Goal: Task Accomplishment & Management: Use online tool/utility

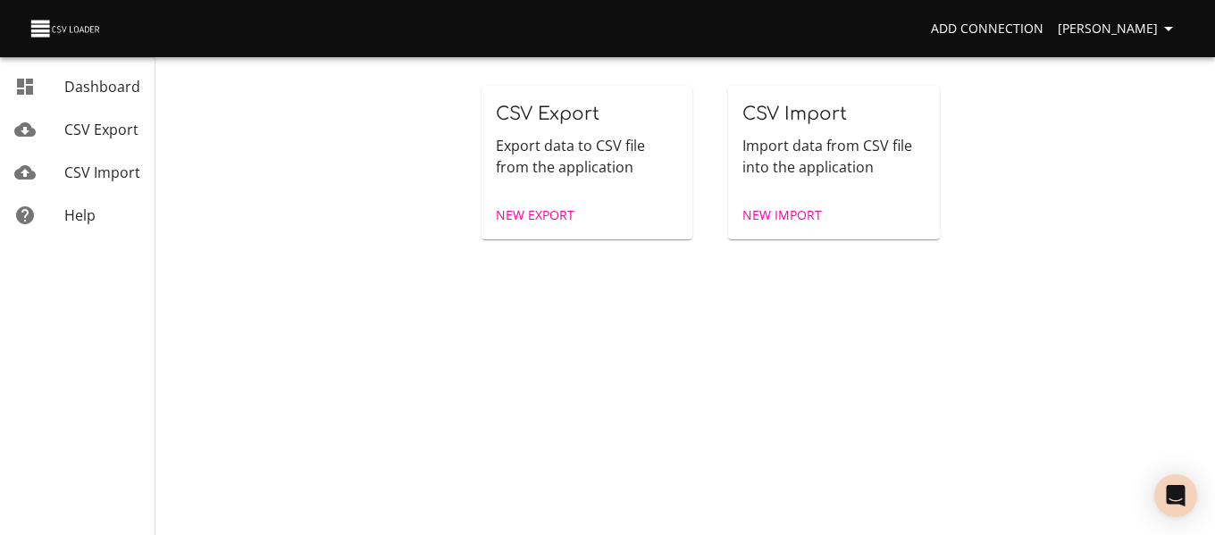
click at [779, 207] on span "New Import" at bounding box center [782, 216] width 80 height 22
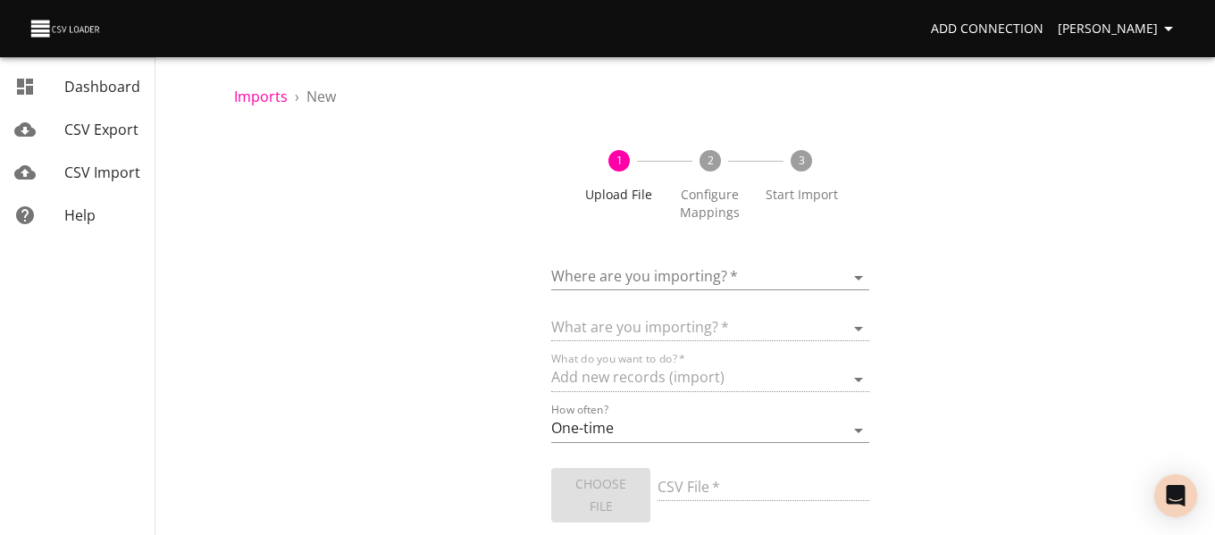
click at [595, 289] on body "Add Connection Celeste Claggett Dashboard CSV Export CSV Import Help Imports › …" at bounding box center [607, 267] width 1215 height 535
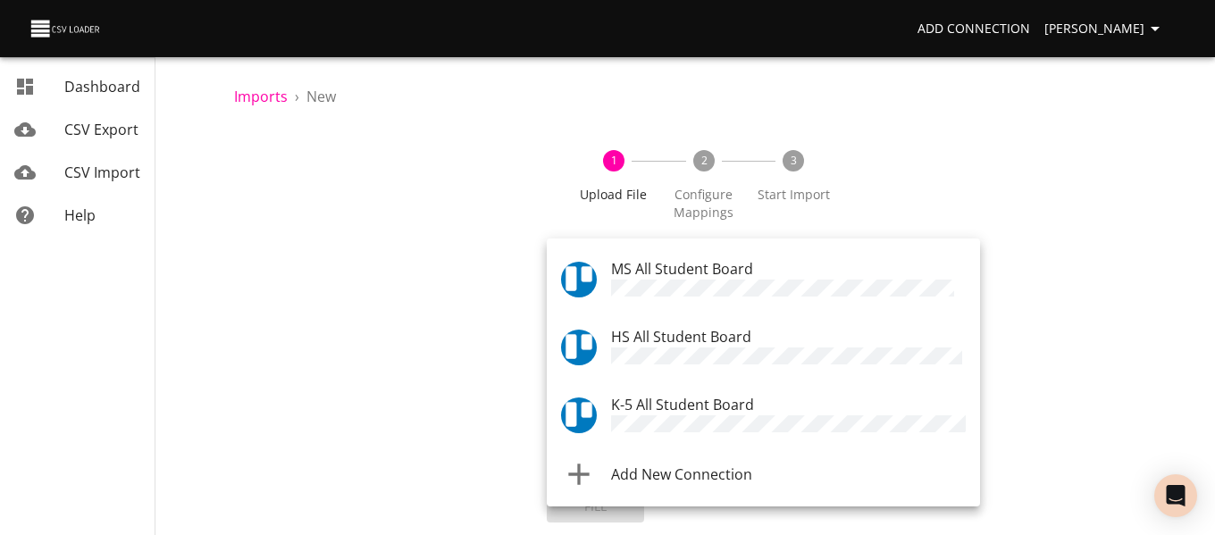
click at [621, 342] on span "HS All Student Board" at bounding box center [681, 337] width 140 height 20
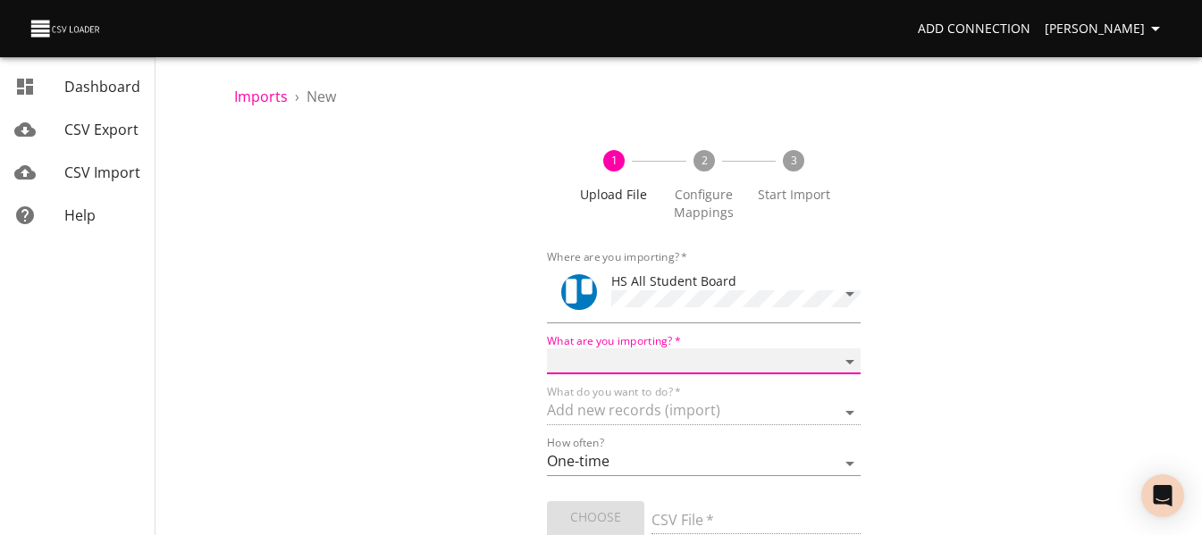
click at [616, 354] on select "Boards Cards Checkitems Checklists" at bounding box center [703, 361] width 313 height 26
select select "cards"
click at [547, 348] on select "Boards Cards Checkitems Checklists" at bounding box center [703, 361] width 313 height 26
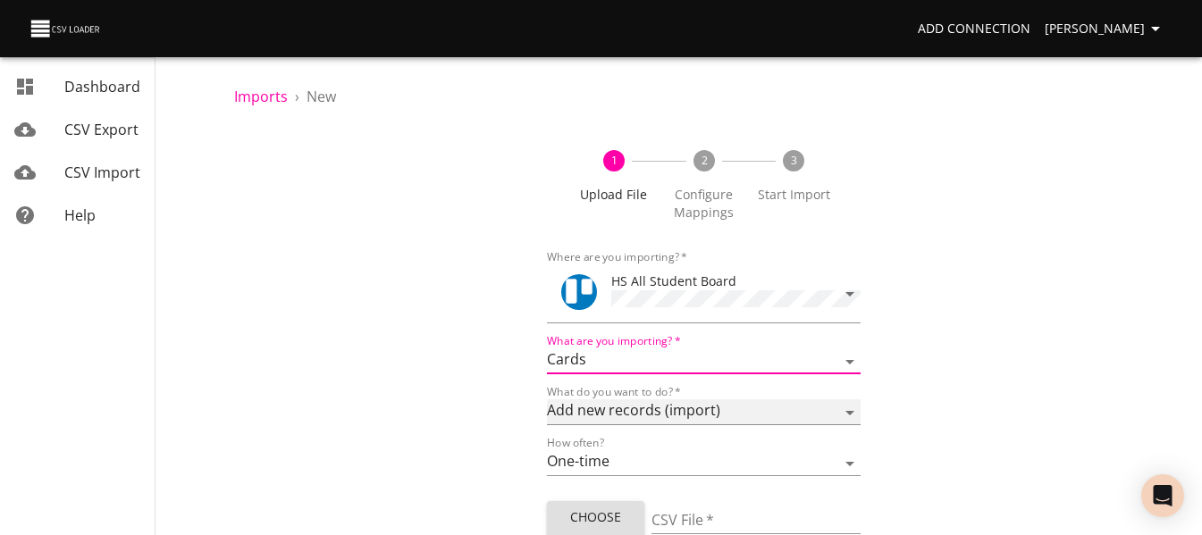
click at [606, 411] on select "Add new records (import) Update existing records (update) Add new and update ex…" at bounding box center [703, 412] width 313 height 26
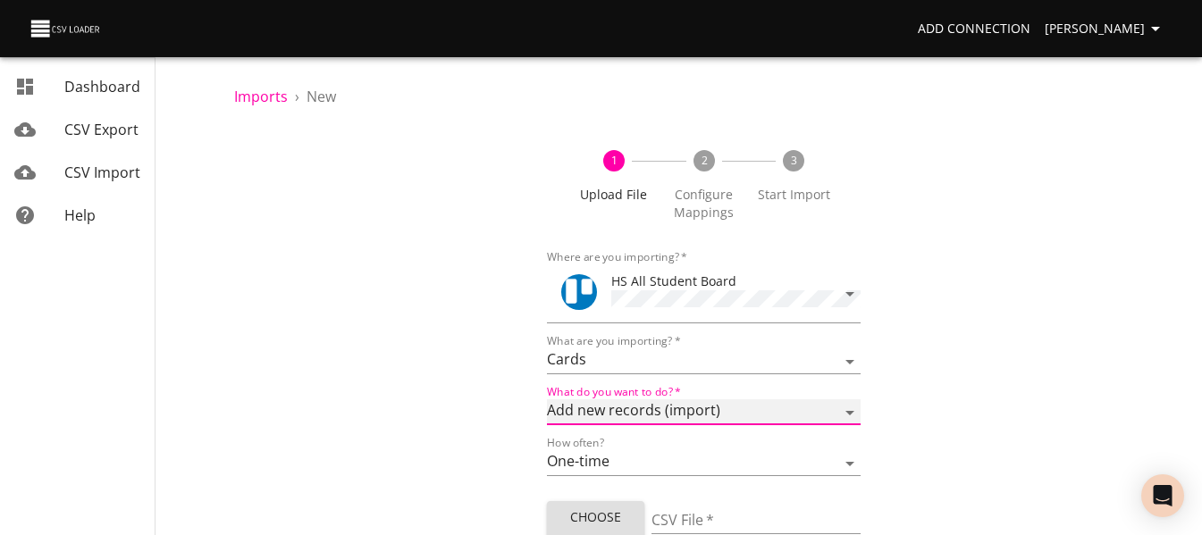
select select "update"
click at [547, 399] on select "Add new records (import) Update existing records (update) Add new and update ex…" at bounding box center [703, 412] width 313 height 26
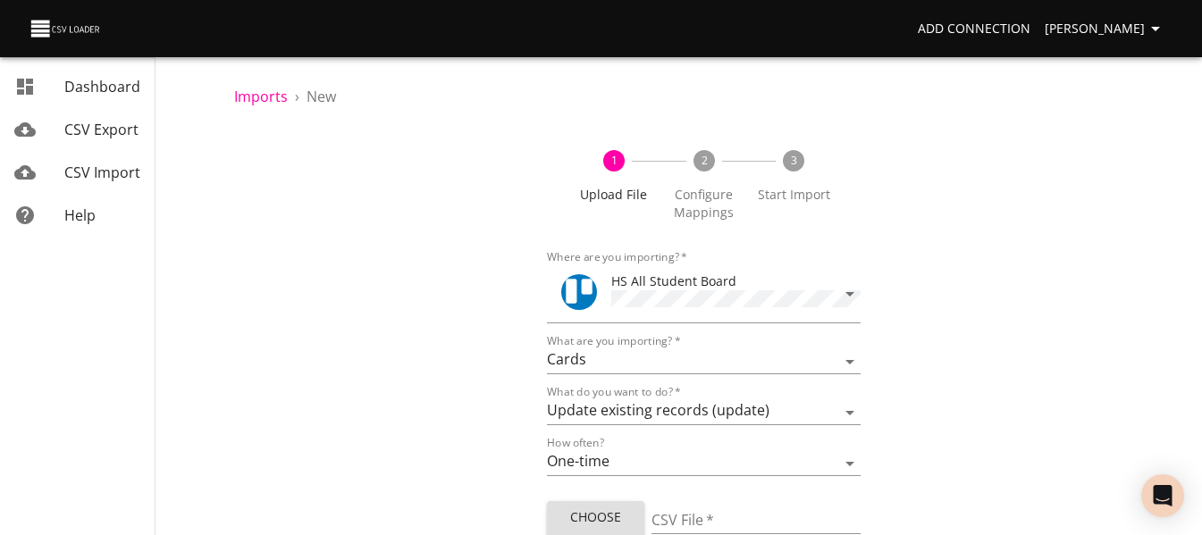
scroll to position [82, 0]
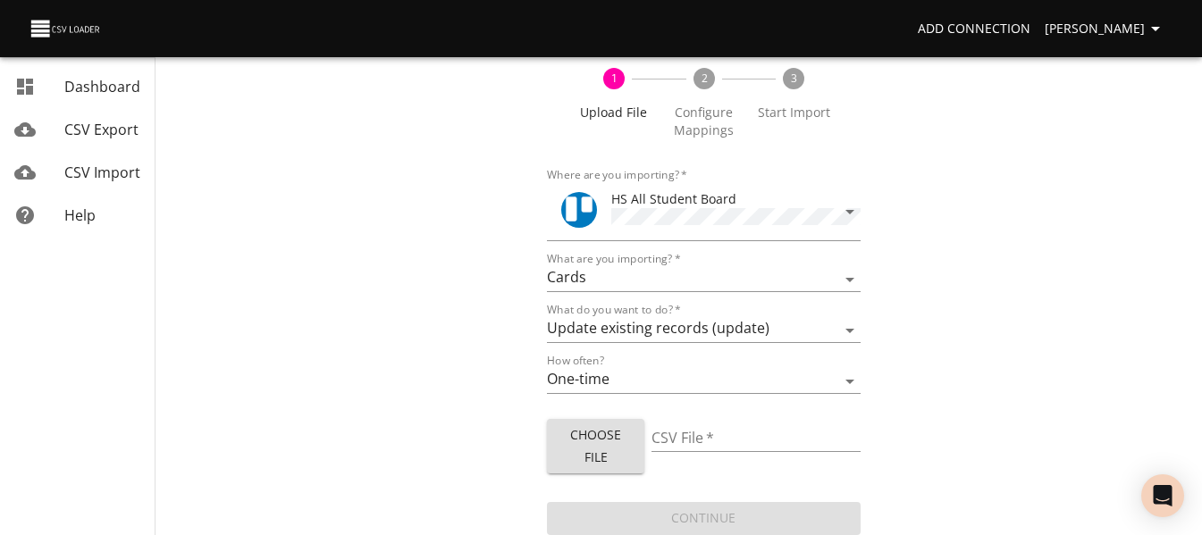
click at [575, 436] on span "Choose File" at bounding box center [595, 446] width 69 height 44
type input "HS staff 09052025.csv"
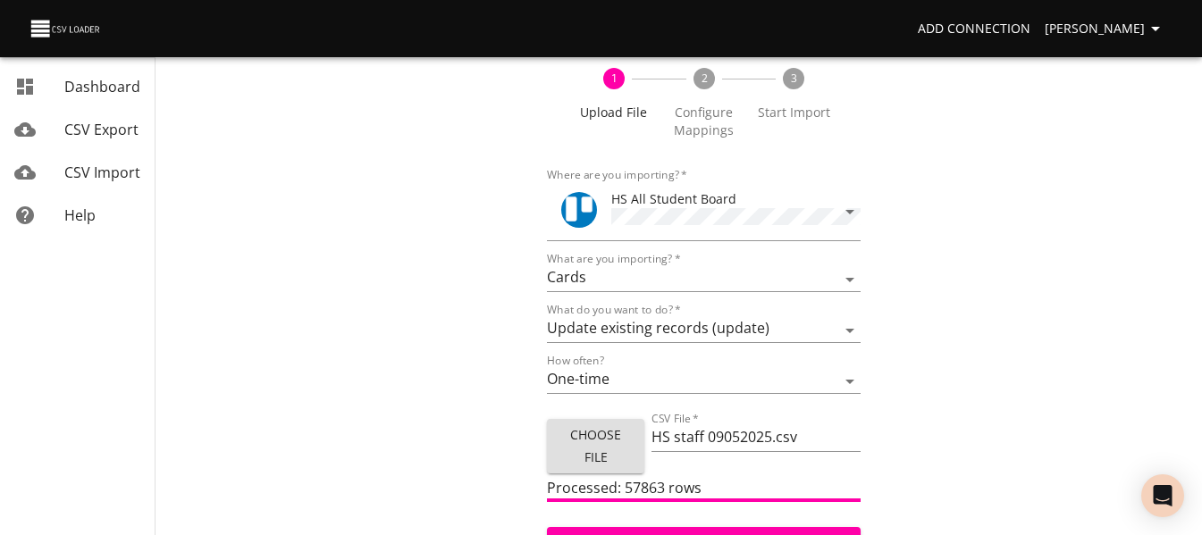
scroll to position [107, 0]
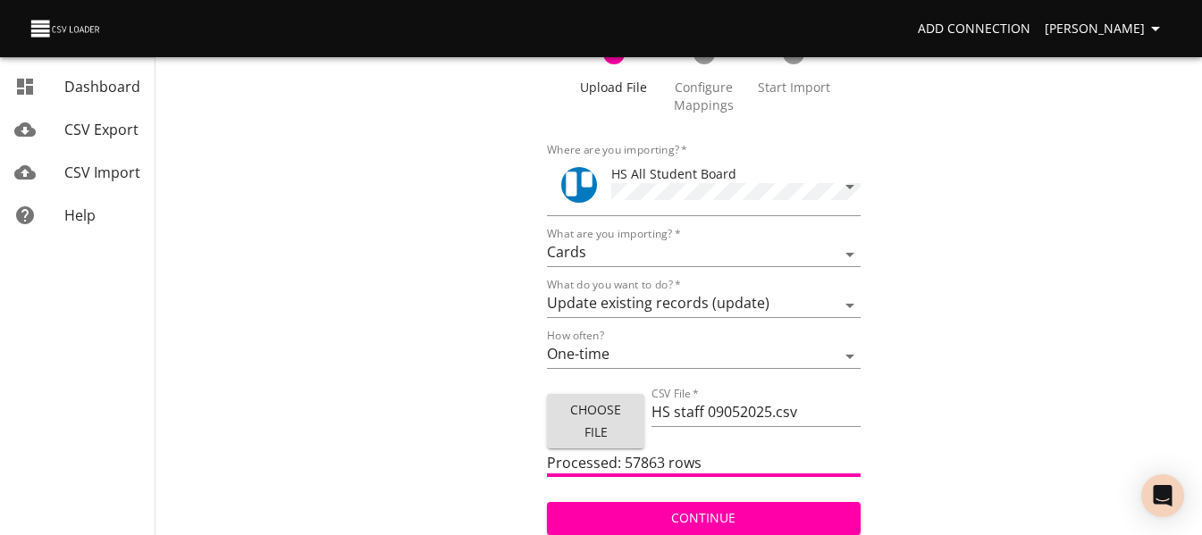
click at [736, 507] on span "Continue" at bounding box center [703, 518] width 284 height 22
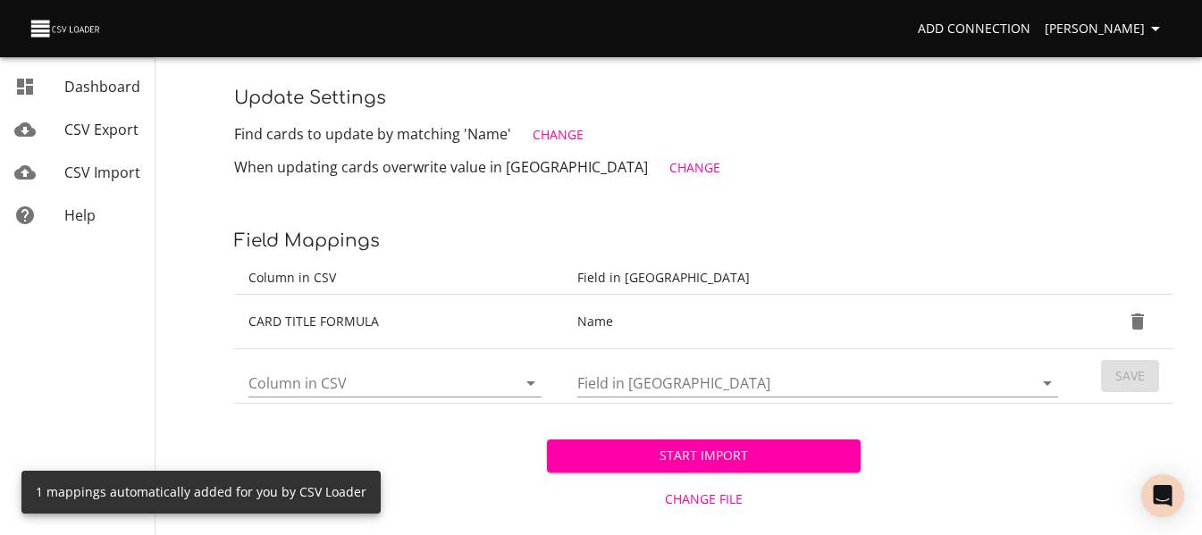
scroll to position [231, 0]
click at [524, 382] on icon "Open" at bounding box center [530, 382] width 21 height 21
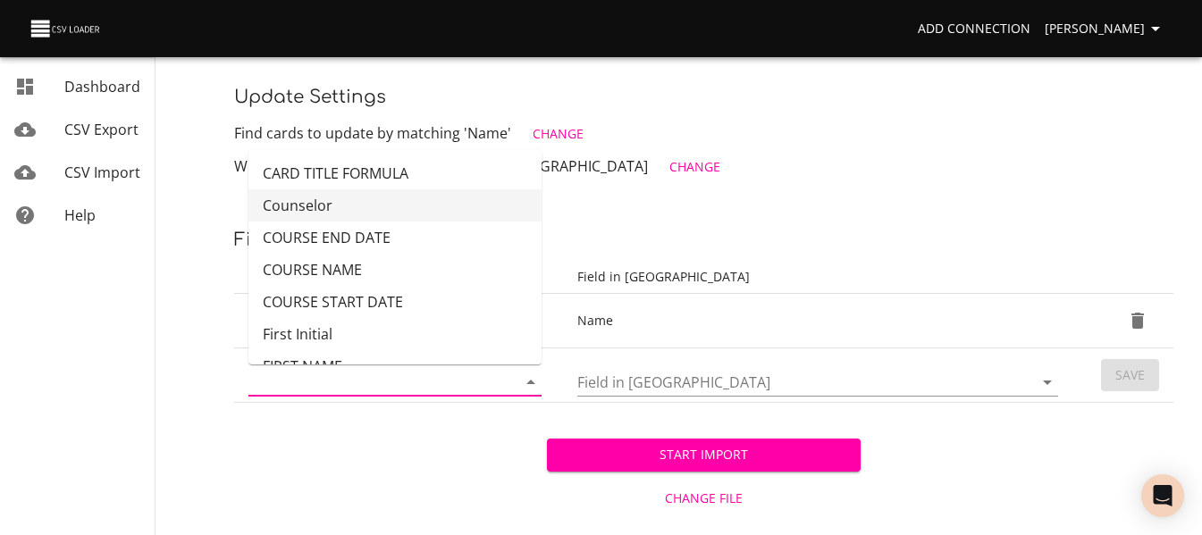
click at [443, 208] on li "Counselor" at bounding box center [394, 205] width 293 height 32
type input "Counselor"
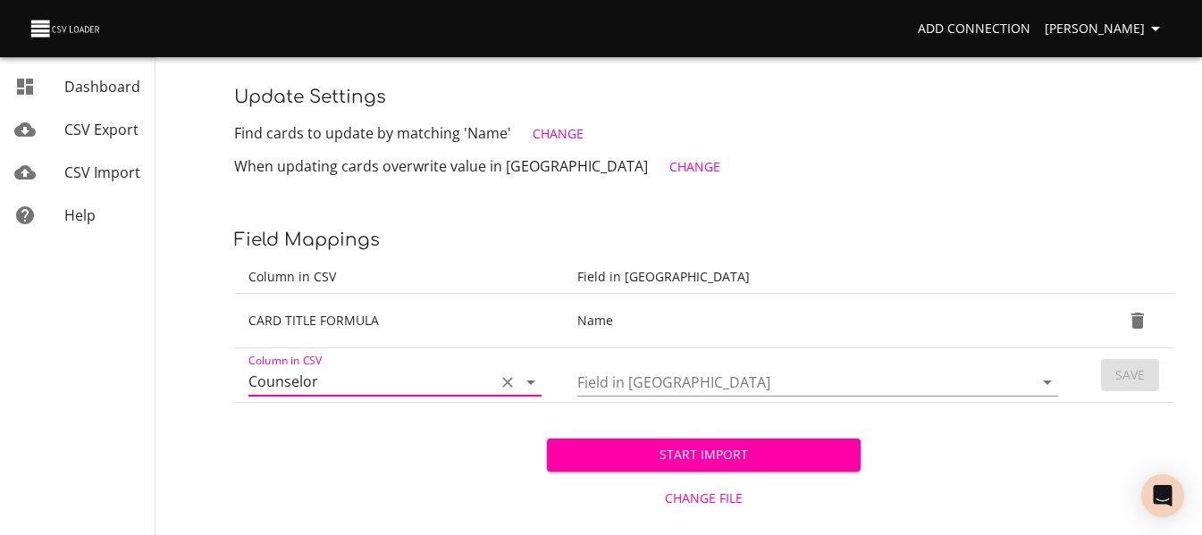
click at [1052, 381] on icon "Open" at bounding box center [1046, 382] width 21 height 21
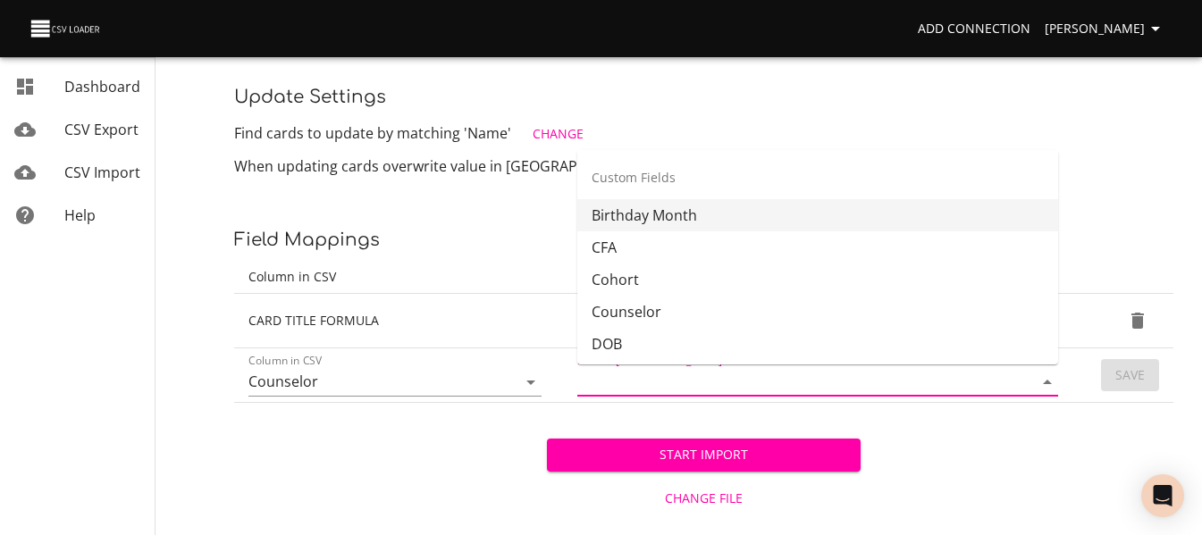
scroll to position [505, 0]
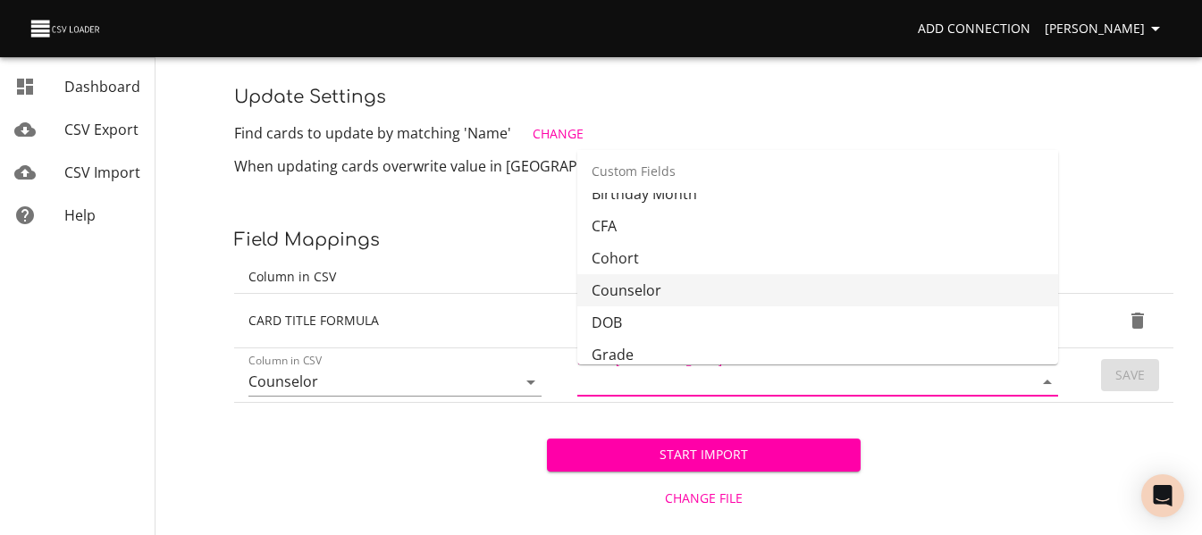
click at [908, 290] on li "Counselor" at bounding box center [817, 290] width 481 height 32
type input "Counselor"
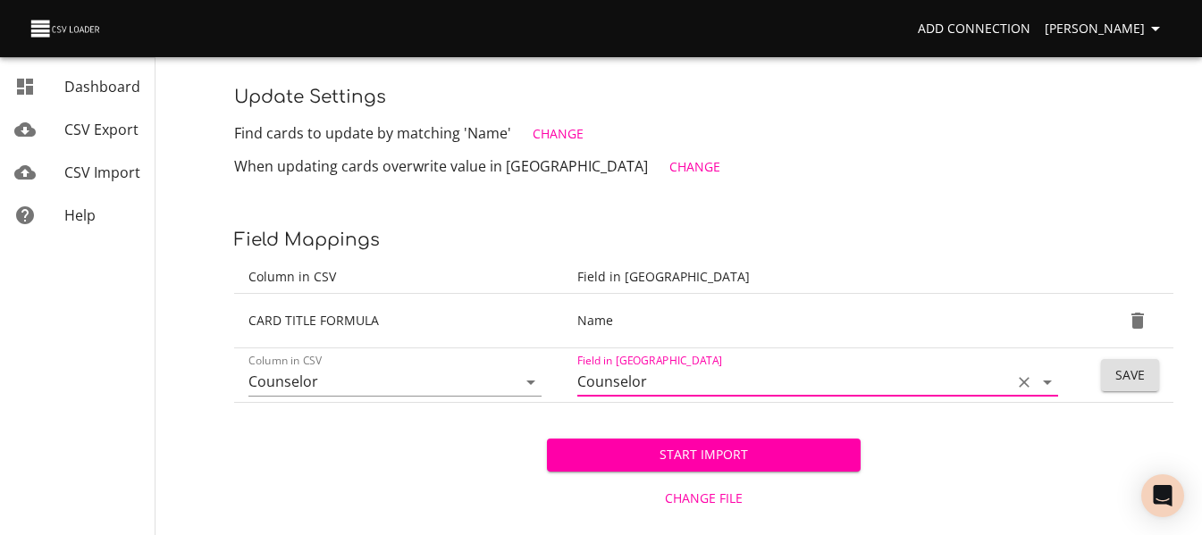
click at [1120, 373] on span "Save" at bounding box center [1129, 376] width 29 height 22
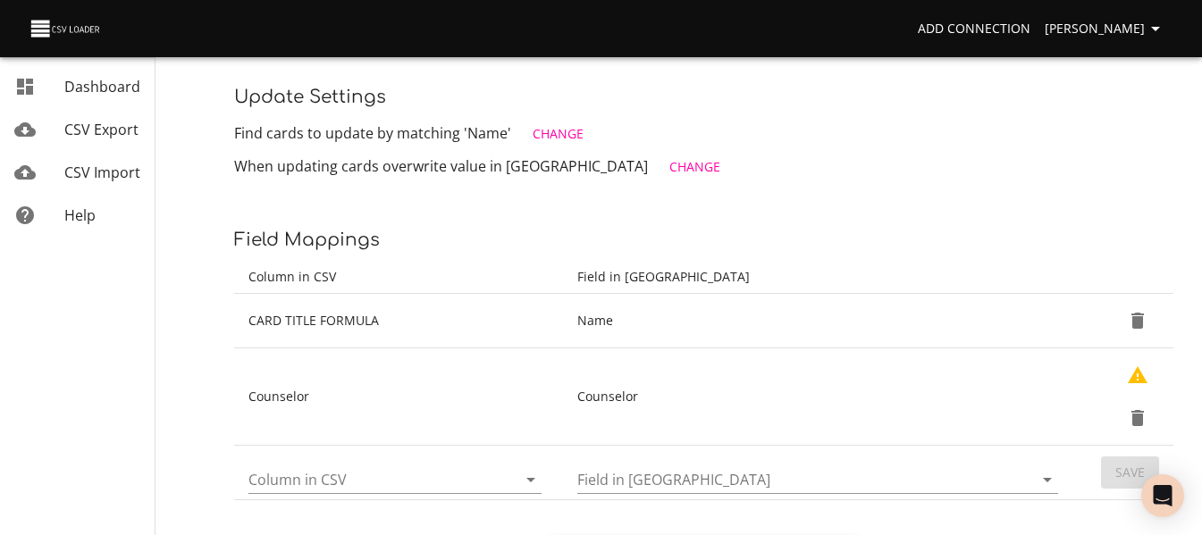
click at [533, 474] on icon "Open" at bounding box center [530, 479] width 21 height 21
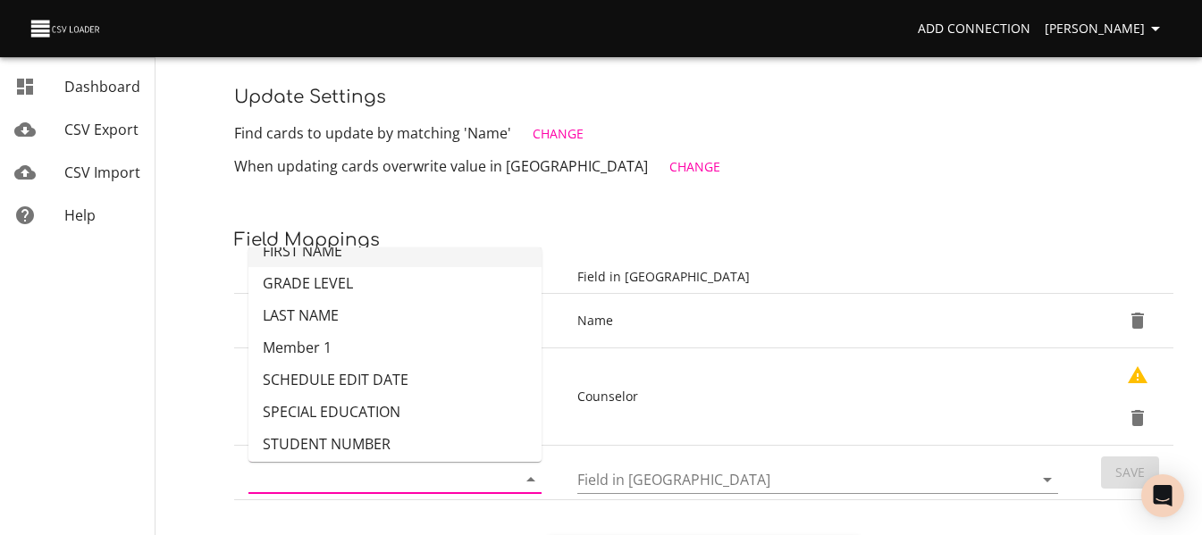
scroll to position [214, 0]
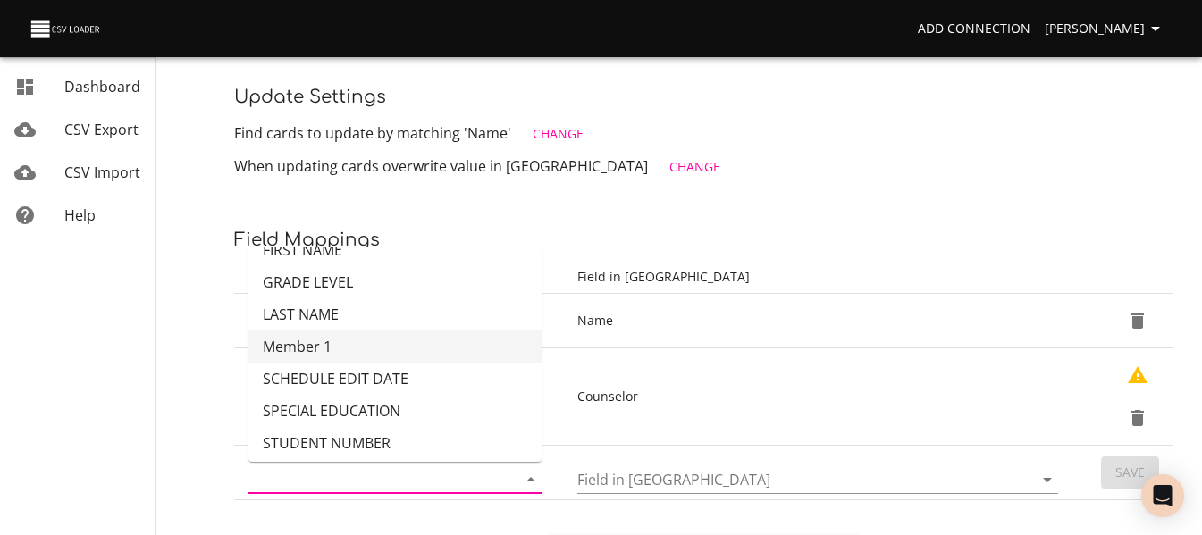
click at [454, 340] on li "Member 1" at bounding box center [394, 347] width 293 height 32
type input "Member 1"
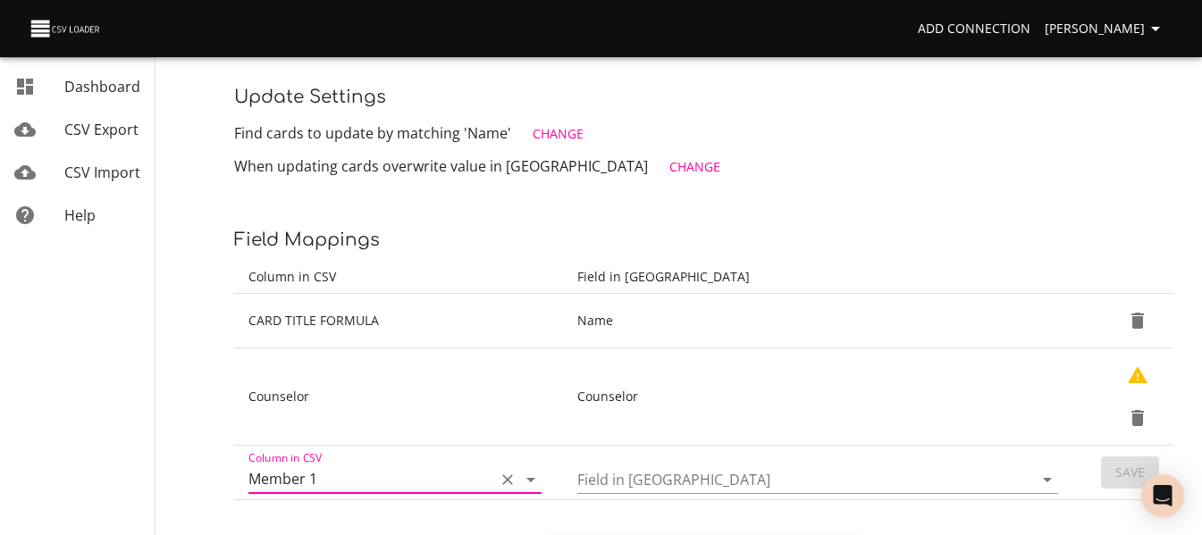
click at [1052, 474] on icon "Open" at bounding box center [1046, 479] width 21 height 21
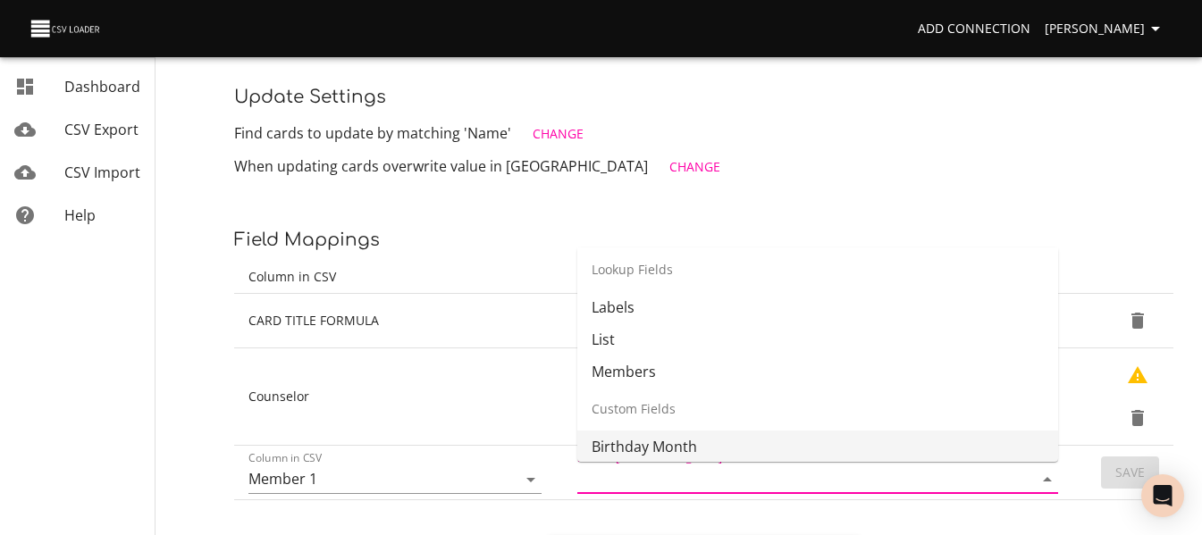
scroll to position [345, 0]
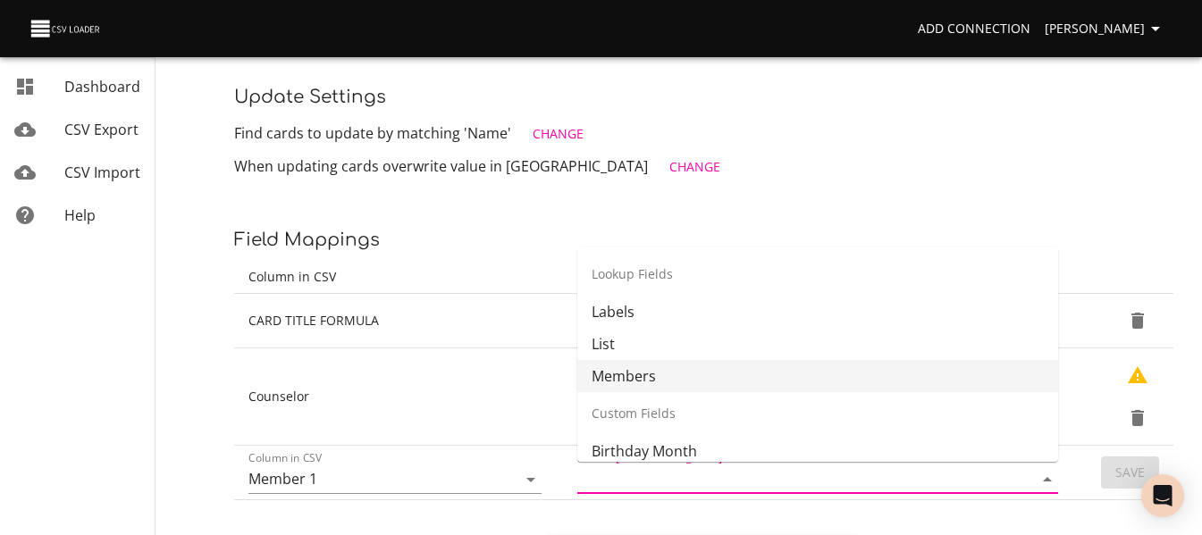
click at [903, 391] on li "Members" at bounding box center [817, 376] width 481 height 32
type input "Members"
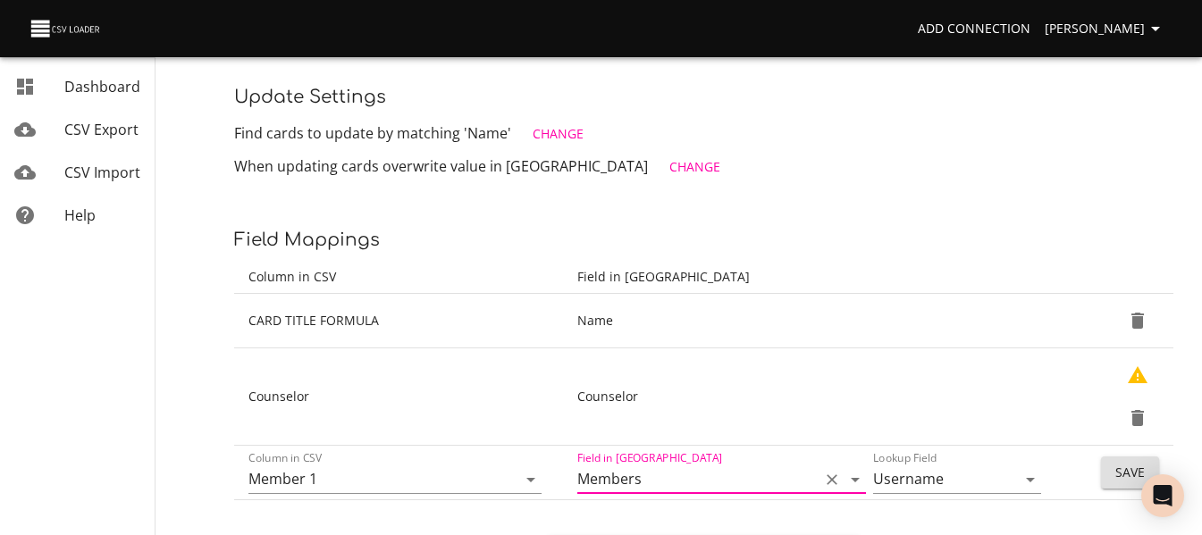
click at [1121, 465] on span "Save" at bounding box center [1129, 473] width 29 height 22
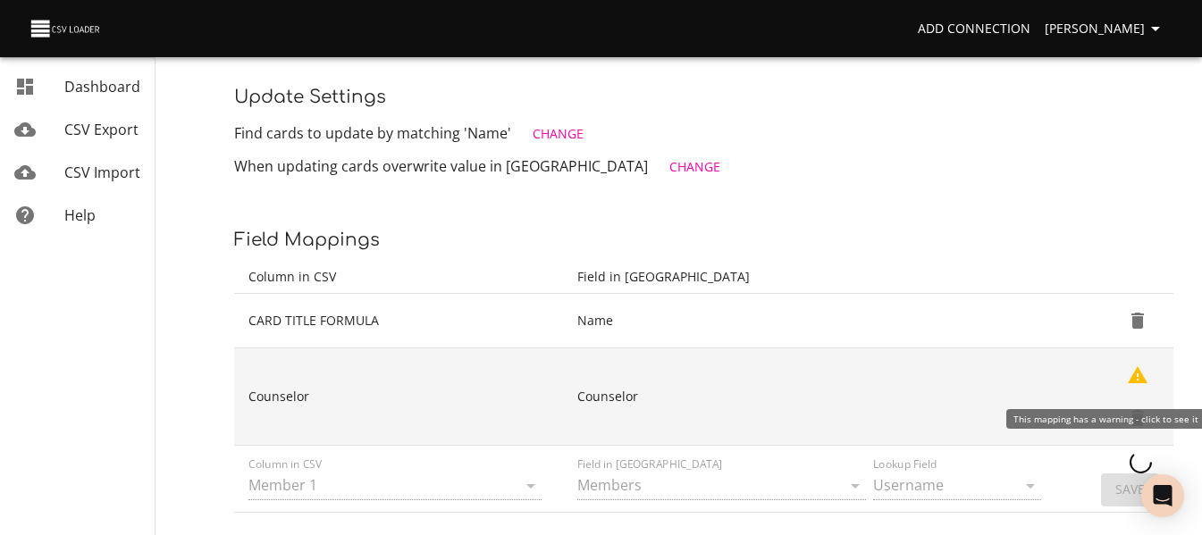
click at [1134, 376] on icon "Show Warnings" at bounding box center [1138, 374] width 20 height 17
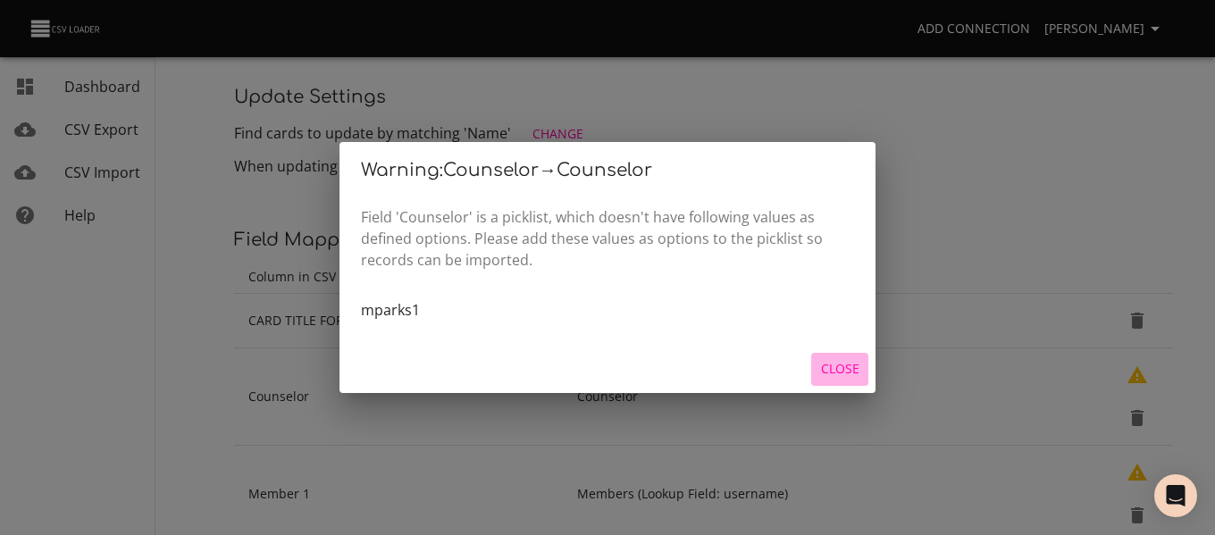
click at [826, 356] on button "Close" at bounding box center [839, 369] width 57 height 33
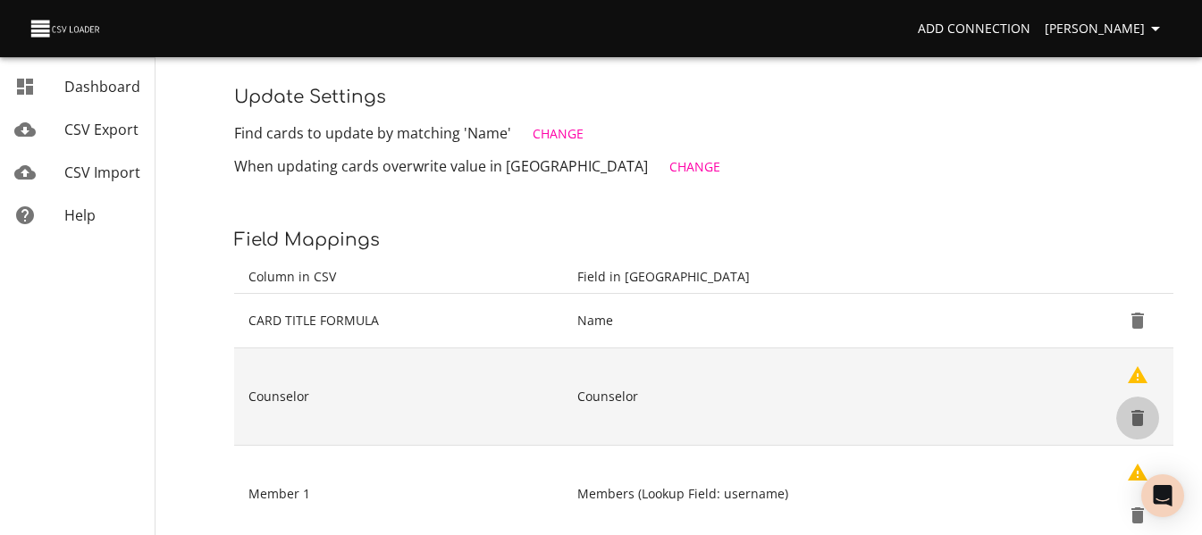
click at [1132, 423] on icon "Delete" at bounding box center [1137, 418] width 13 height 16
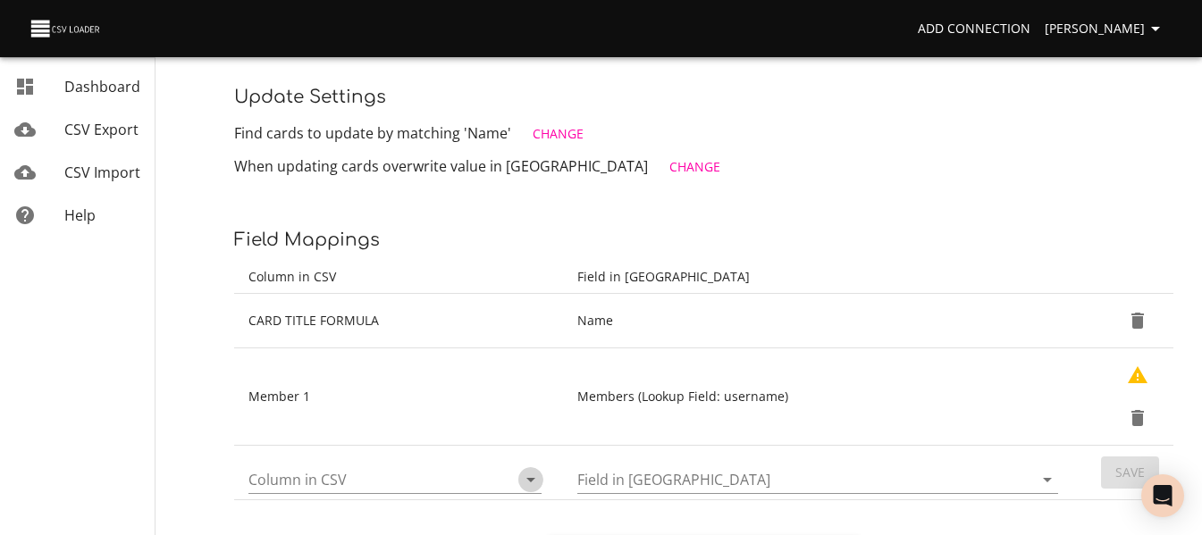
click at [534, 483] on icon "Open" at bounding box center [530, 479] width 21 height 21
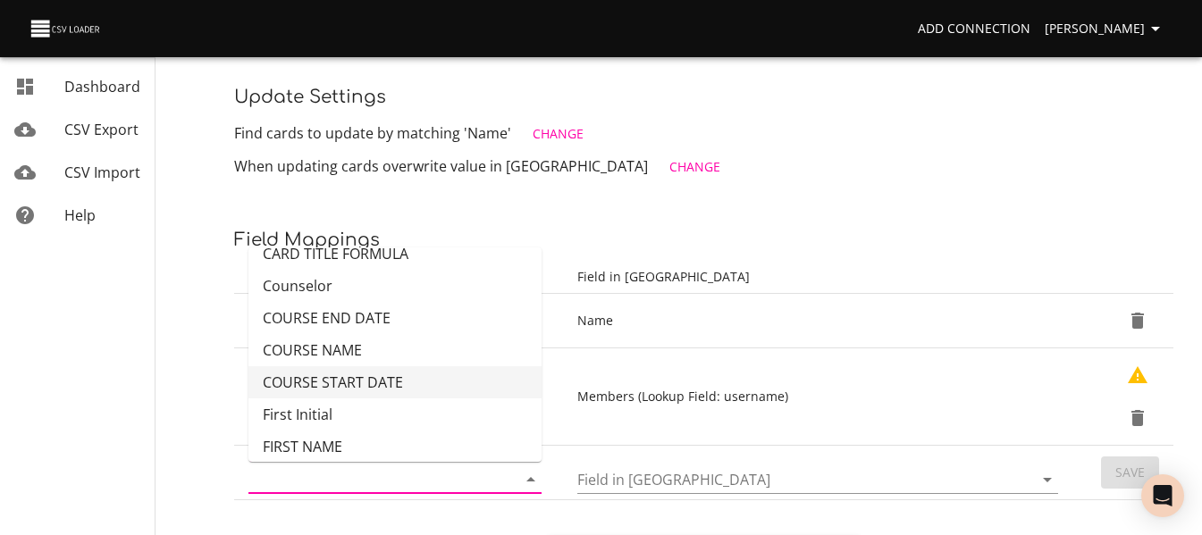
scroll to position [13, 0]
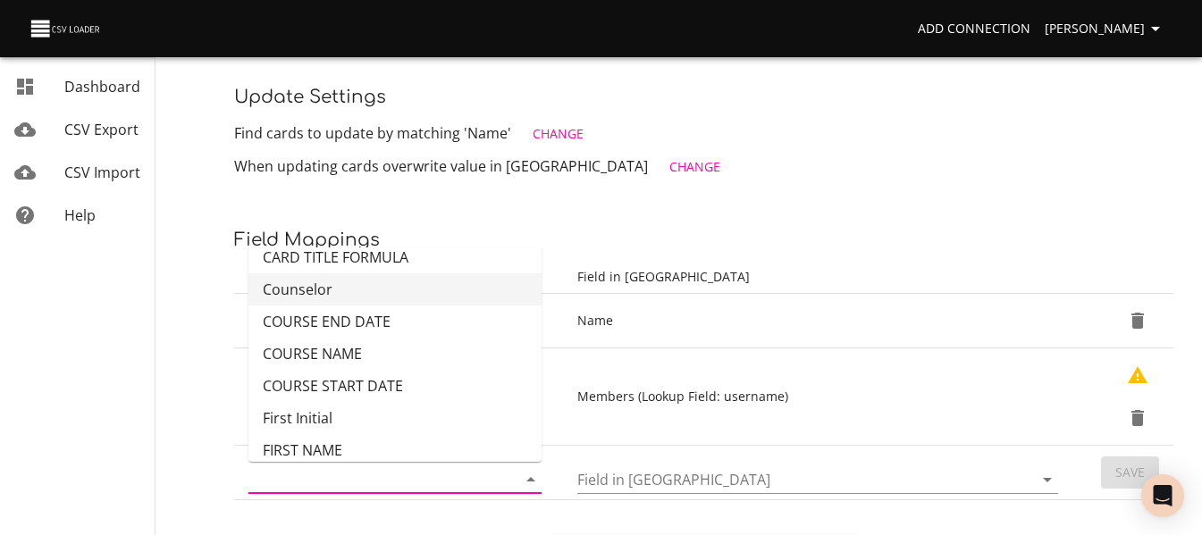
click at [427, 280] on li "Counselor" at bounding box center [394, 289] width 293 height 32
type input "Counselor"
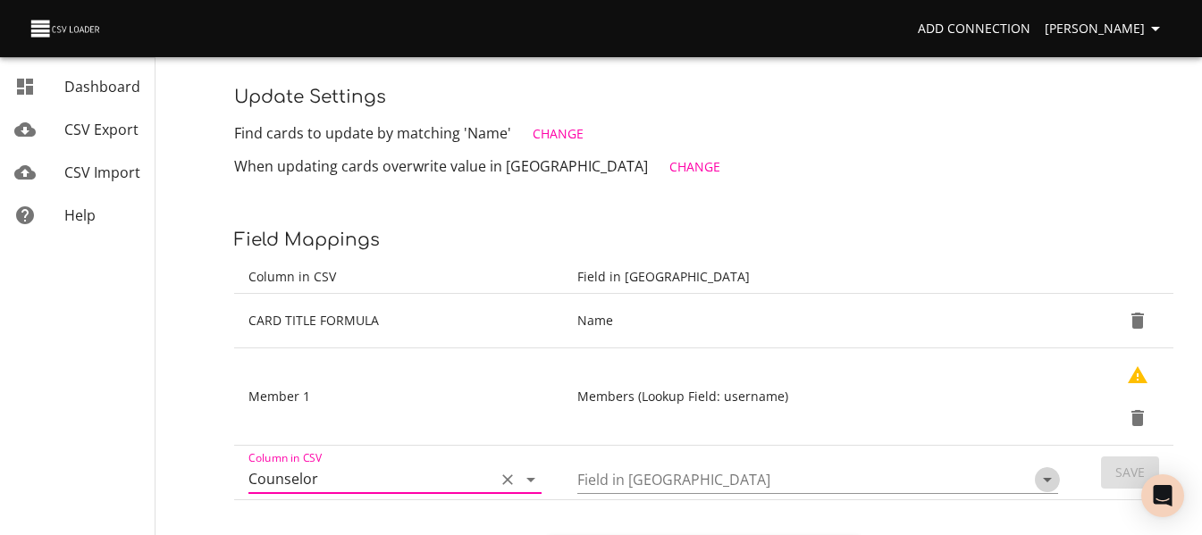
click at [1046, 476] on icon "Open" at bounding box center [1046, 479] width 21 height 21
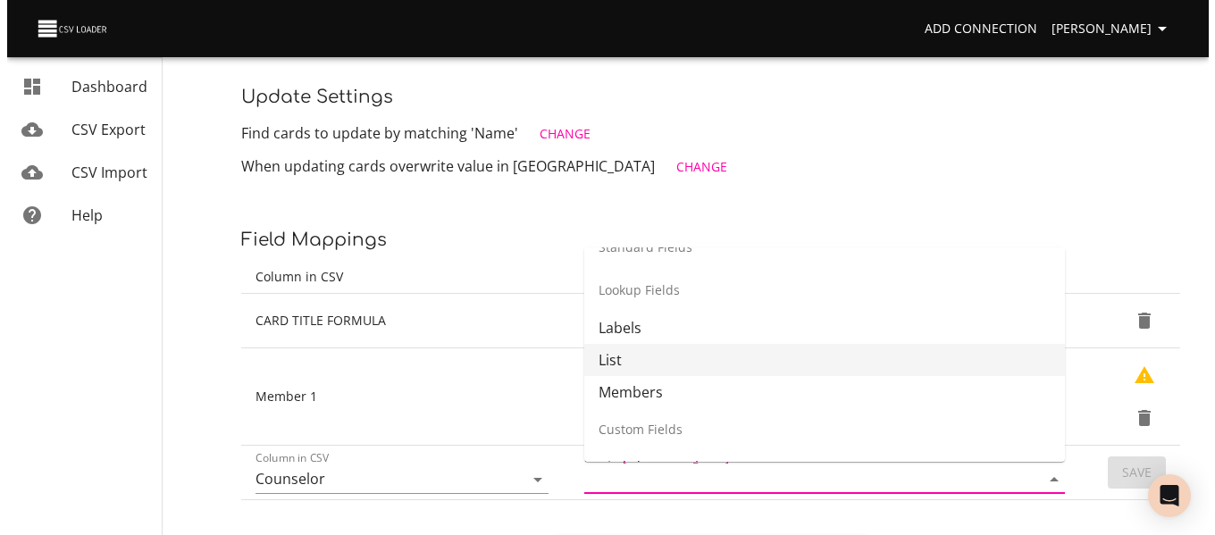
scroll to position [330, 0]
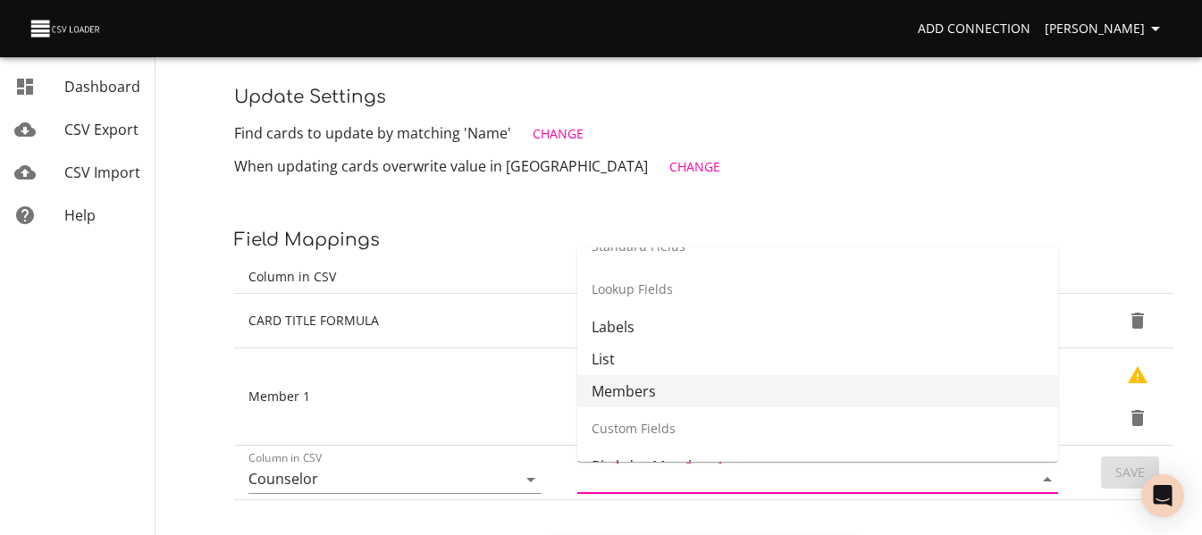
click at [902, 382] on li "Members" at bounding box center [817, 391] width 481 height 32
type input "Members"
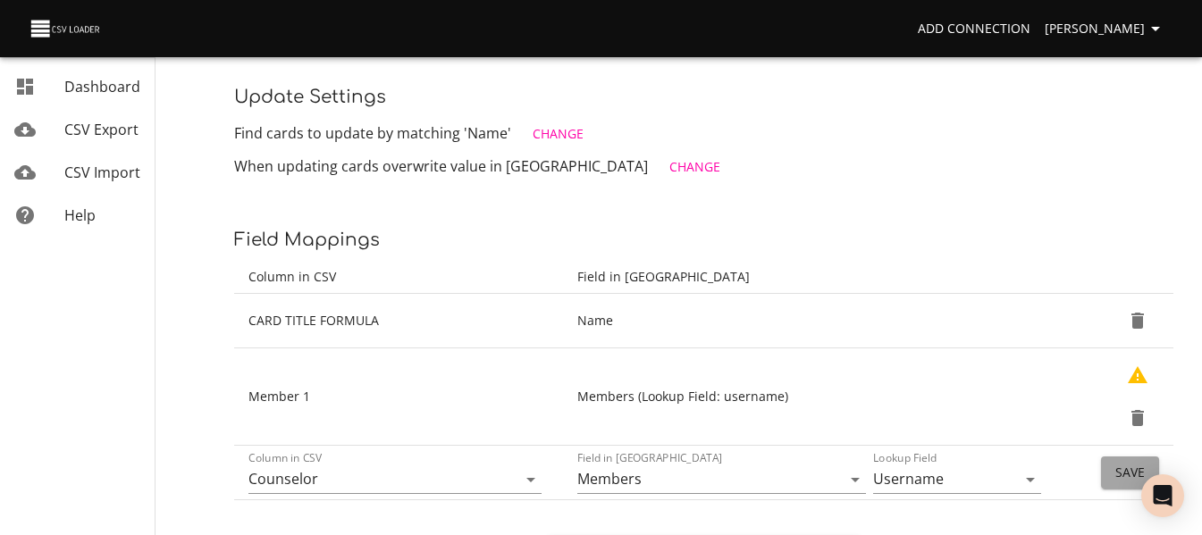
click at [1106, 474] on button "Save" at bounding box center [1130, 473] width 58 height 33
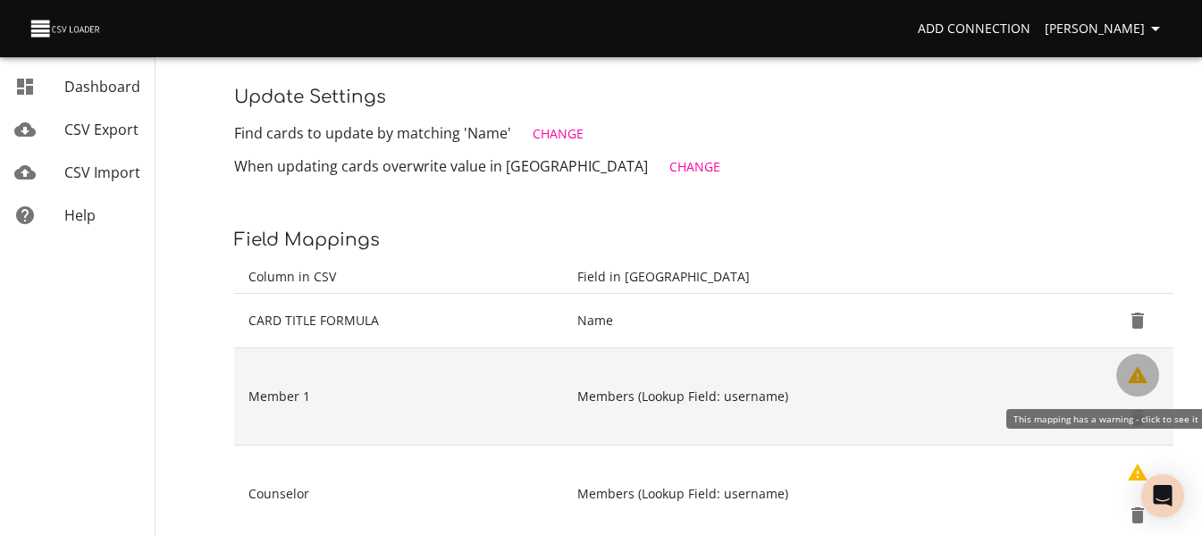
click at [1136, 376] on icon "Show Warnings" at bounding box center [1138, 374] width 20 height 17
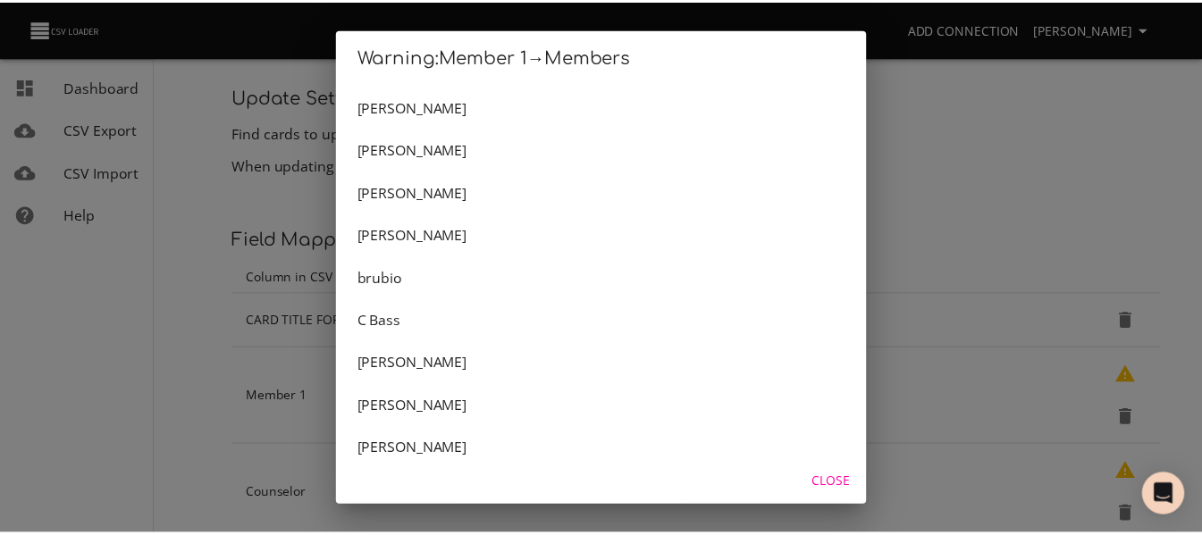
scroll to position [0, 0]
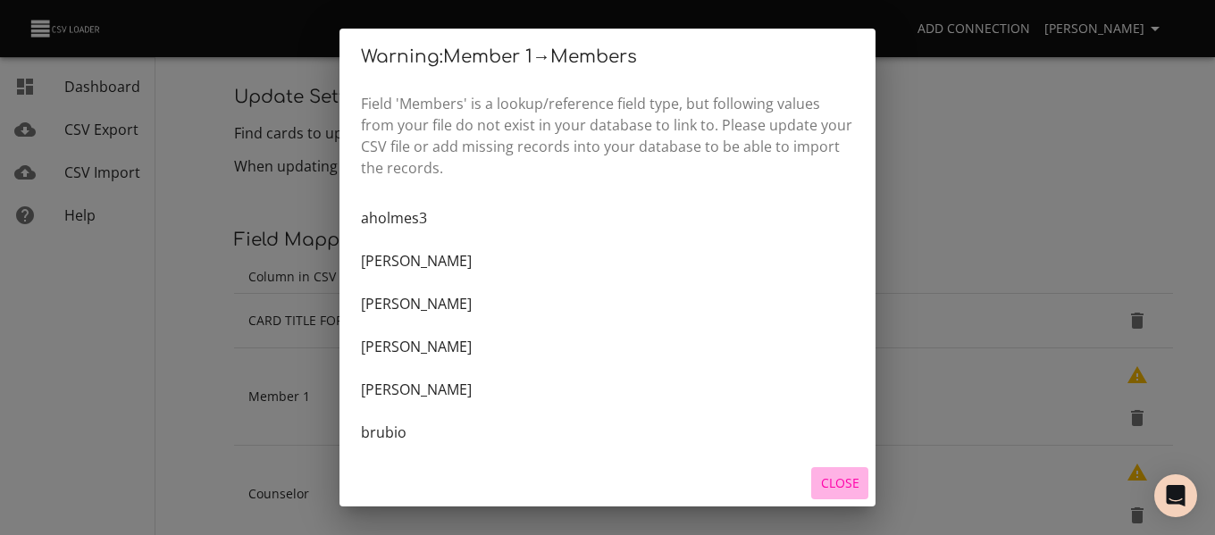
click at [839, 492] on span "Close" at bounding box center [839, 484] width 43 height 22
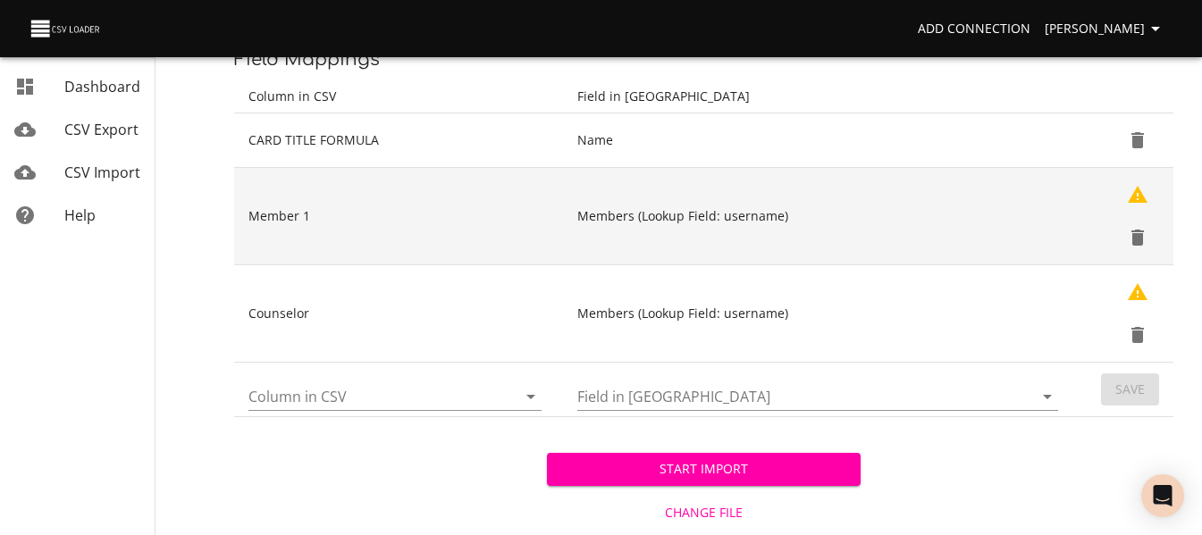
scroll to position [413, 0]
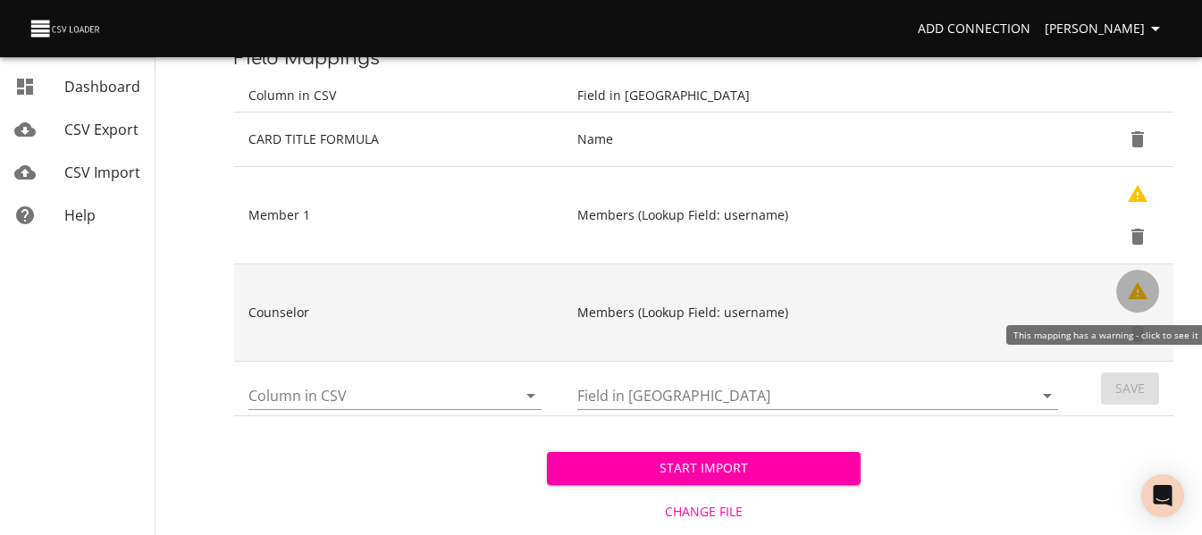
click at [1142, 292] on icon "Show Warnings" at bounding box center [1138, 290] width 20 height 17
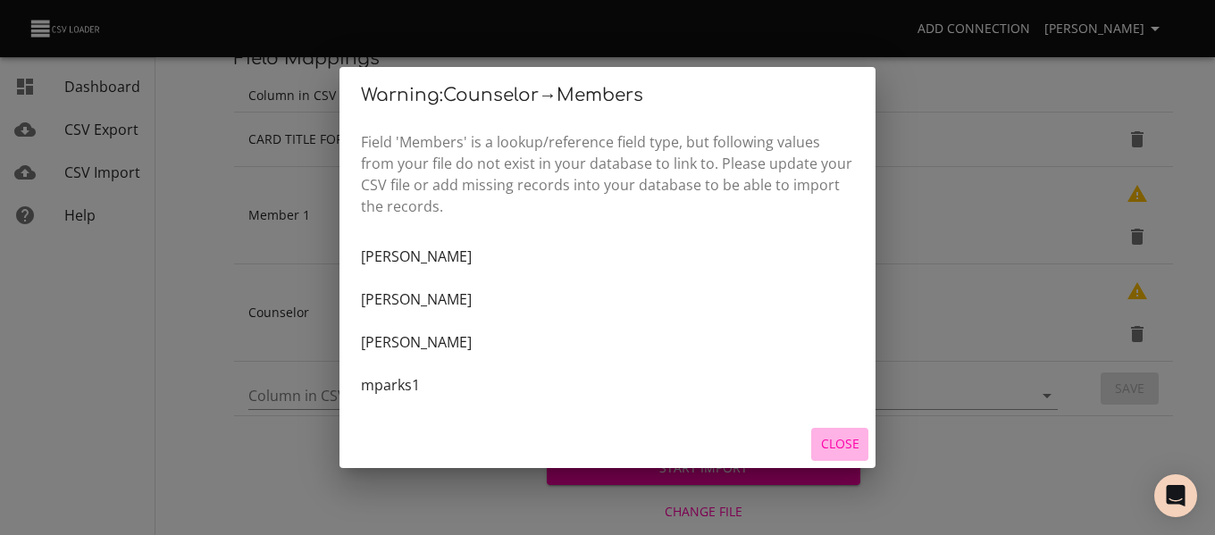
click at [830, 449] on span "Close" at bounding box center [839, 444] width 43 height 22
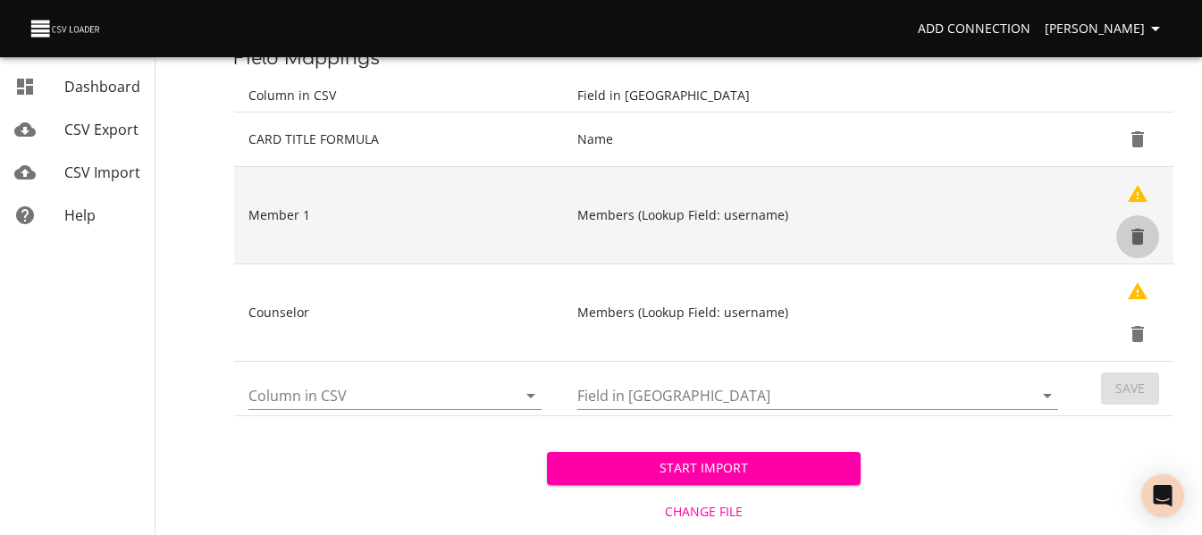
click at [1144, 240] on icon "Delete" at bounding box center [1137, 236] width 21 height 21
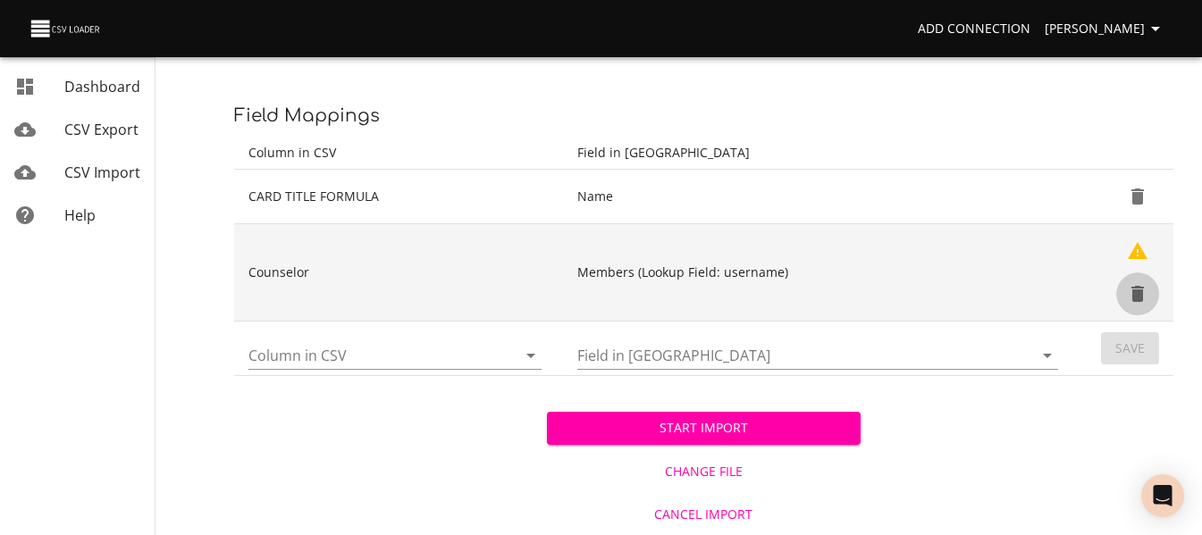
click at [1135, 304] on icon "Delete" at bounding box center [1137, 293] width 21 height 21
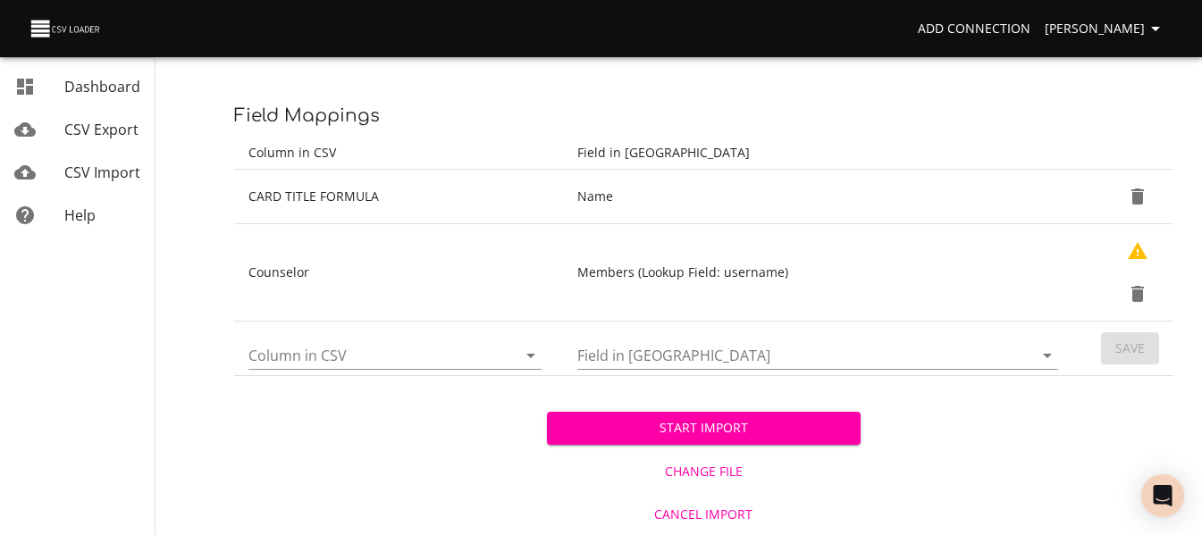
scroll to position [258, 0]
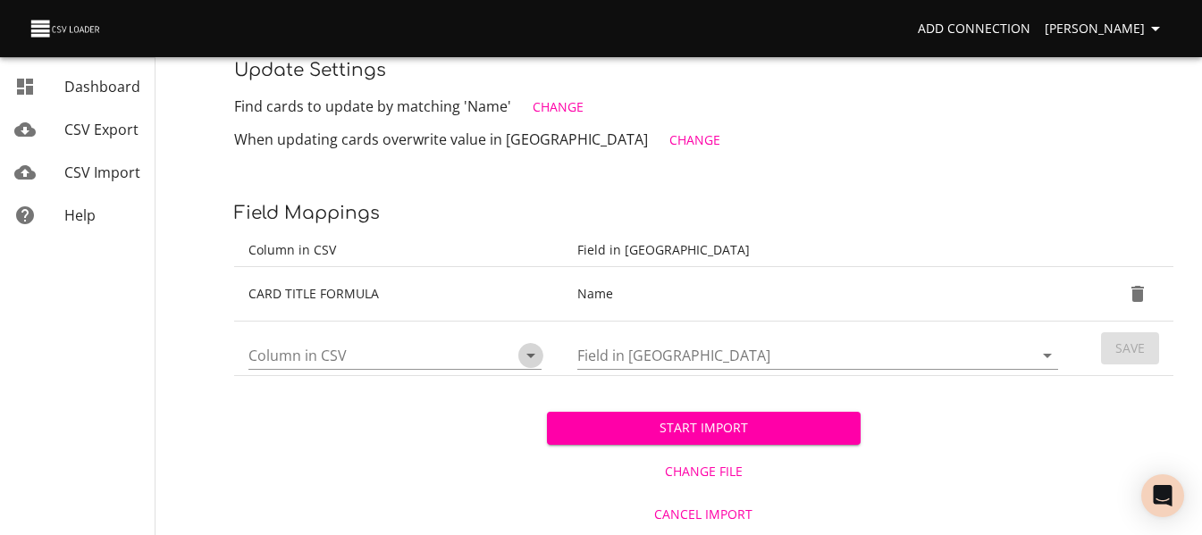
click at [534, 357] on icon "Open" at bounding box center [530, 355] width 21 height 21
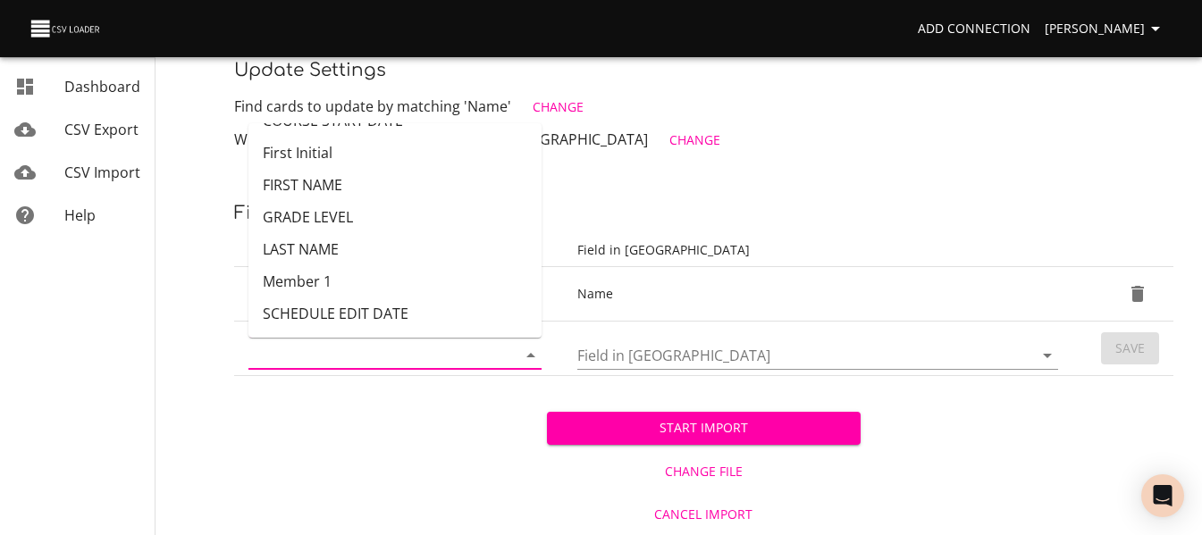
scroll to position [172, 0]
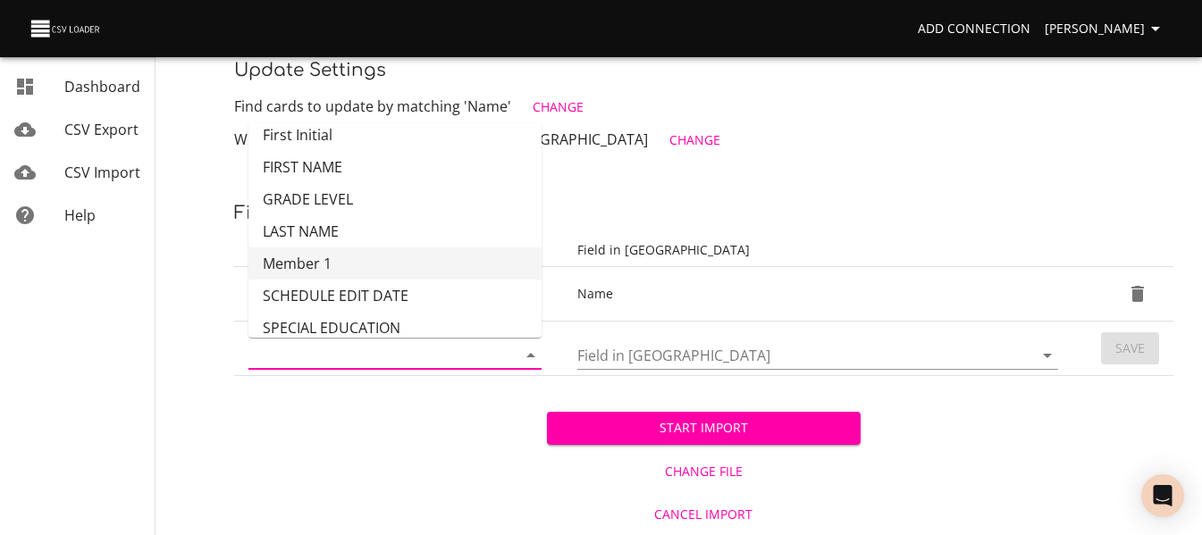
click at [461, 251] on li "Member 1" at bounding box center [394, 263] width 293 height 32
type input "Member 1"
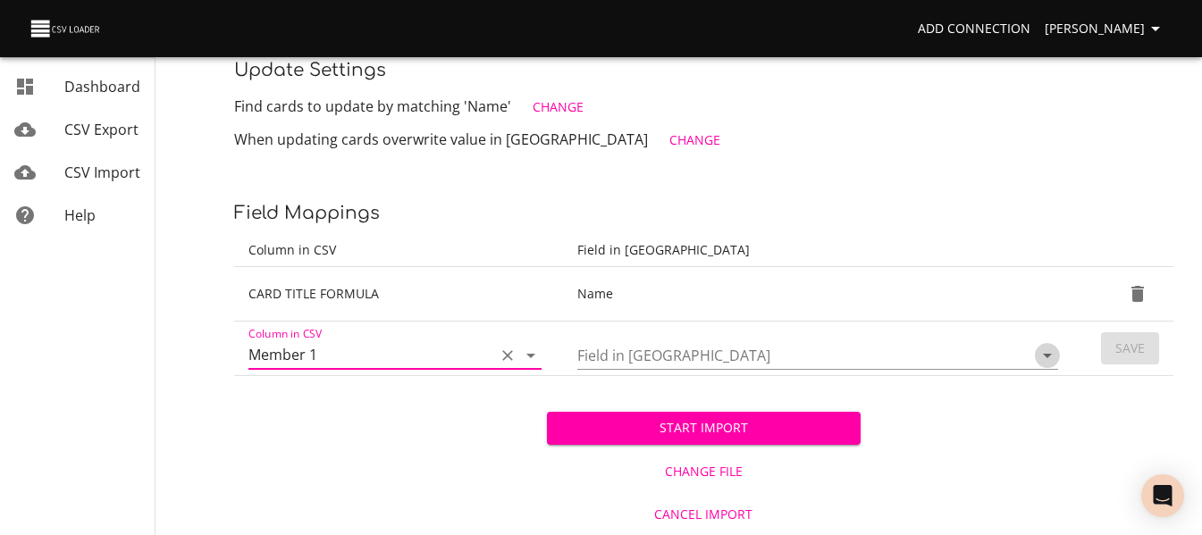
click at [1052, 356] on icon "Open" at bounding box center [1046, 355] width 21 height 21
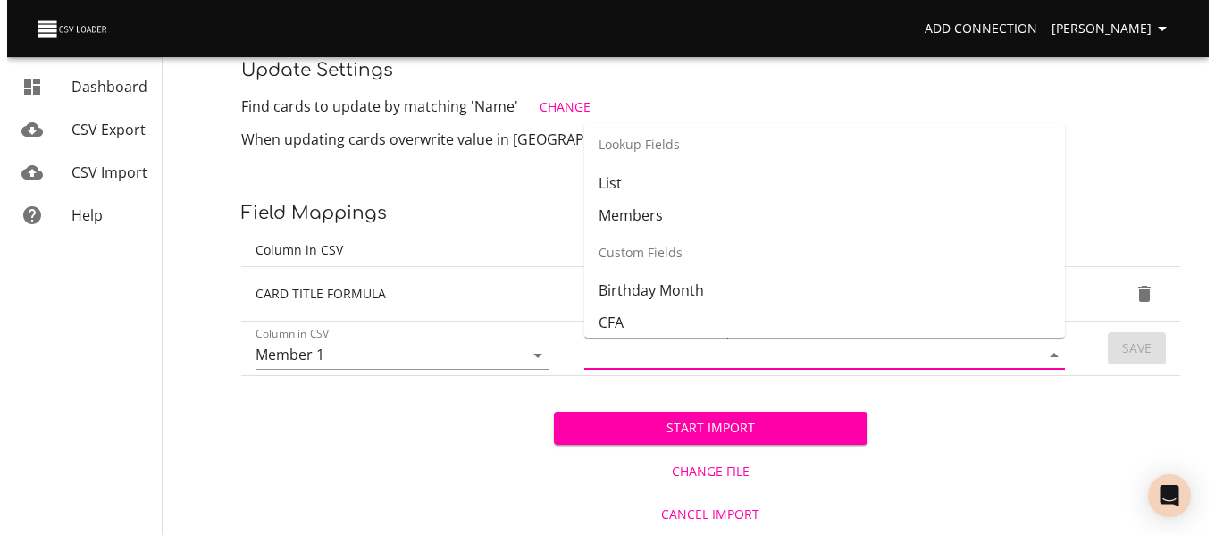
scroll to position [357, 0]
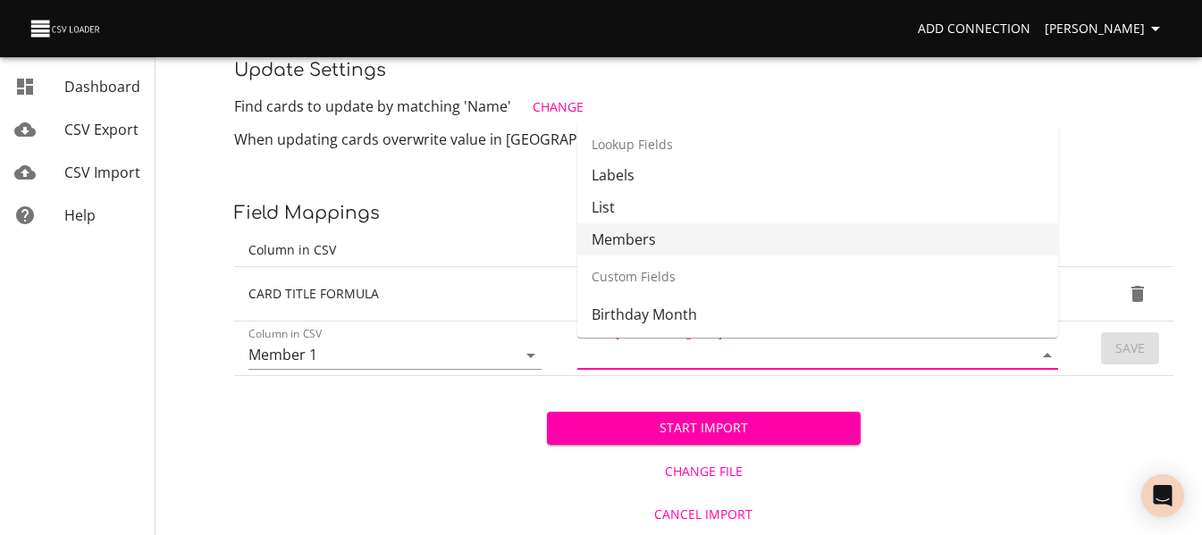
click at [954, 244] on li "Members" at bounding box center [817, 239] width 481 height 32
type input "Members"
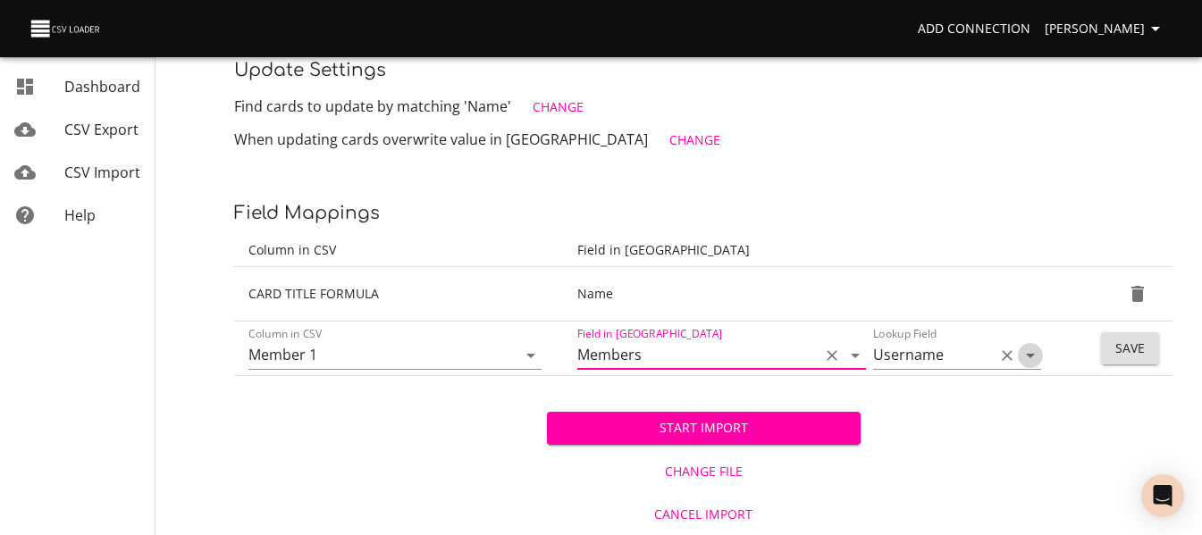
click at [1027, 357] on icon "Open" at bounding box center [1029, 355] width 21 height 21
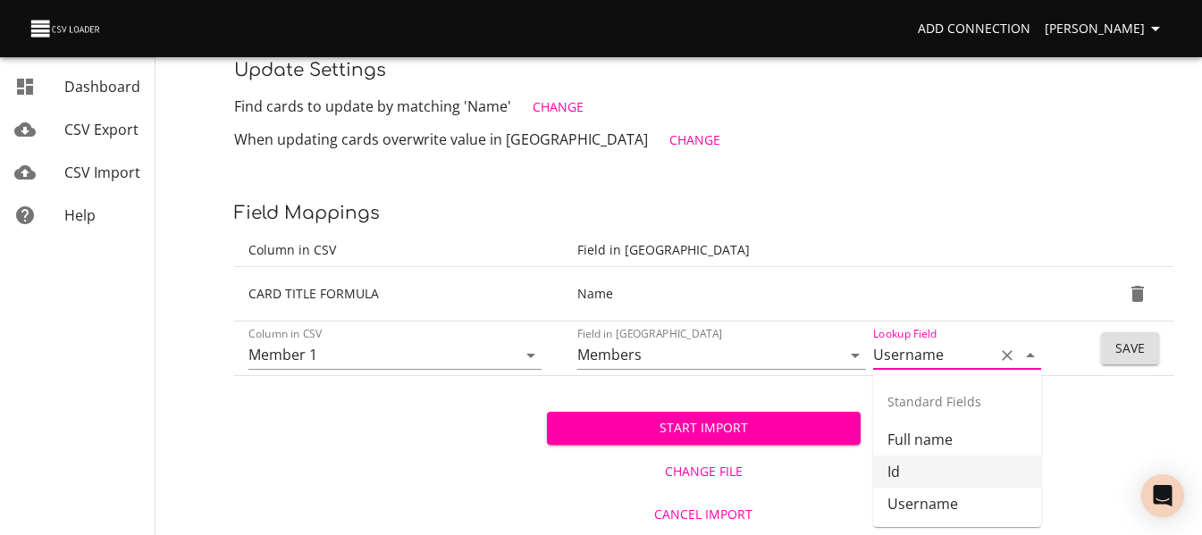
click at [924, 468] on li "Id" at bounding box center [957, 472] width 168 height 32
type input "Id"
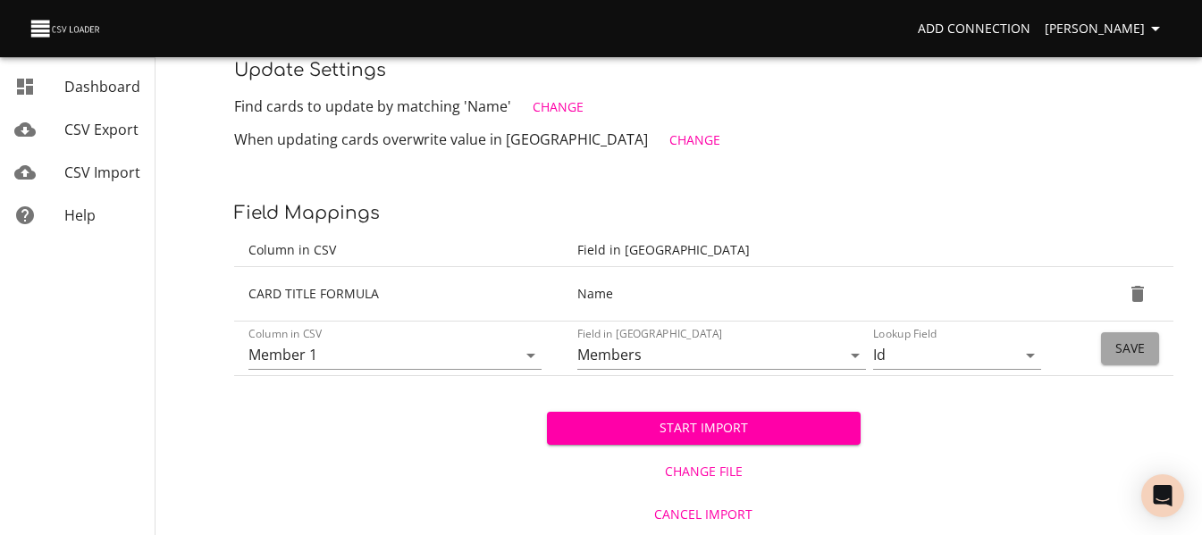
click at [1122, 356] on span "Save" at bounding box center [1129, 349] width 29 height 22
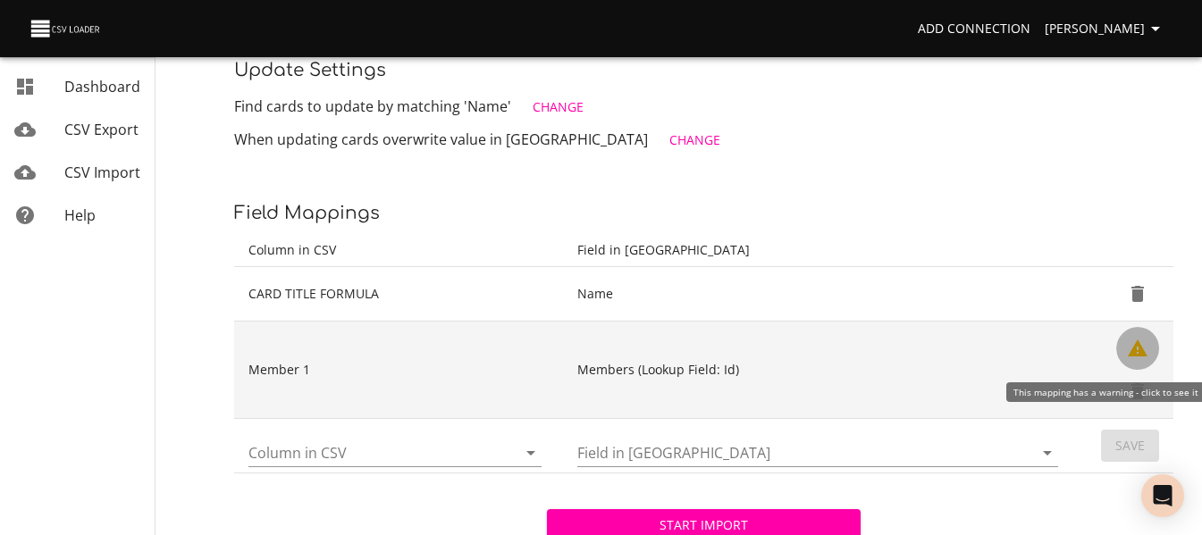
click at [1134, 353] on icon "Show Warnings" at bounding box center [1138, 348] width 20 height 17
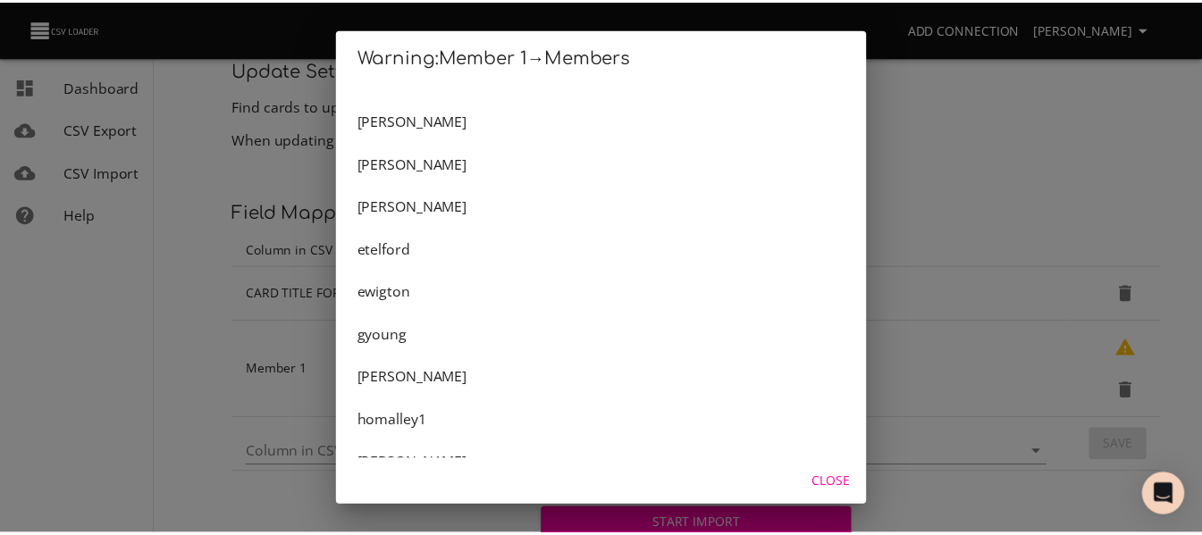
scroll to position [0, 0]
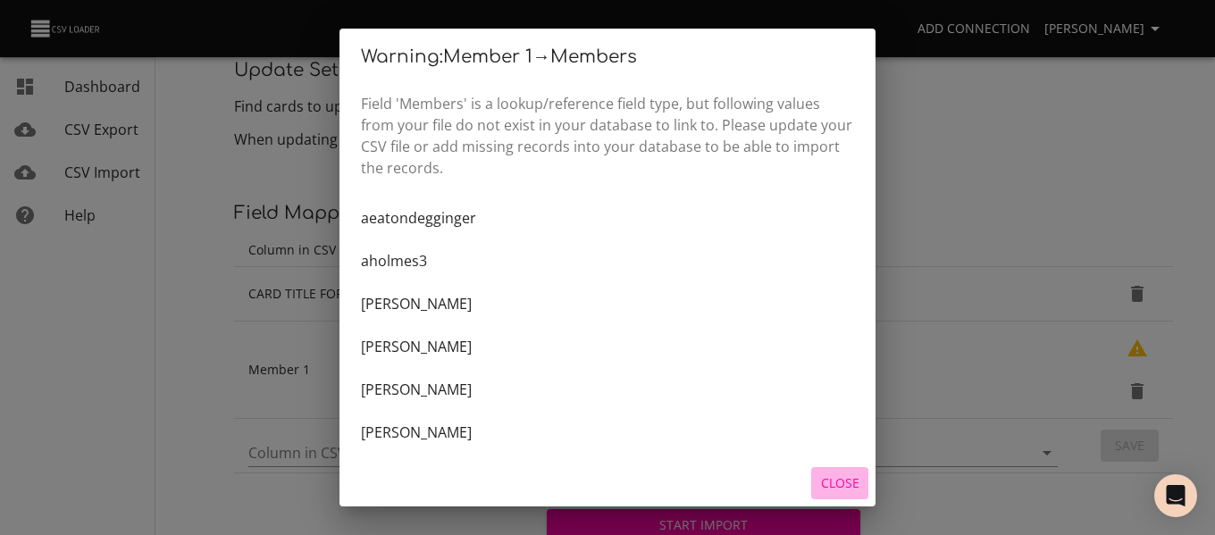
click at [848, 475] on span "Close" at bounding box center [839, 484] width 43 height 22
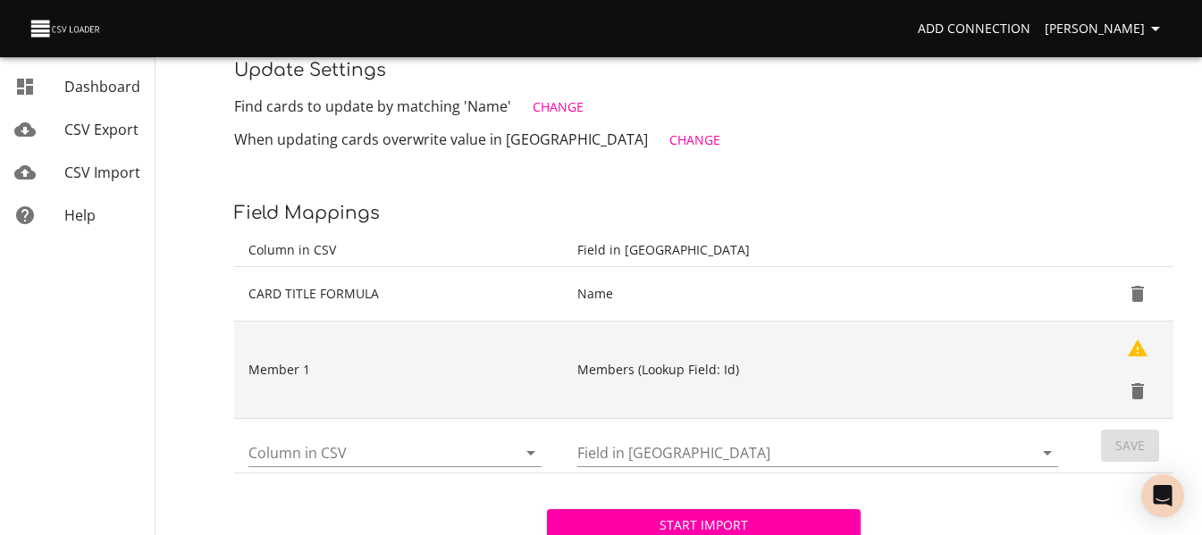
click at [724, 362] on td "Members (Lookup Field: Id)" at bounding box center [821, 370] width 516 height 97
click at [1144, 387] on icon "Delete" at bounding box center [1137, 391] width 21 height 21
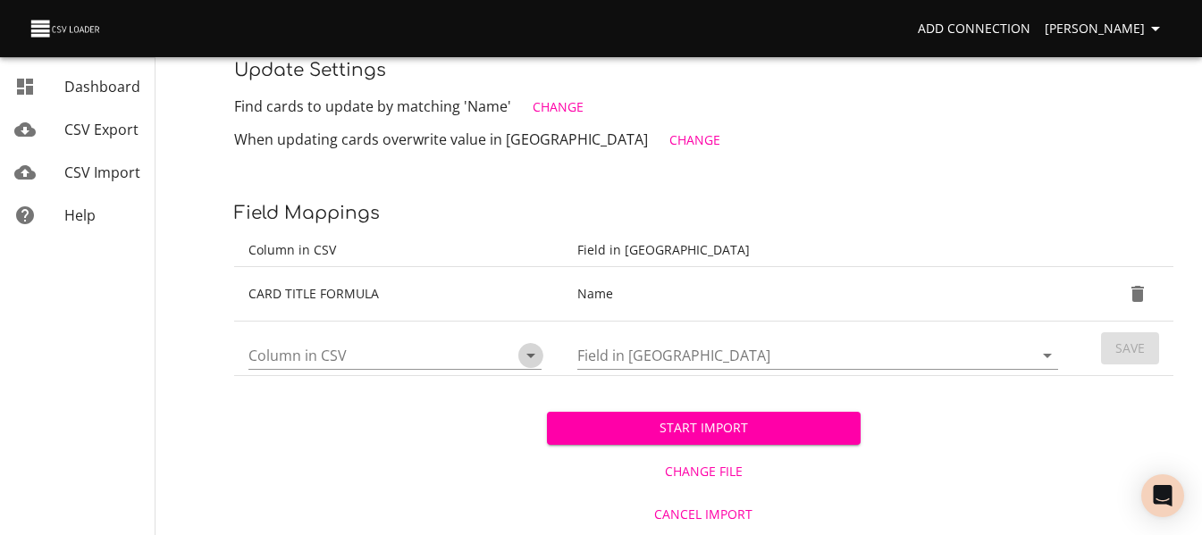
click at [520, 351] on icon "Open" at bounding box center [530, 355] width 21 height 21
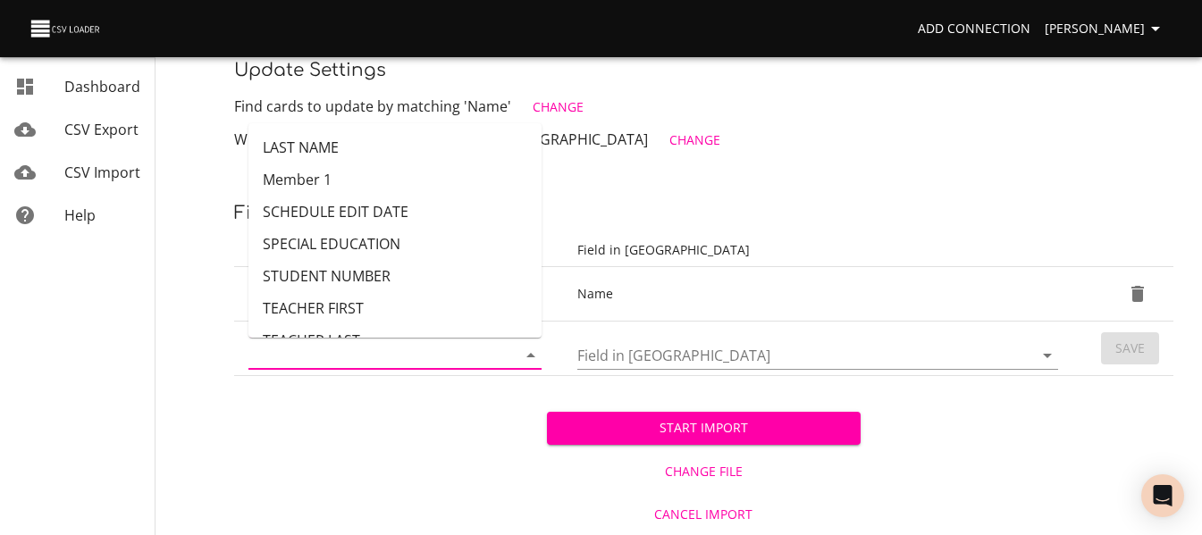
scroll to position [282, 0]
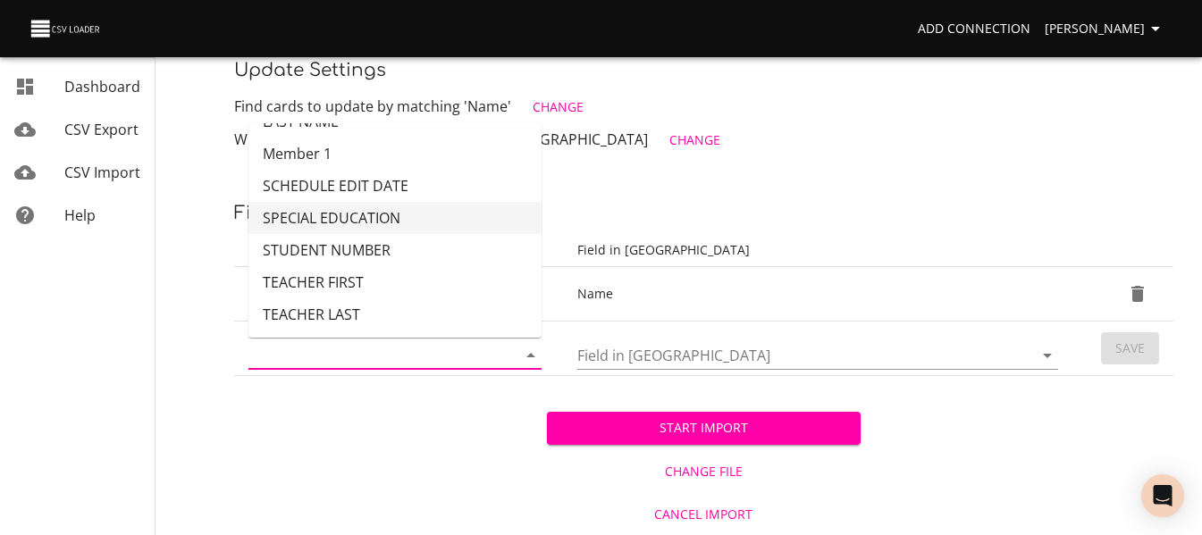
click at [456, 220] on li "SPECIAL EDUCATION" at bounding box center [394, 218] width 293 height 32
type input "SPECIAL EDUCATION"
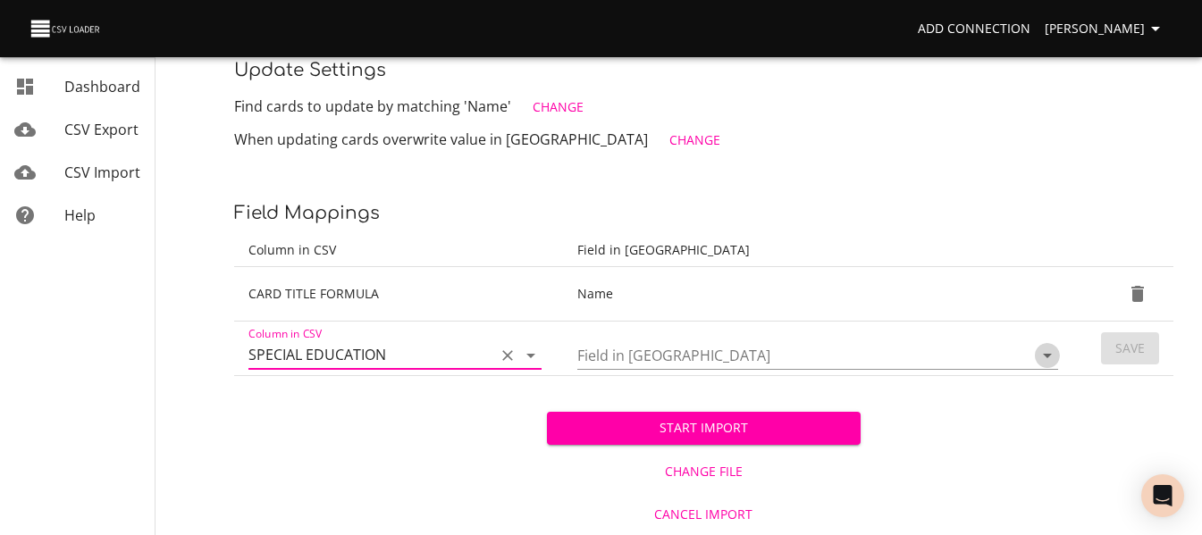
click at [1046, 359] on icon "Open" at bounding box center [1046, 355] width 21 height 21
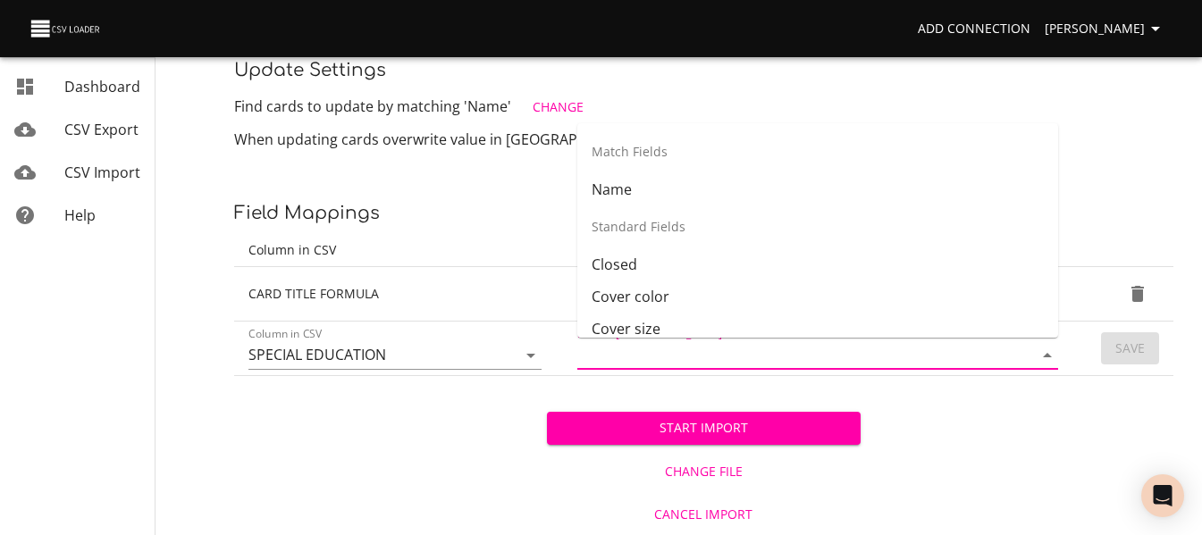
scroll to position [275, 0]
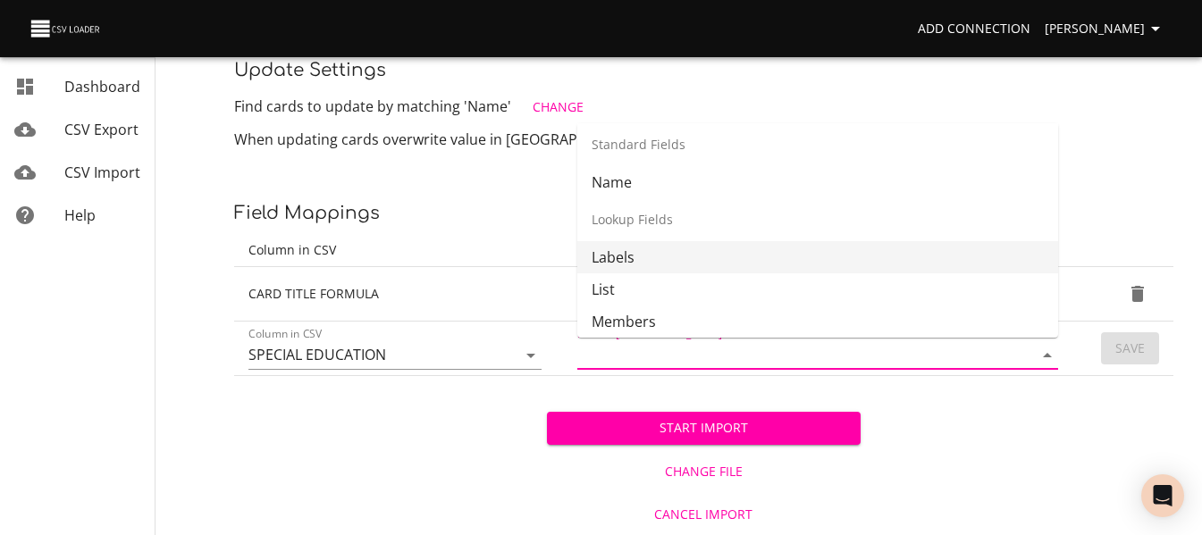
click at [858, 243] on li "Labels" at bounding box center [817, 257] width 481 height 32
type input "Labels"
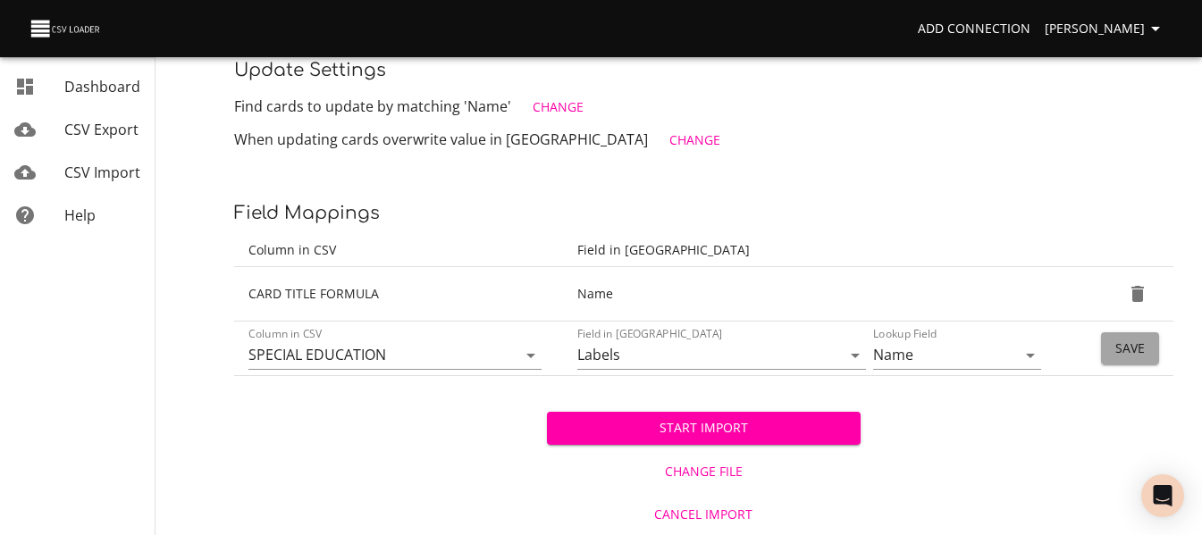
click at [1120, 352] on span "Save" at bounding box center [1129, 349] width 29 height 22
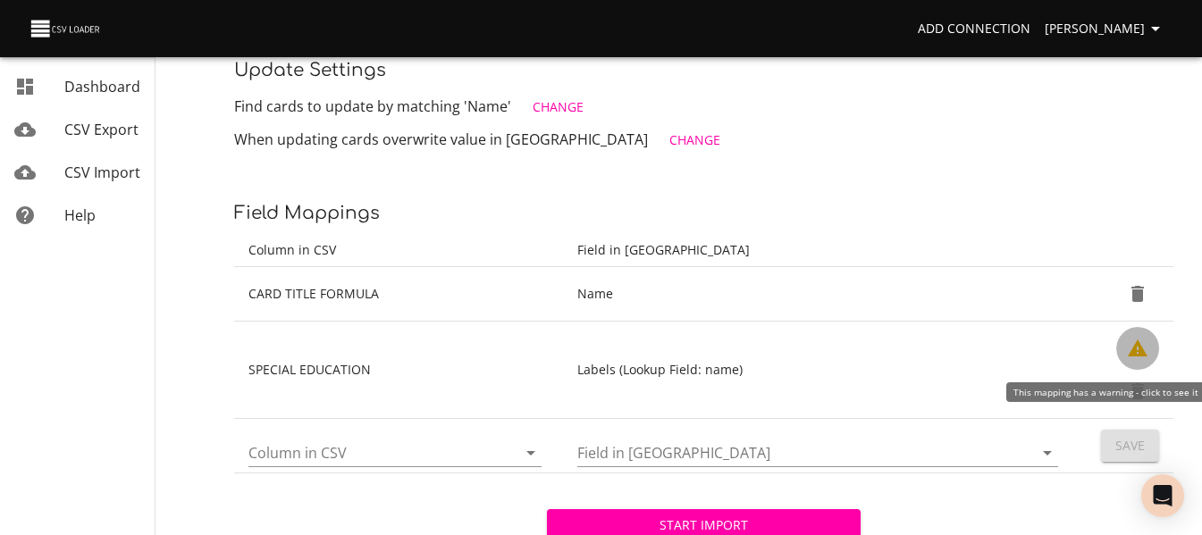
click at [1120, 352] on button "Show Warnings" at bounding box center [1137, 348] width 43 height 43
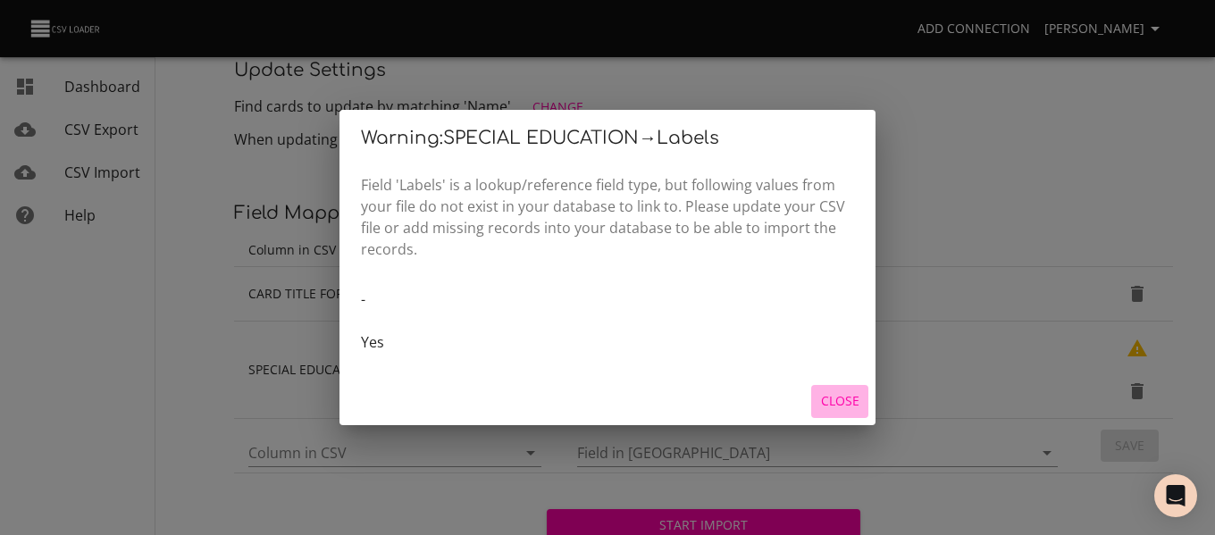
click at [843, 395] on span "Close" at bounding box center [839, 401] width 43 height 22
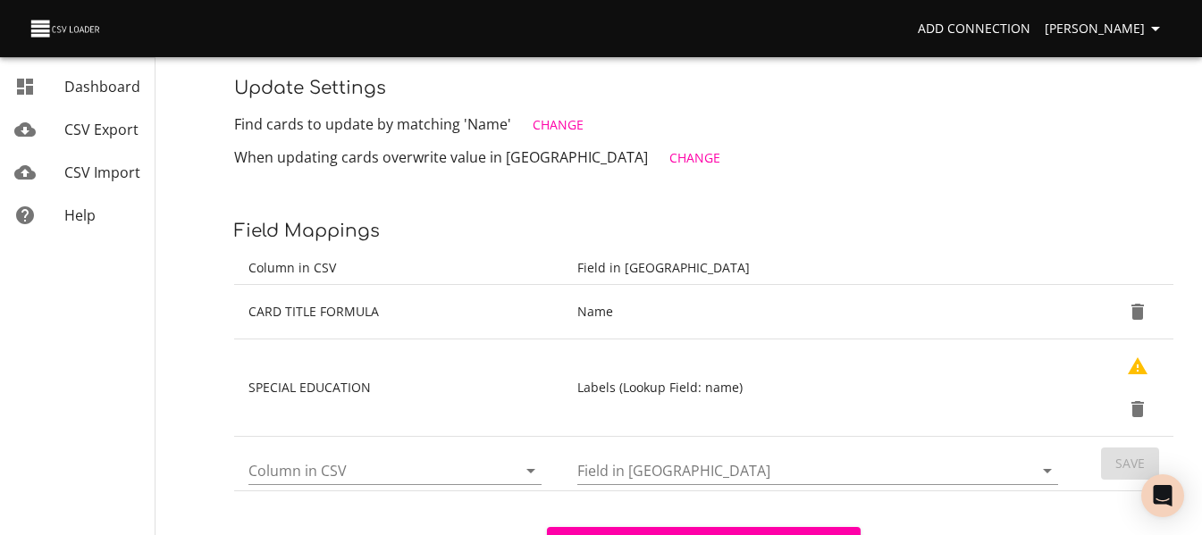
scroll to position [356, 0]
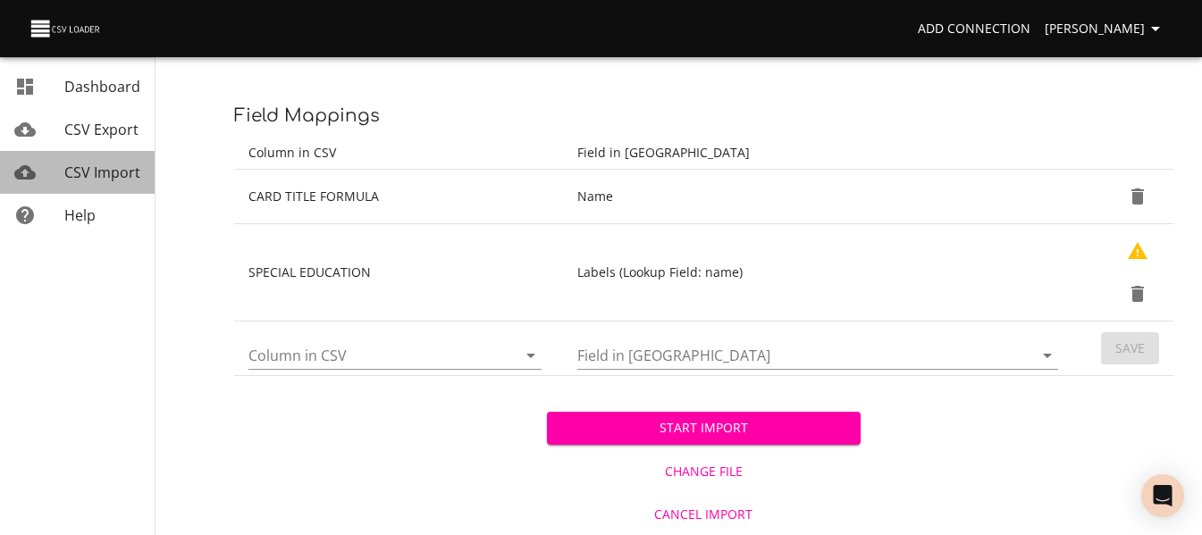
click at [115, 168] on span "CSV Import" at bounding box center [102, 173] width 76 height 20
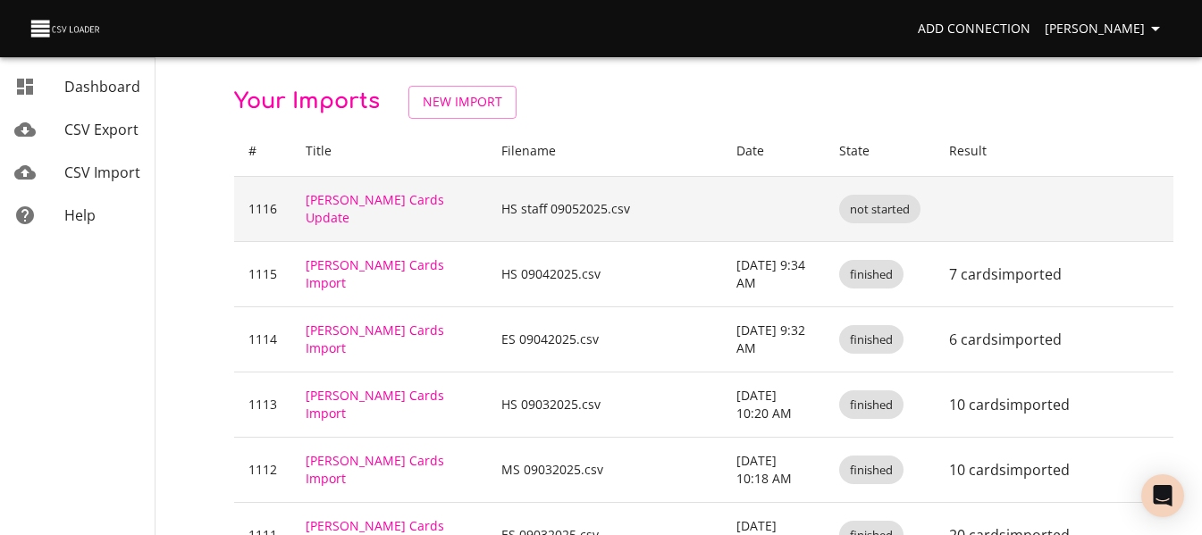
click at [387, 214] on td "[PERSON_NAME] Cards Update" at bounding box center [389, 208] width 196 height 65
click at [389, 207] on link "[PERSON_NAME] Cards Update" at bounding box center [375, 208] width 138 height 35
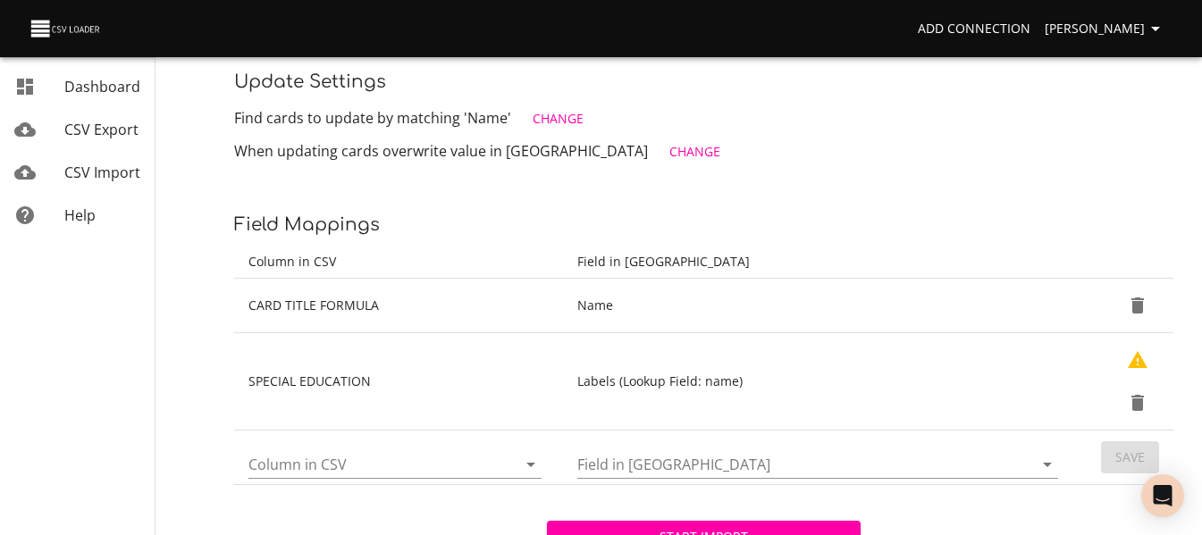
scroll to position [356, 0]
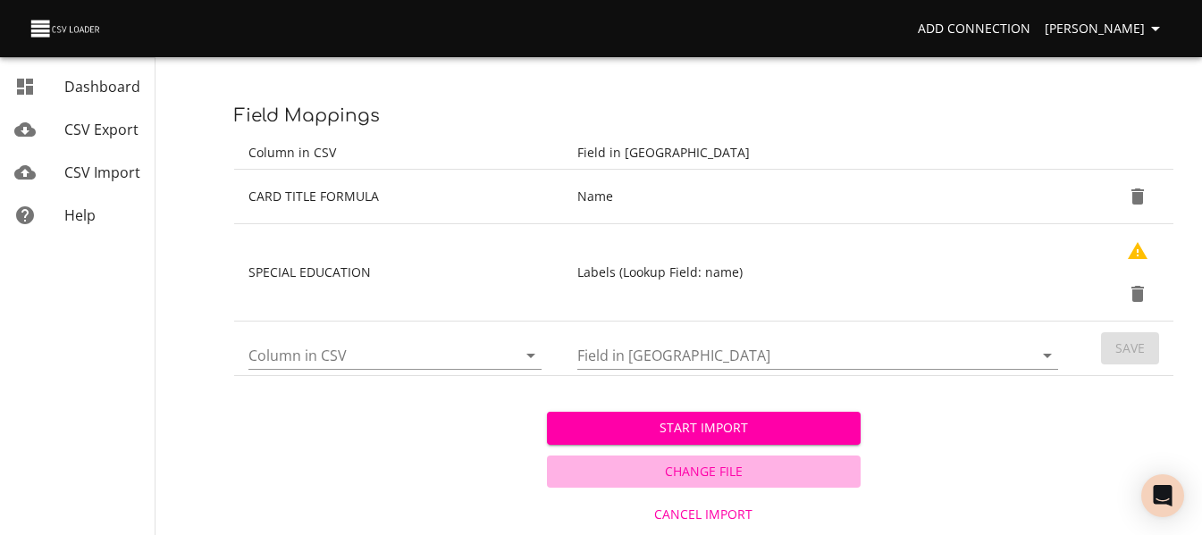
click at [684, 472] on span "Change File" at bounding box center [703, 472] width 298 height 22
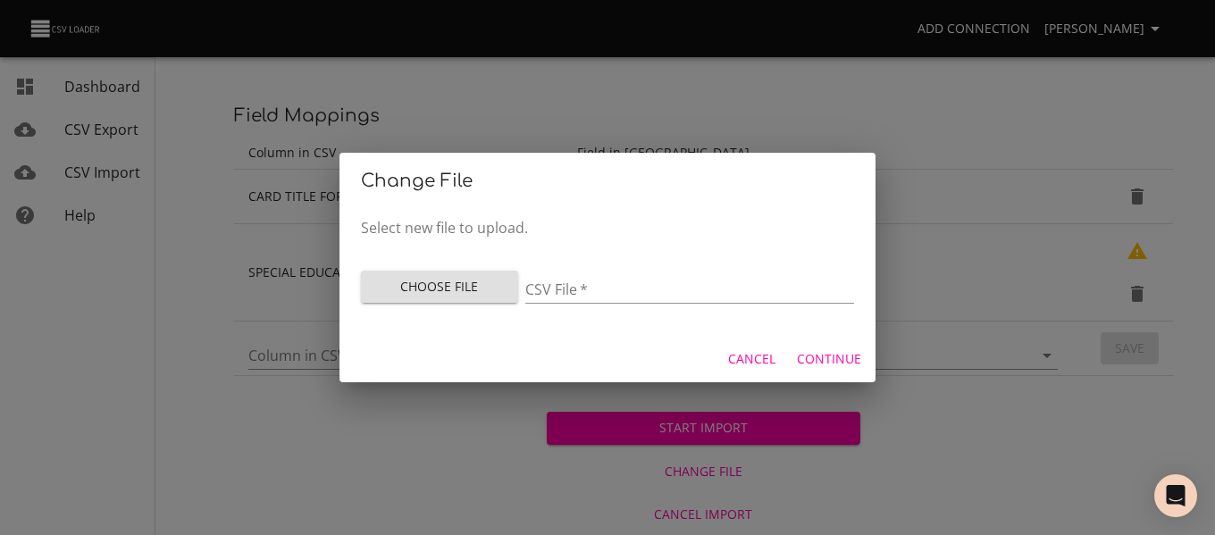
click at [450, 429] on div "Change File Select new file to upload. Choose File CSV File   * Cancel Continue" at bounding box center [607, 267] width 1215 height 535
click at [452, 290] on span "Choose File" at bounding box center [439, 287] width 129 height 22
type input "HS staff 09052025 1.csv"
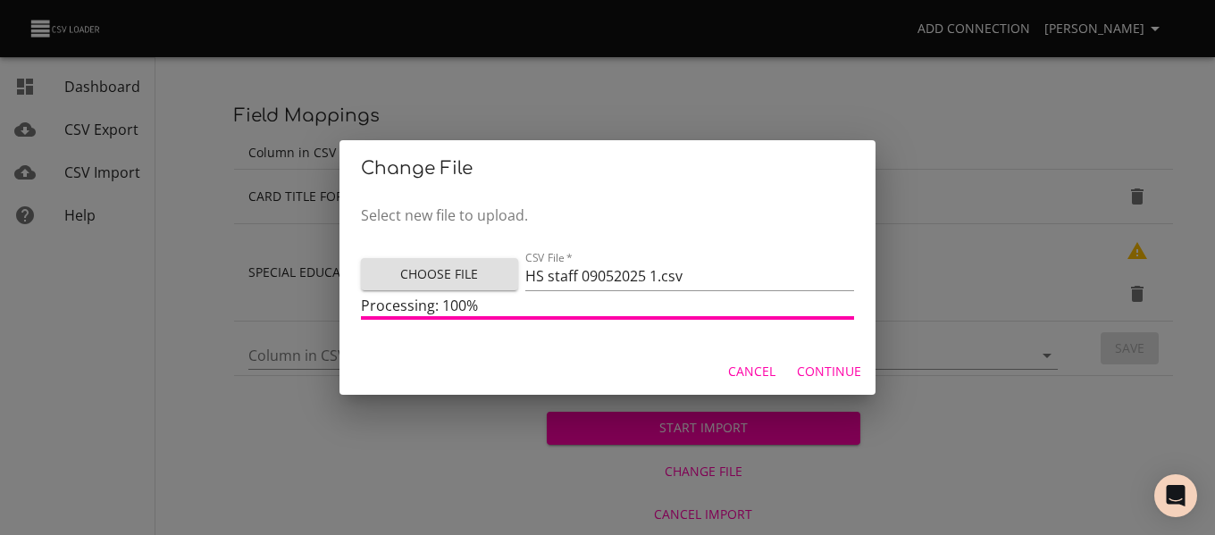
click at [752, 374] on span "Cancel" at bounding box center [751, 372] width 47 height 22
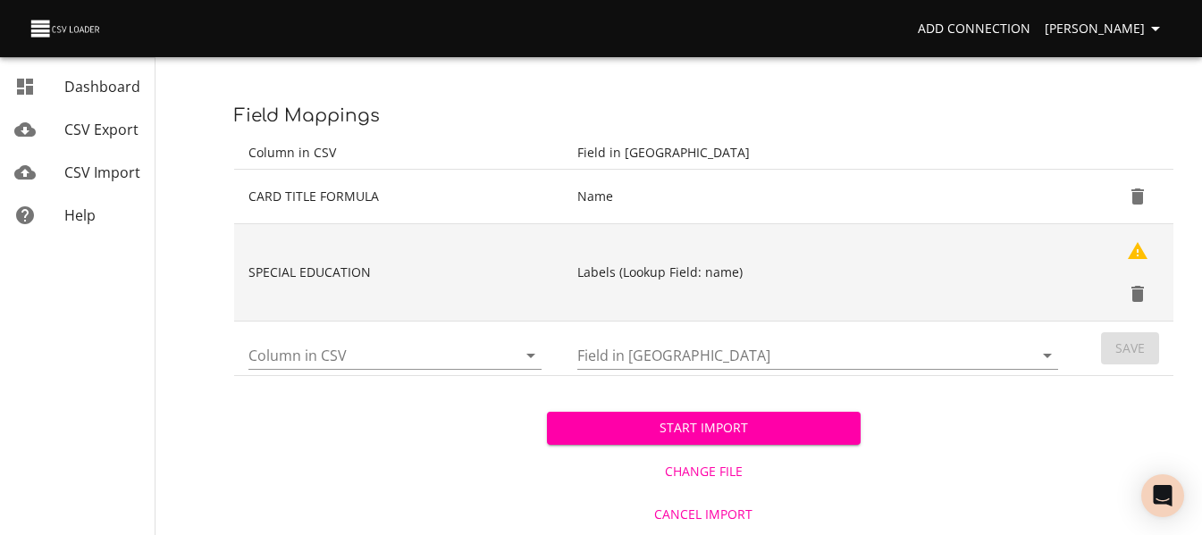
click at [1136, 291] on icon "Delete" at bounding box center [1137, 294] width 13 height 16
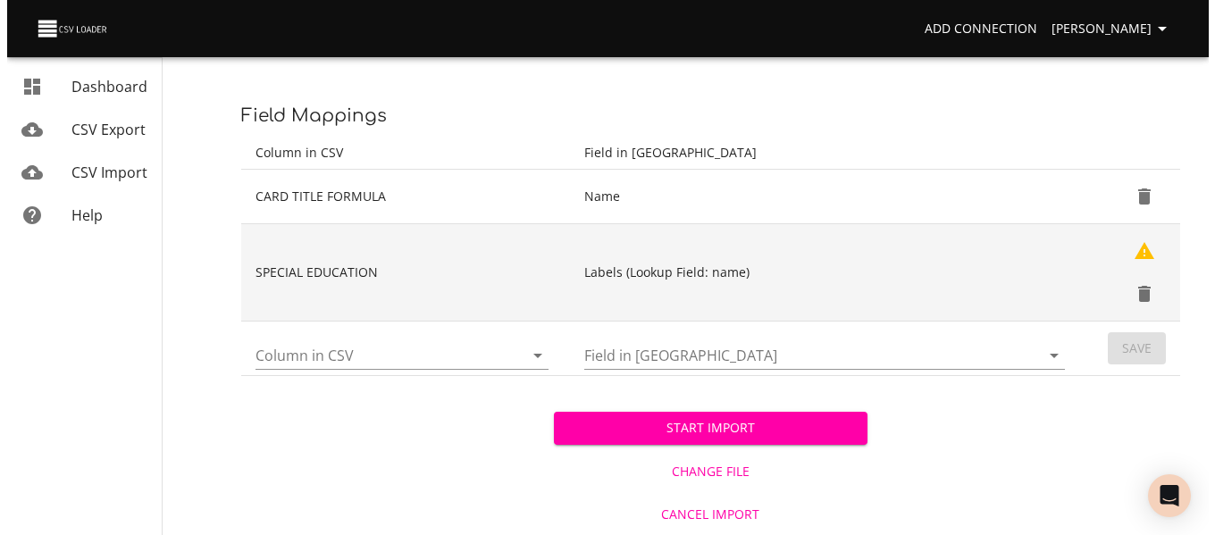
scroll to position [258, 0]
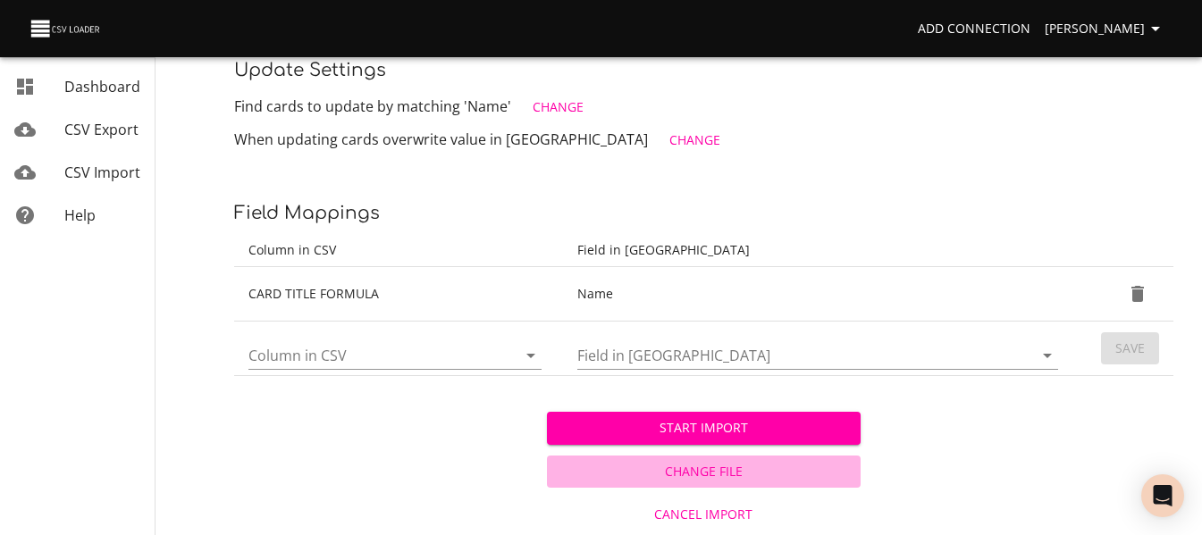
click at [693, 475] on span "Change File" at bounding box center [703, 472] width 298 height 22
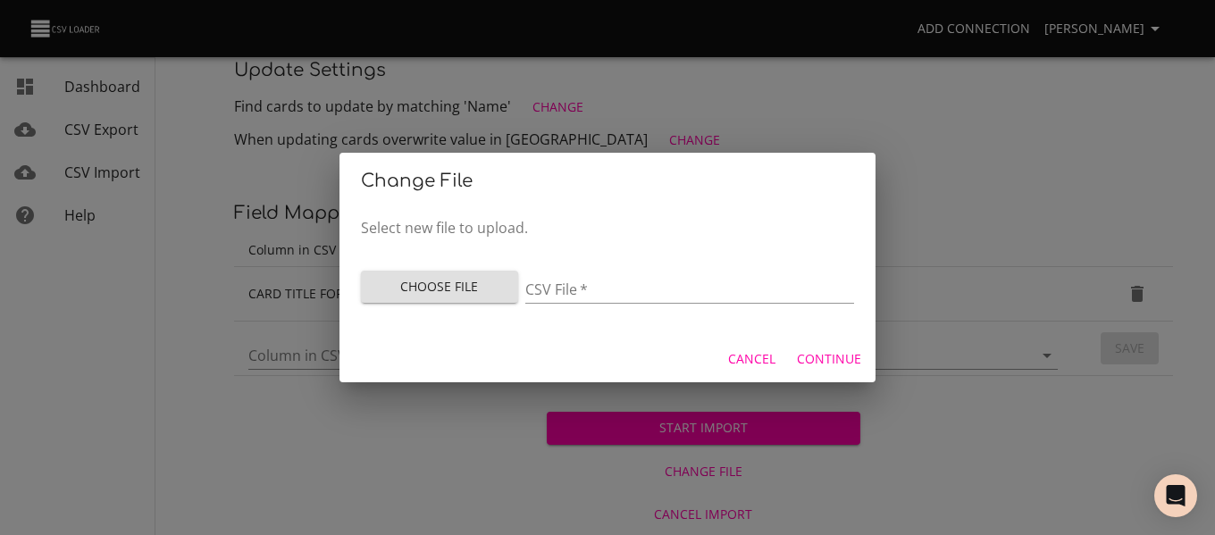
click at [419, 279] on span "Choose File" at bounding box center [439, 287] width 129 height 22
type input "HS staff 09052025 2.csv"
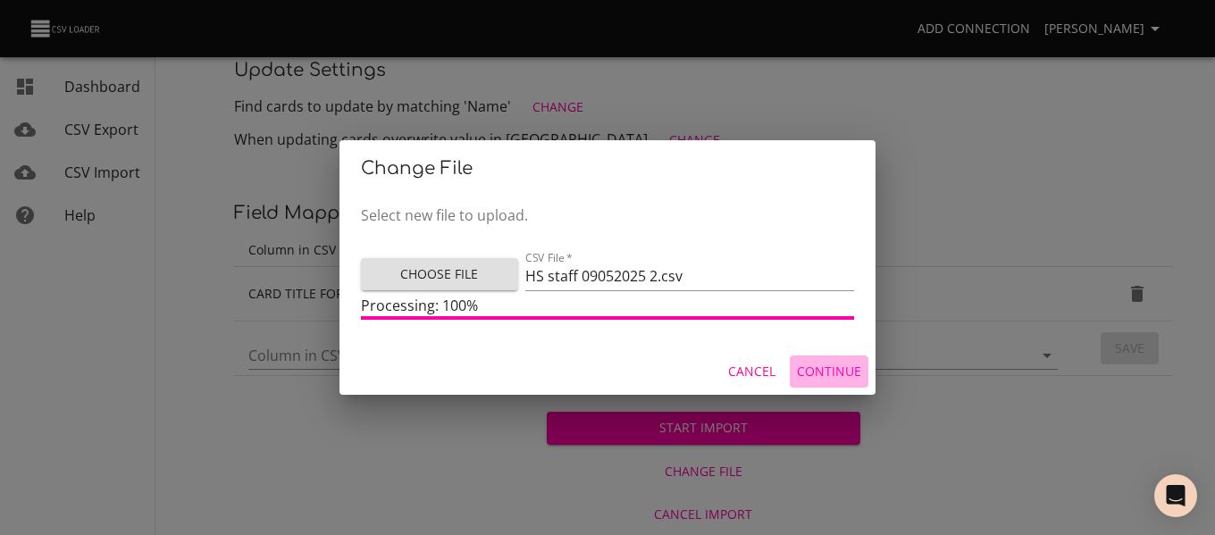
click at [831, 363] on span "Continue" at bounding box center [829, 372] width 64 height 22
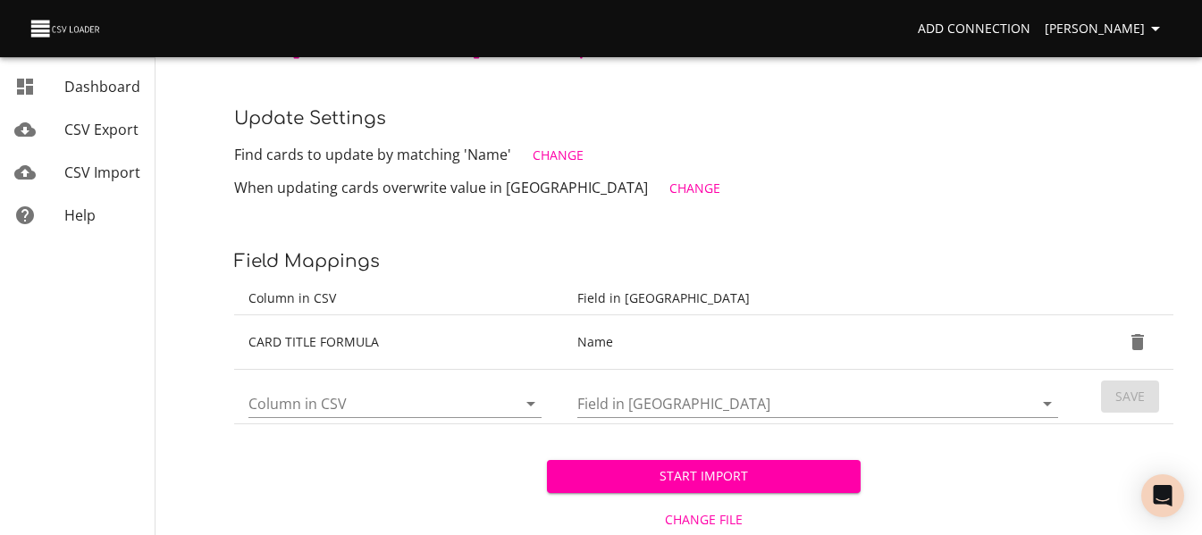
scroll to position [215, 0]
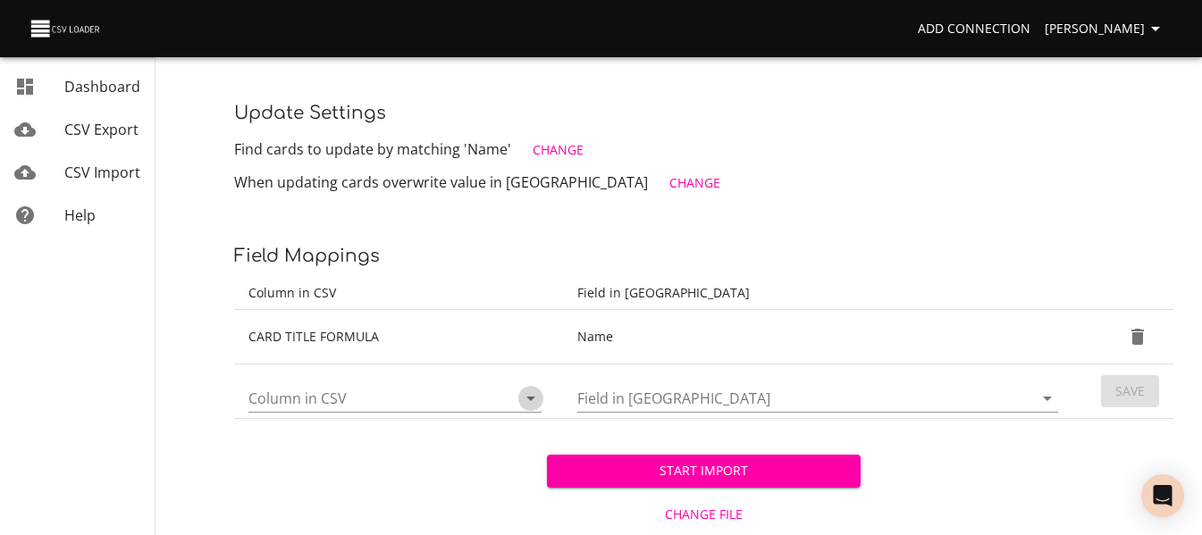
click at [525, 397] on icon "Open" at bounding box center [530, 398] width 21 height 21
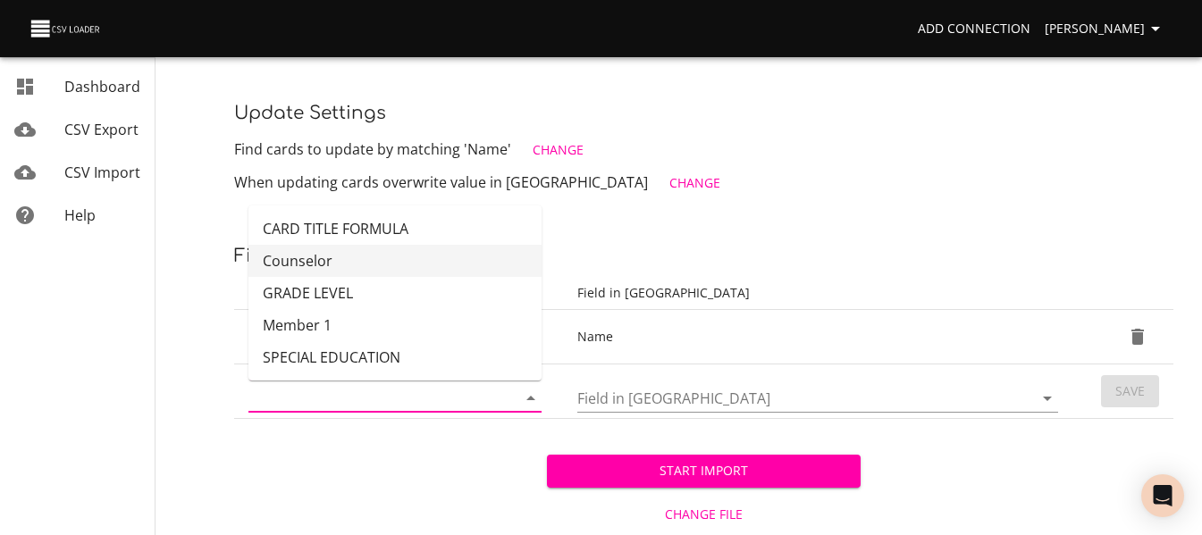
click at [432, 273] on li "Counselor" at bounding box center [394, 261] width 293 height 32
type input "Counselor"
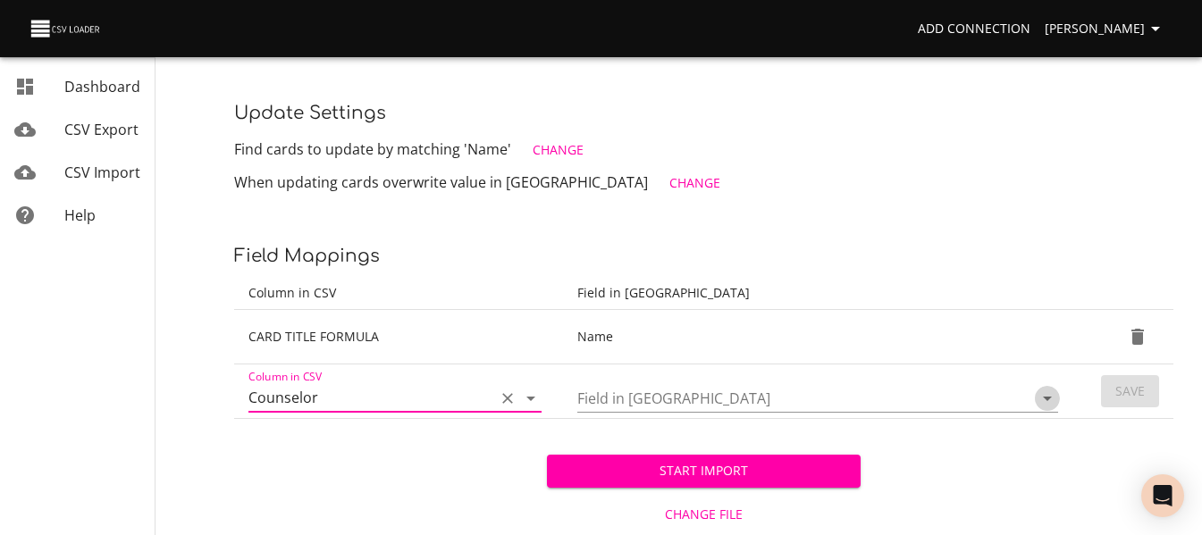
click at [1041, 402] on icon "Open" at bounding box center [1046, 398] width 21 height 21
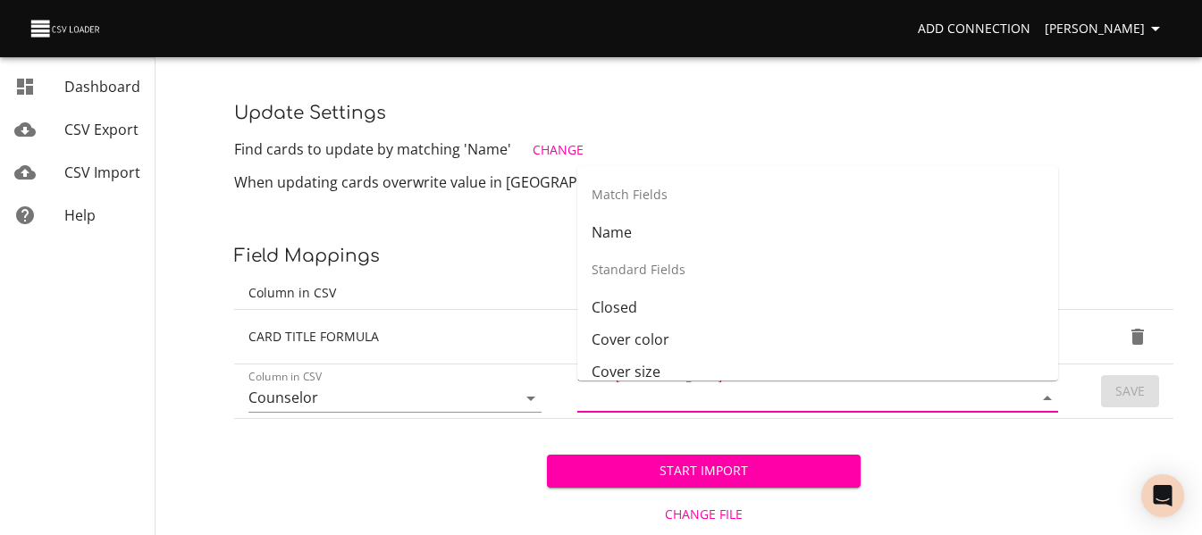
click at [1041, 402] on icon "Close" at bounding box center [1046, 398] width 21 height 21
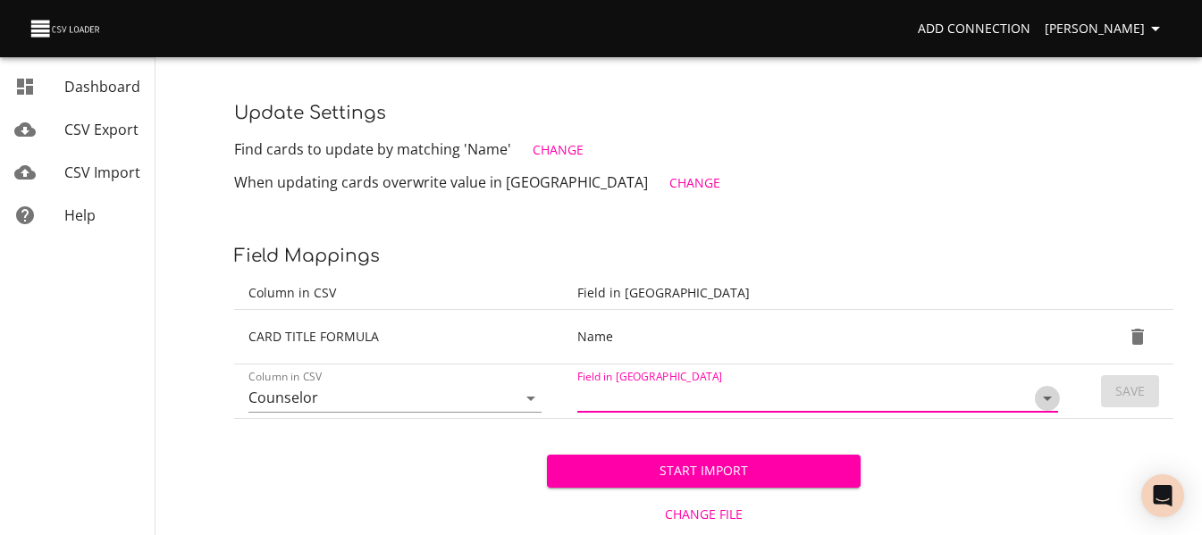
click at [1036, 391] on icon "Open" at bounding box center [1046, 398] width 21 height 21
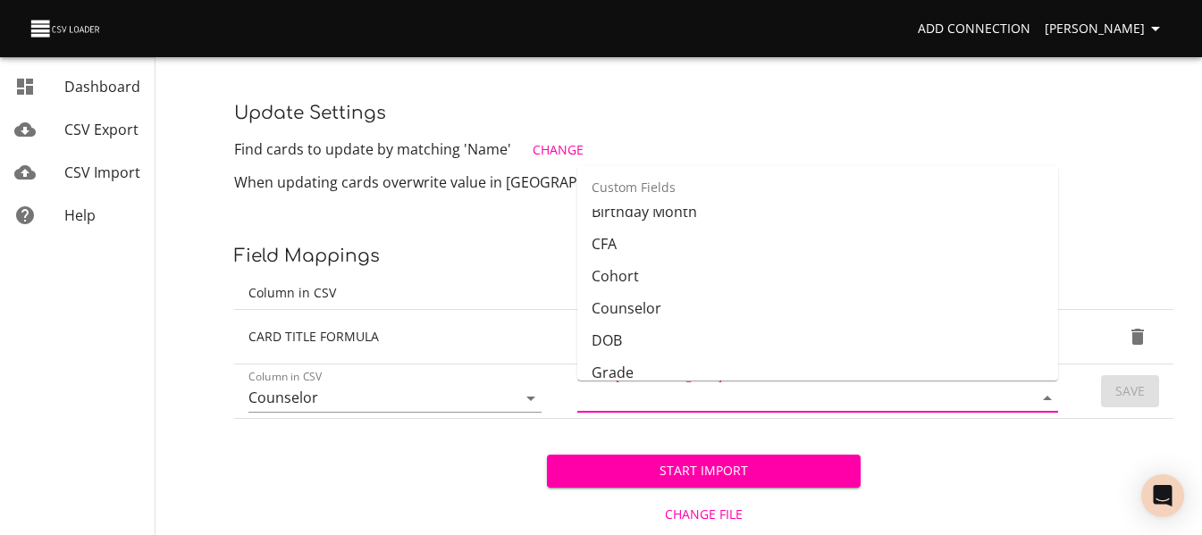
scroll to position [507, 0]
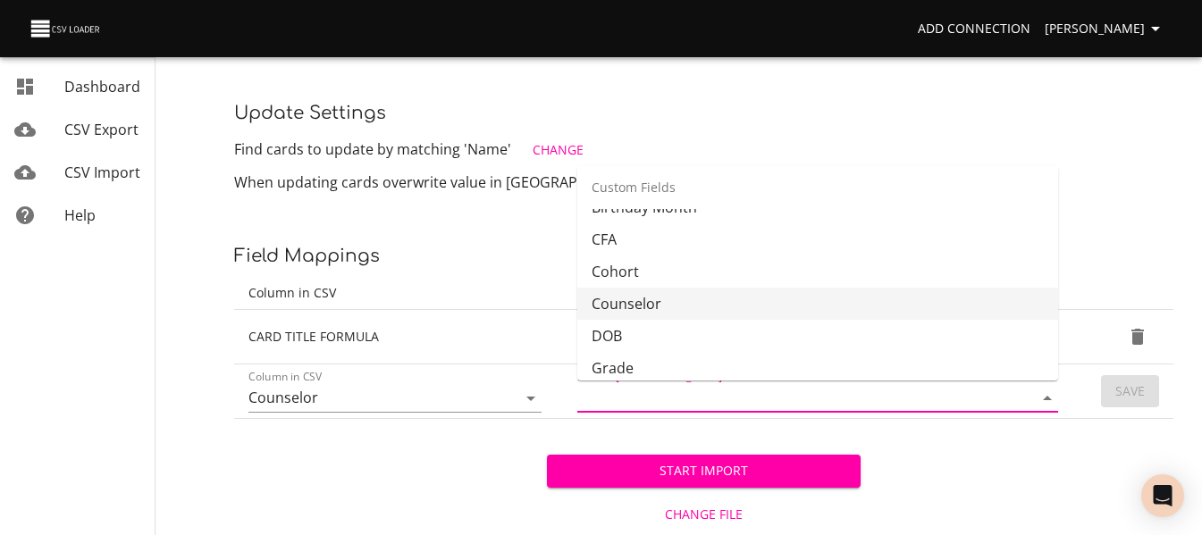
click at [947, 293] on li "Counselor" at bounding box center [817, 304] width 481 height 32
type input "Counselor"
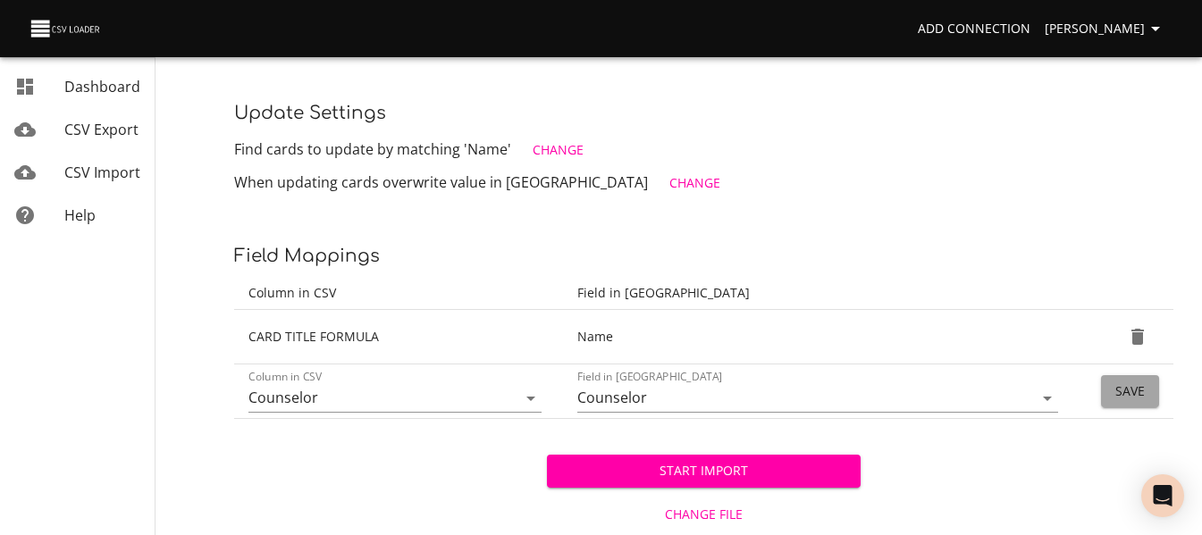
click at [1140, 388] on span "Save" at bounding box center [1129, 392] width 29 height 22
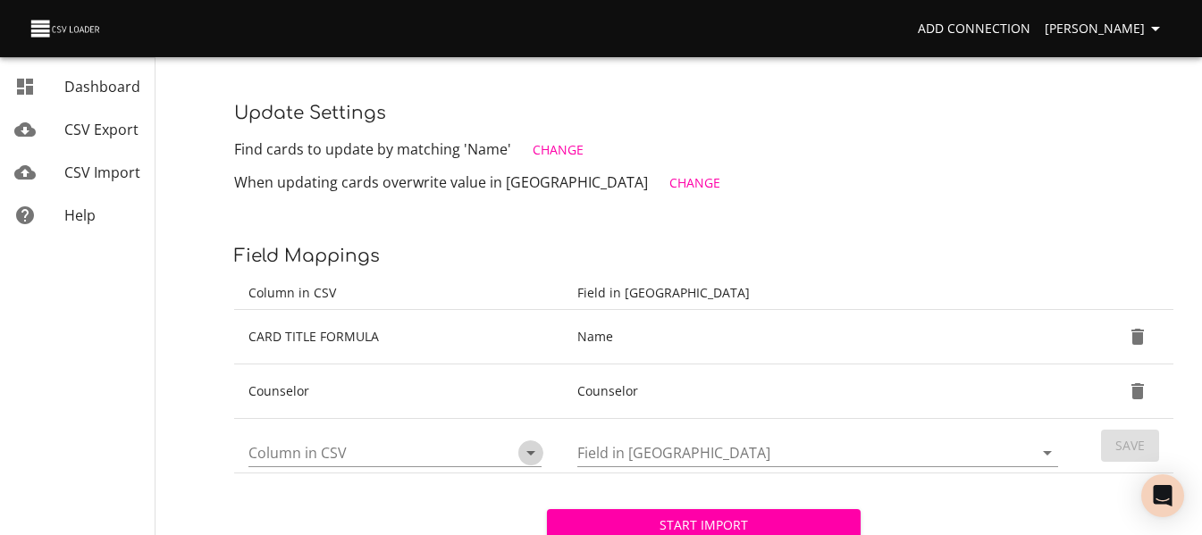
click at [524, 453] on icon "Open" at bounding box center [530, 452] width 21 height 21
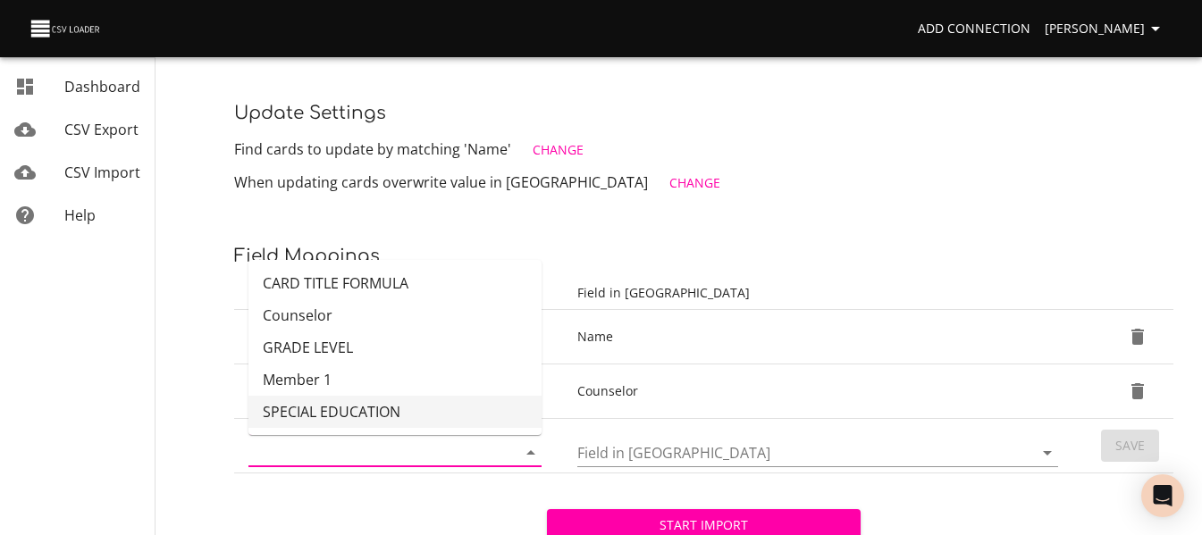
click at [443, 412] on li "SPECIAL EDUCATION" at bounding box center [394, 412] width 293 height 32
type input "SPECIAL EDUCATION"
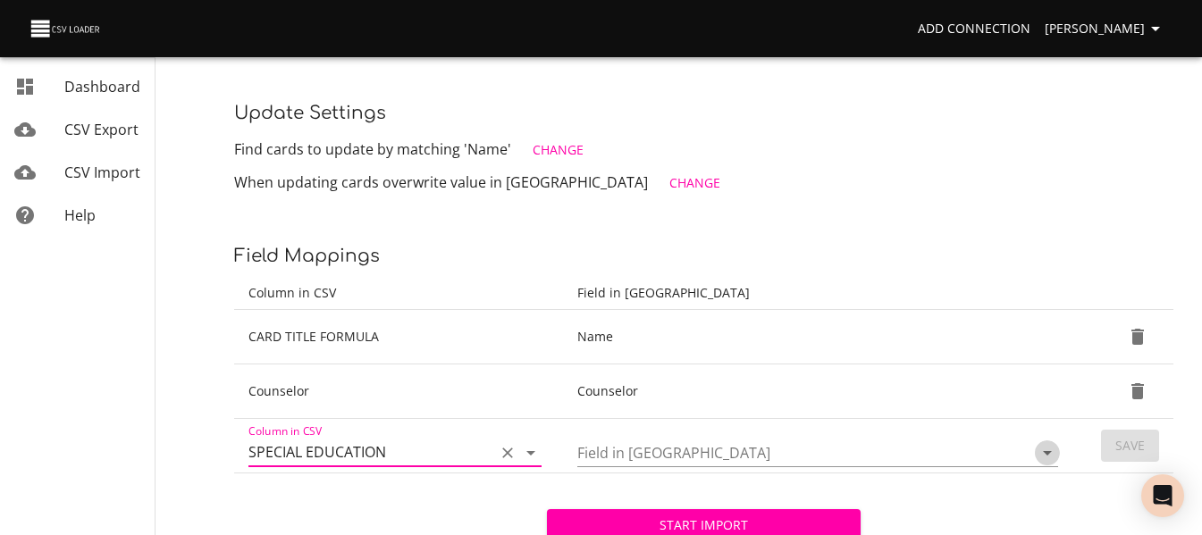
click at [1048, 456] on icon "Open" at bounding box center [1046, 452] width 21 height 21
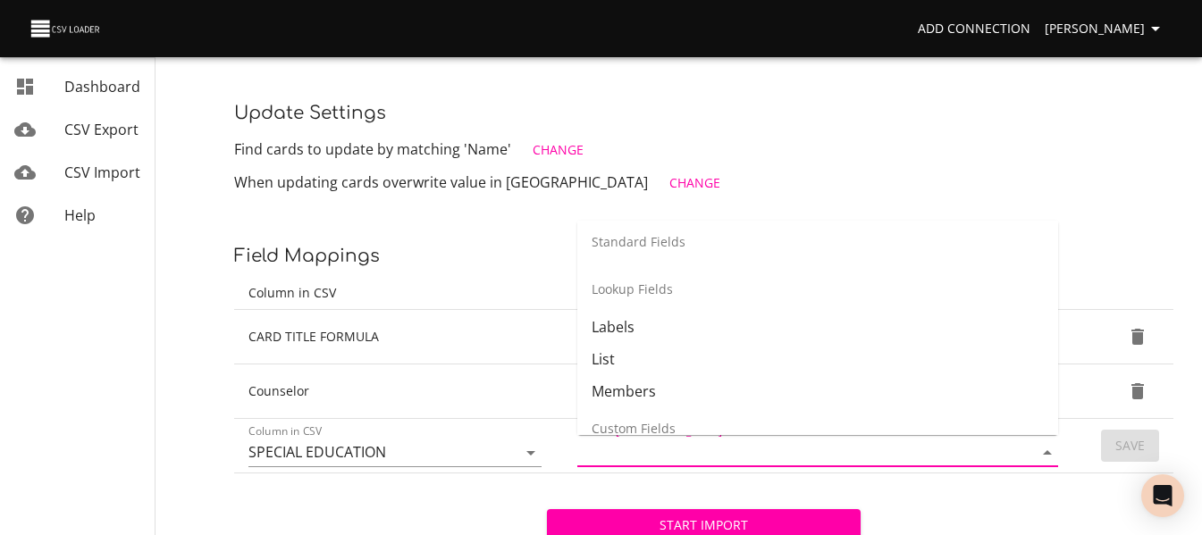
scroll to position [298, 0]
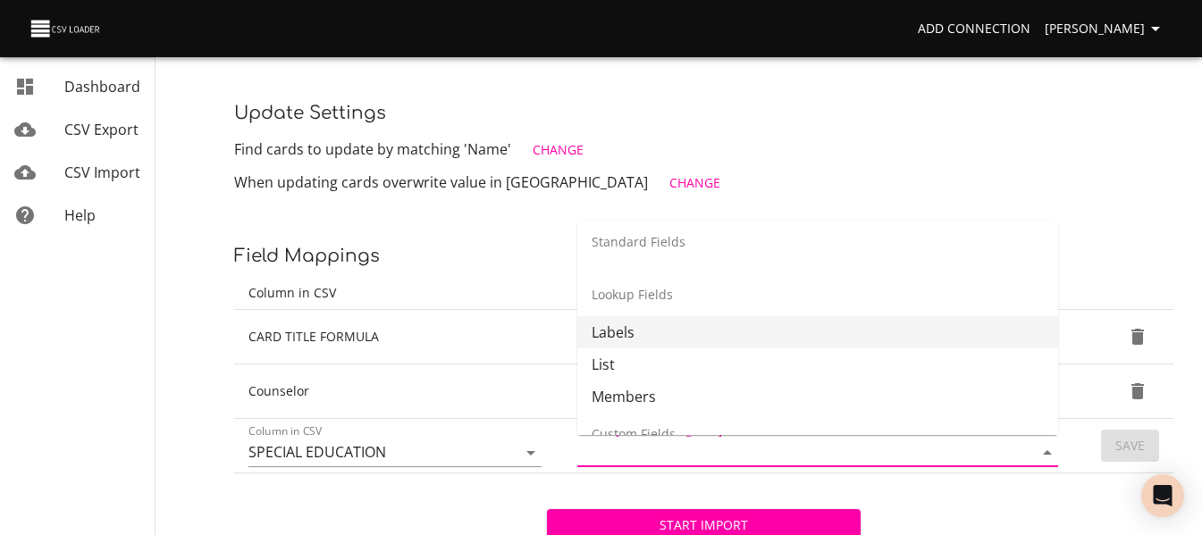
click at [895, 334] on li "Labels" at bounding box center [817, 332] width 481 height 32
type input "Labels"
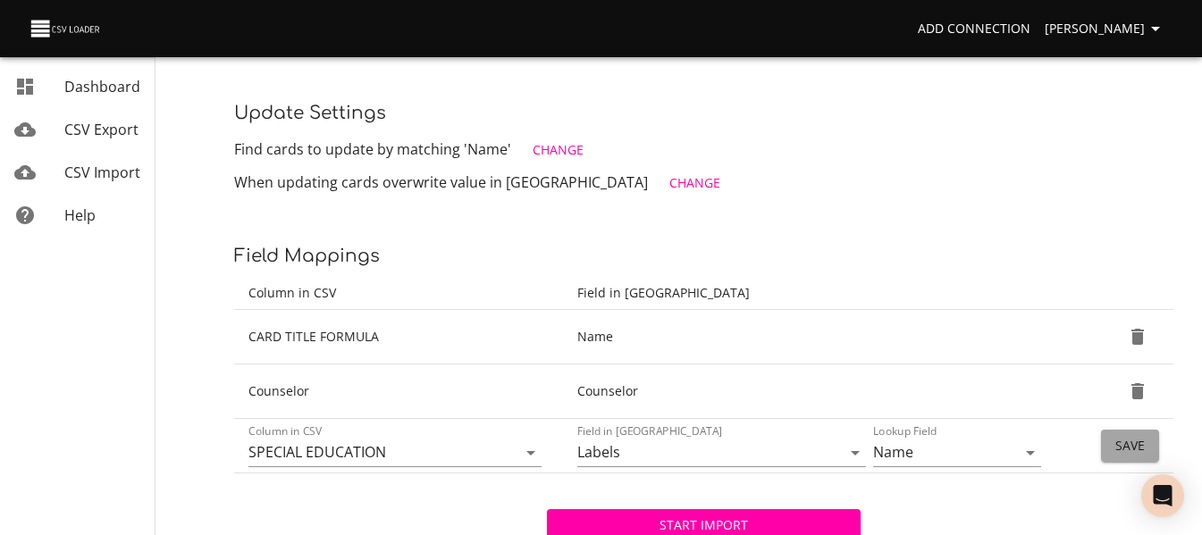
click at [1133, 450] on span "Save" at bounding box center [1129, 446] width 29 height 22
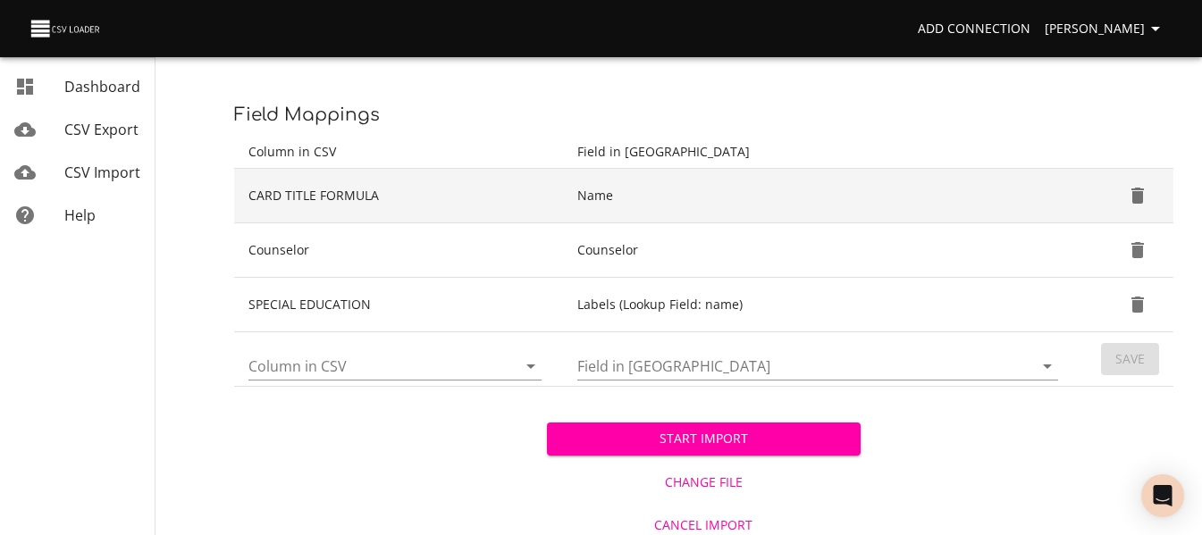
scroll to position [357, 0]
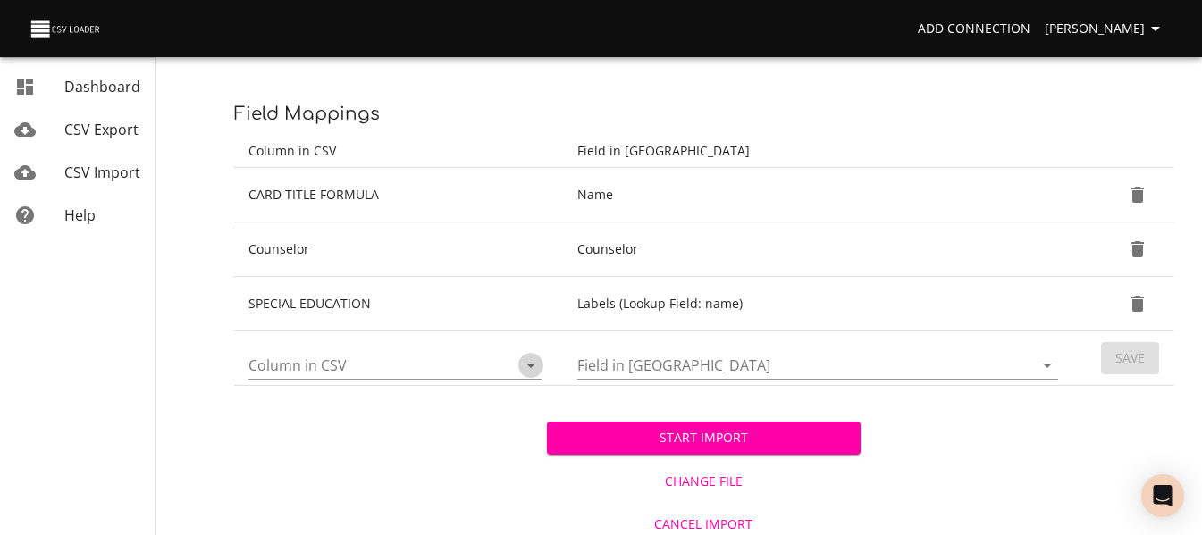
click at [527, 368] on icon "Open" at bounding box center [530, 365] width 21 height 21
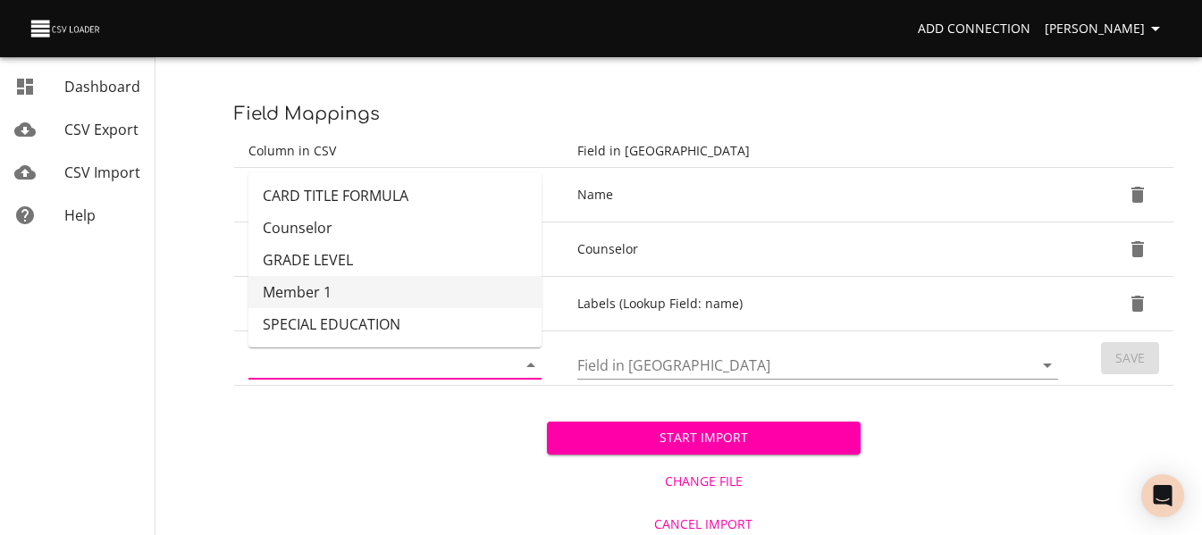
click at [430, 284] on li "Member 1" at bounding box center [394, 292] width 293 height 32
type input "Member 1"
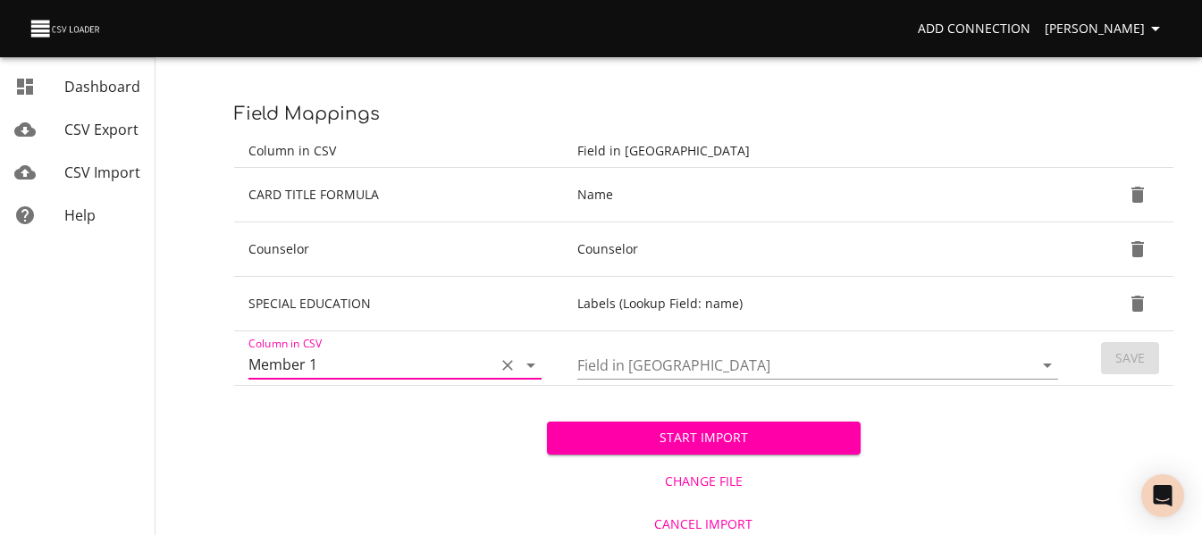
click at [1053, 366] on icon "Open" at bounding box center [1046, 365] width 21 height 21
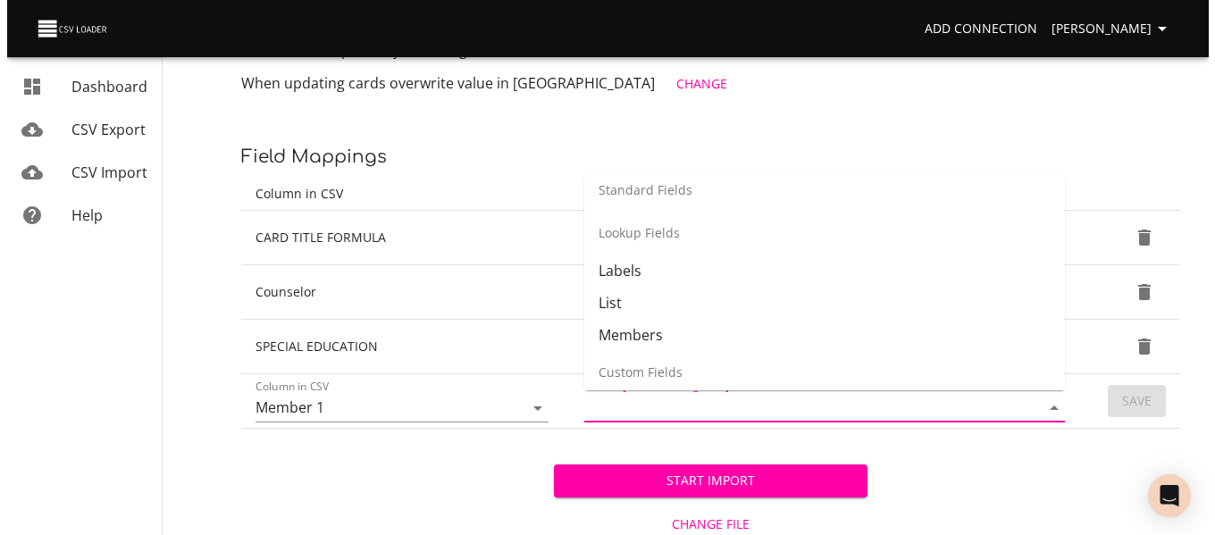
scroll to position [318, 0]
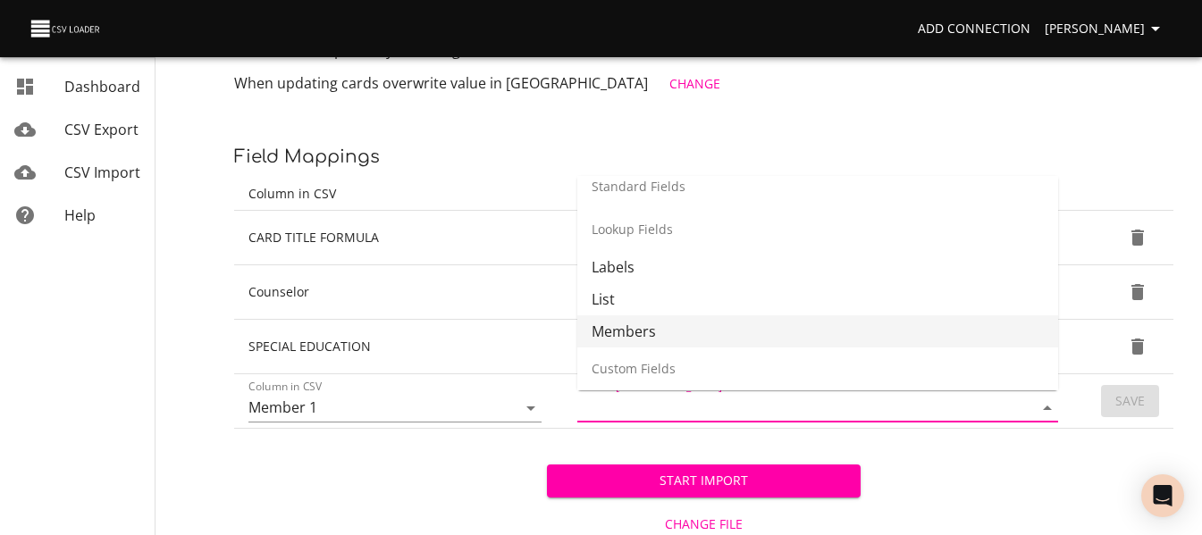
click at [902, 344] on li "Members" at bounding box center [817, 331] width 481 height 32
type input "Members"
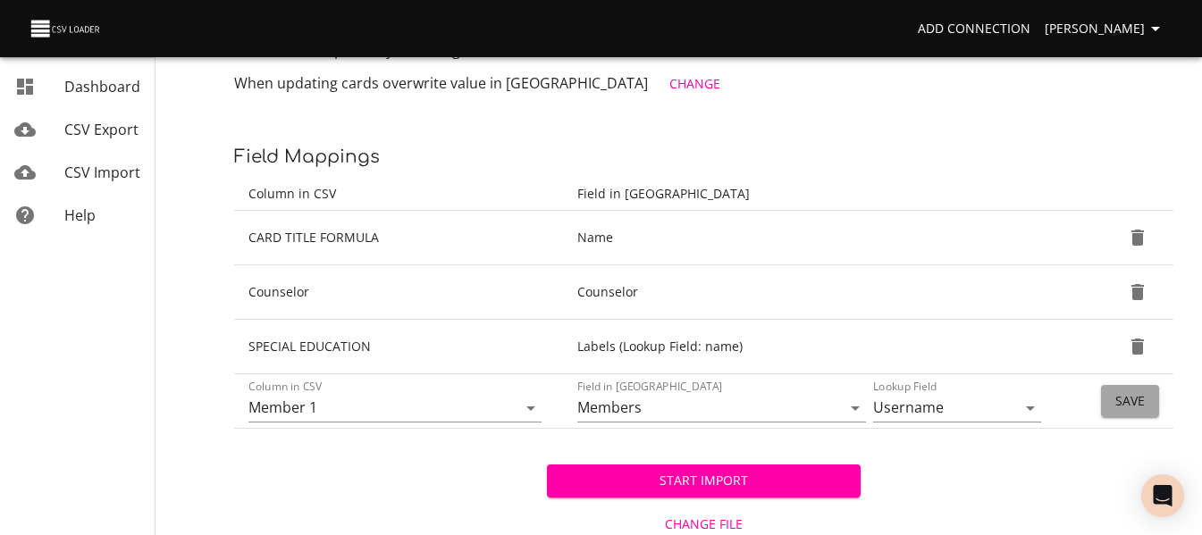
click at [1131, 399] on span "Save" at bounding box center [1129, 401] width 29 height 22
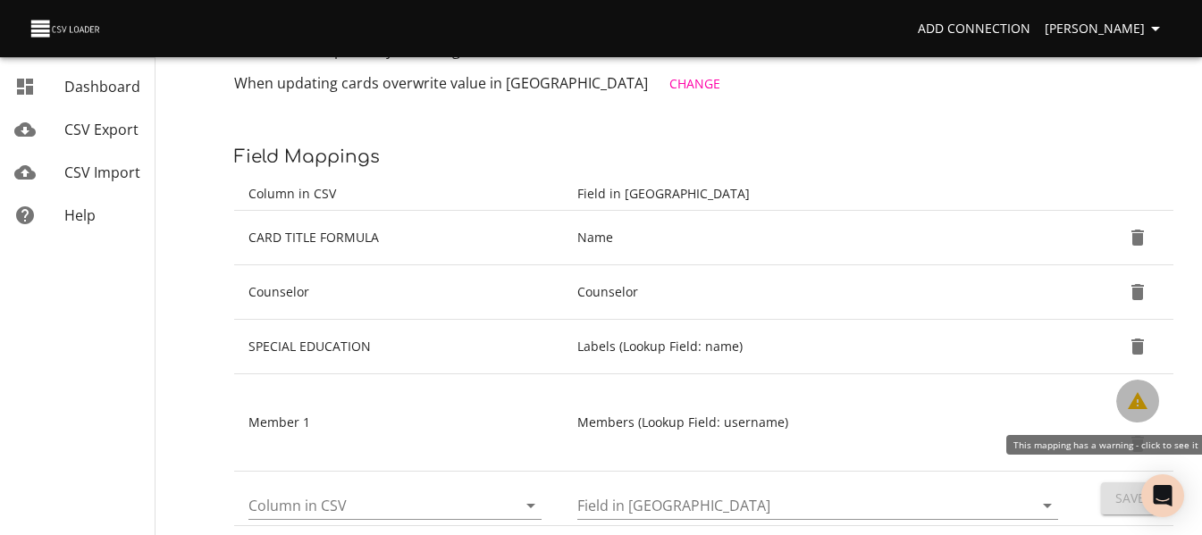
click at [1131, 399] on icon "Show Warnings" at bounding box center [1137, 400] width 21 height 21
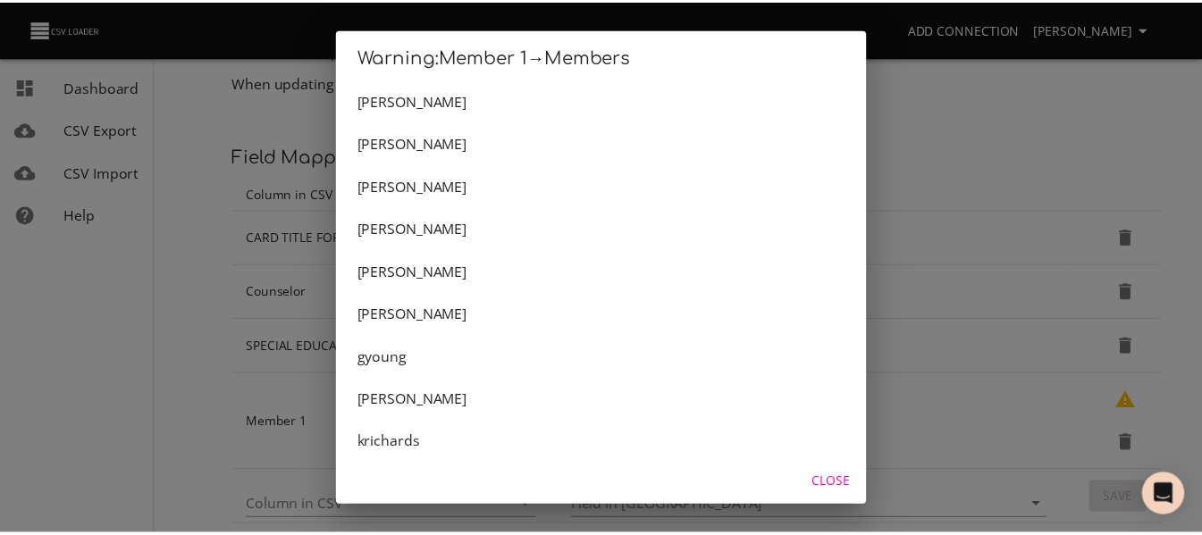
scroll to position [1466, 0]
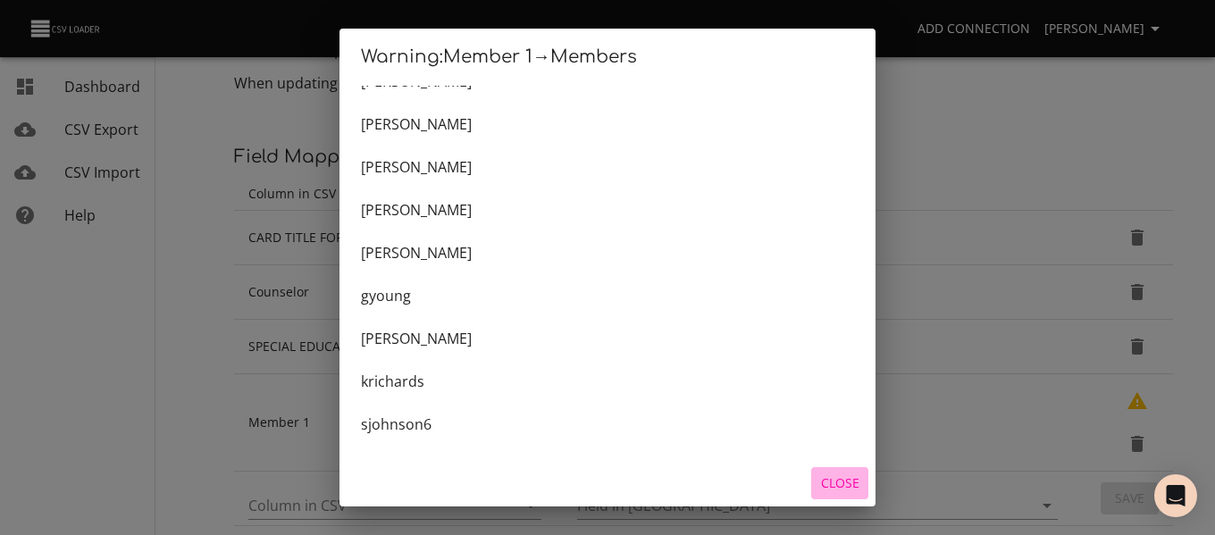
click at [830, 482] on span "Close" at bounding box center [839, 484] width 43 height 22
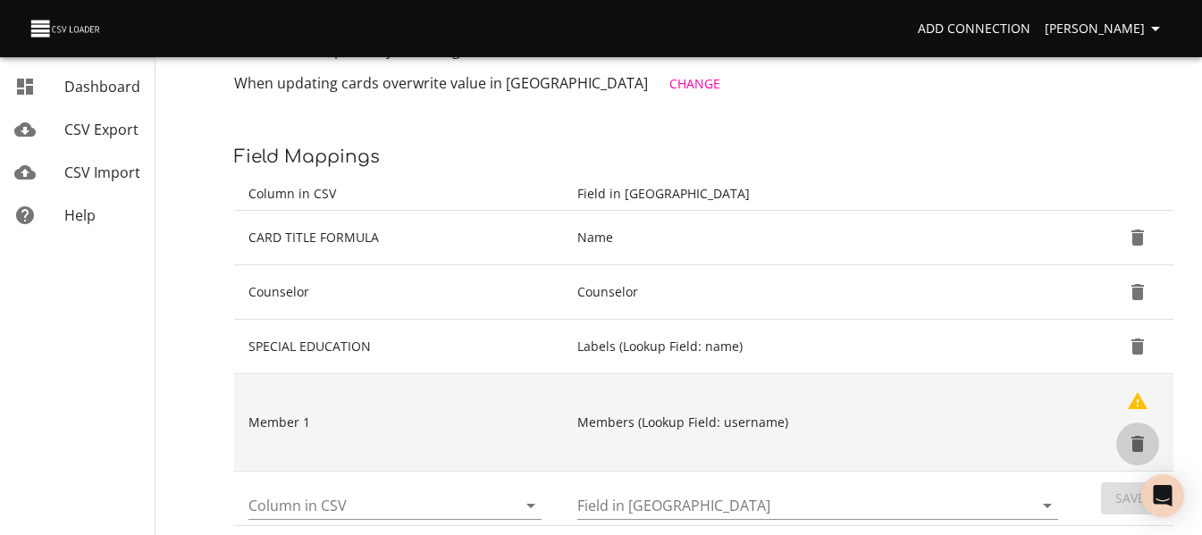
click at [1136, 444] on icon "Delete" at bounding box center [1137, 444] width 13 height 16
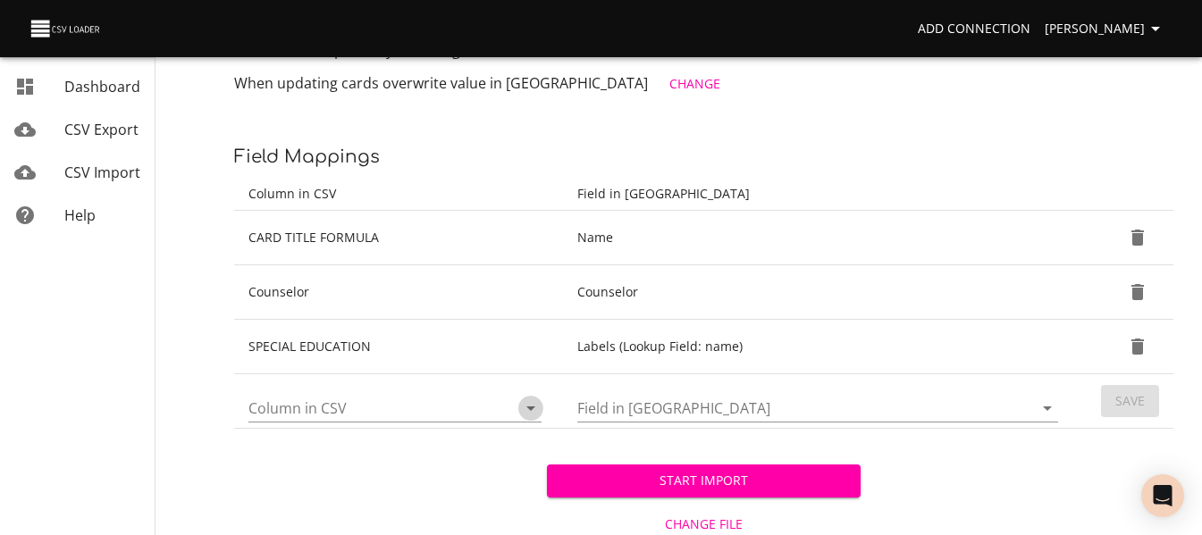
click at [536, 408] on icon "Open" at bounding box center [530, 408] width 21 height 21
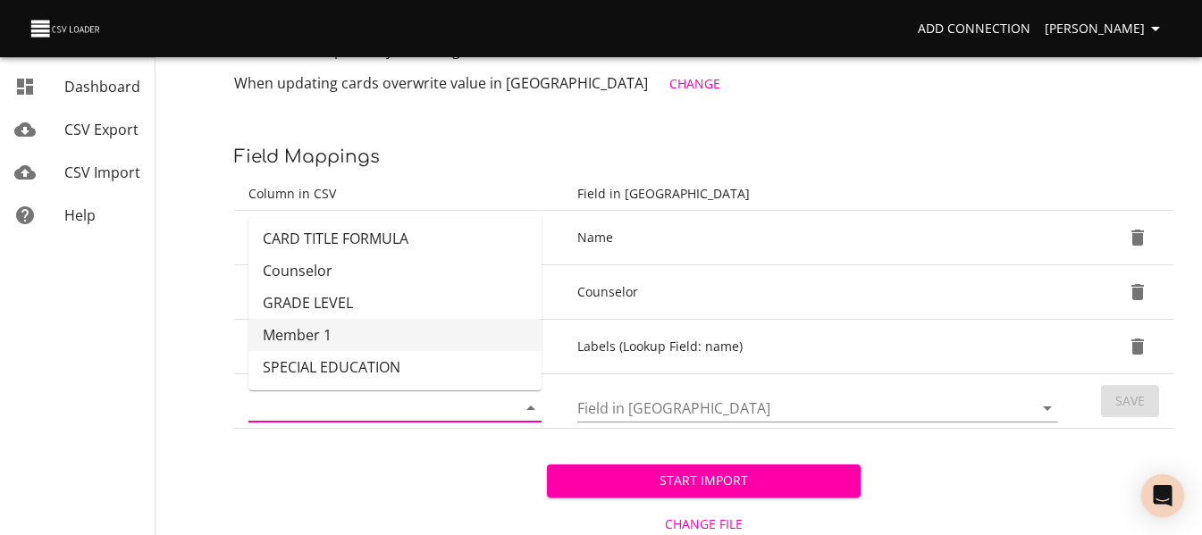
click at [436, 338] on li "Member 1" at bounding box center [394, 335] width 293 height 32
type input "Member 1"
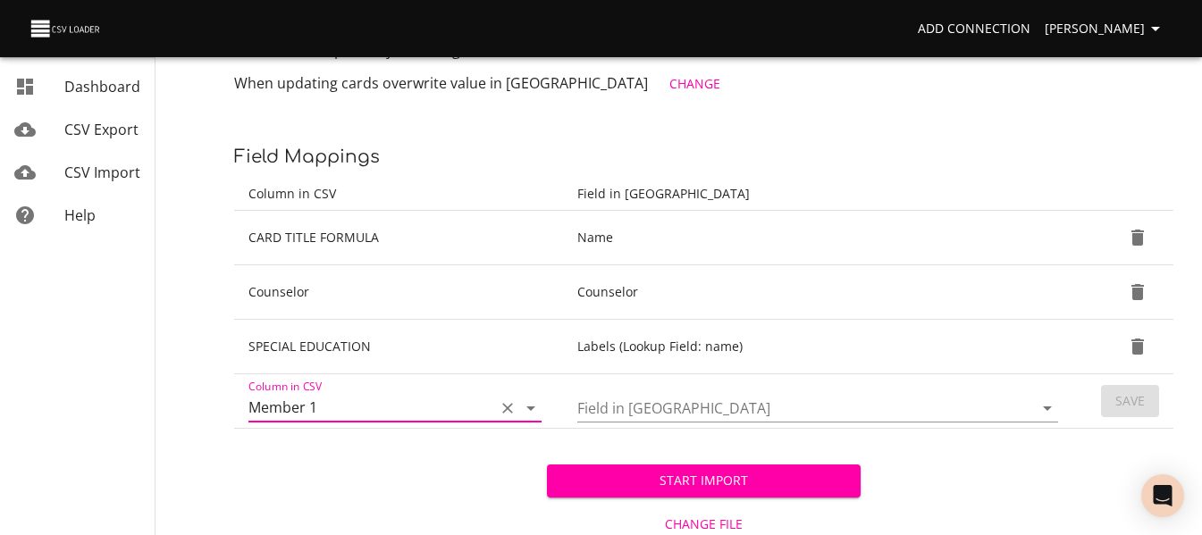
click at [1038, 411] on icon "Open" at bounding box center [1046, 408] width 21 height 21
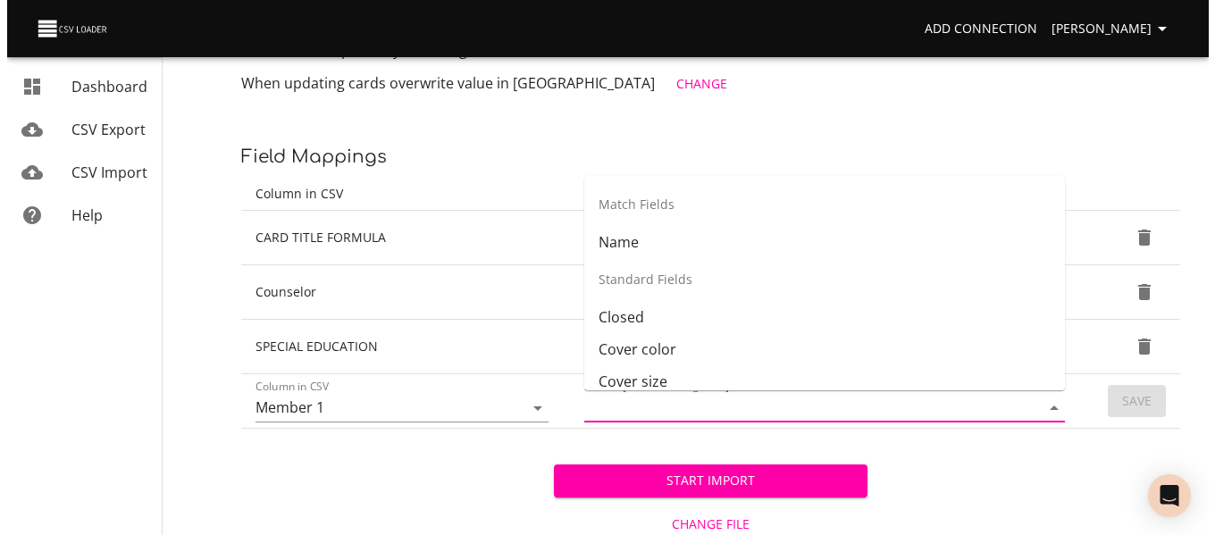
scroll to position [275, 0]
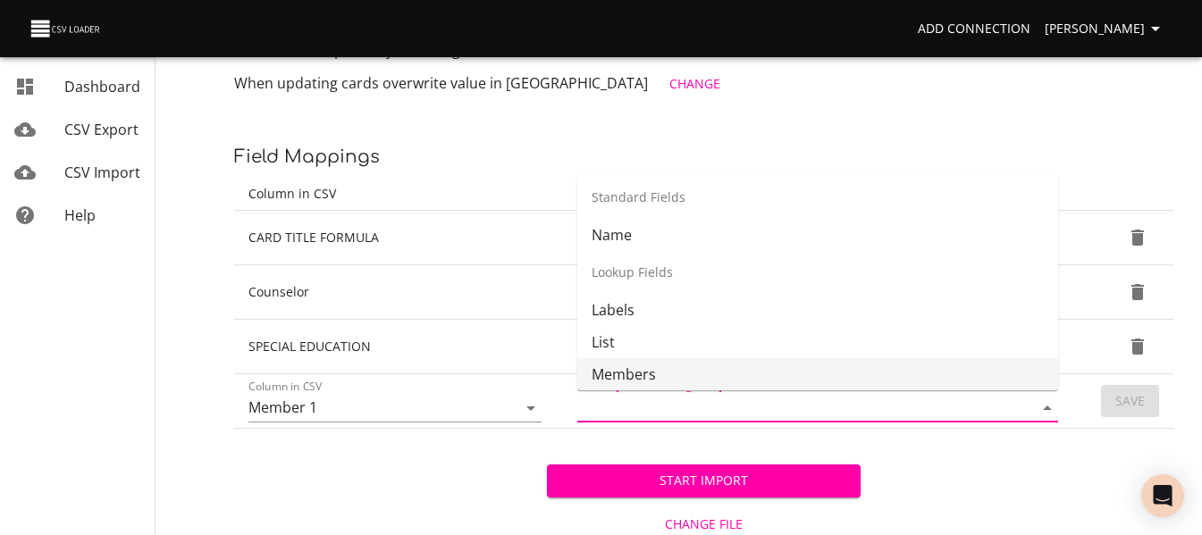
click at [960, 368] on li "Members" at bounding box center [817, 374] width 481 height 32
type input "Members"
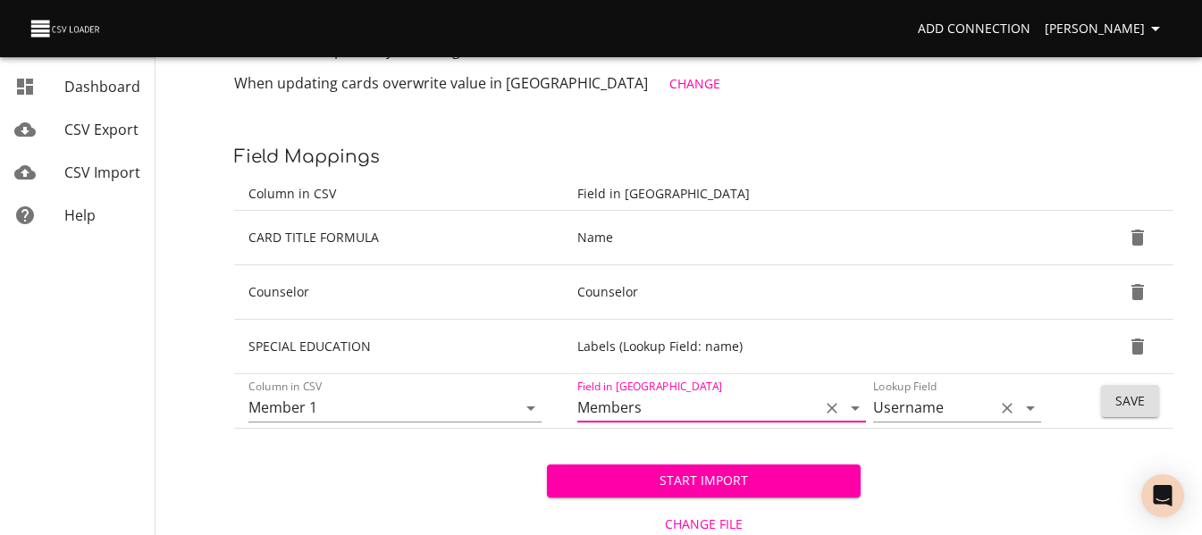
click at [1036, 413] on icon "Open" at bounding box center [1029, 408] width 21 height 21
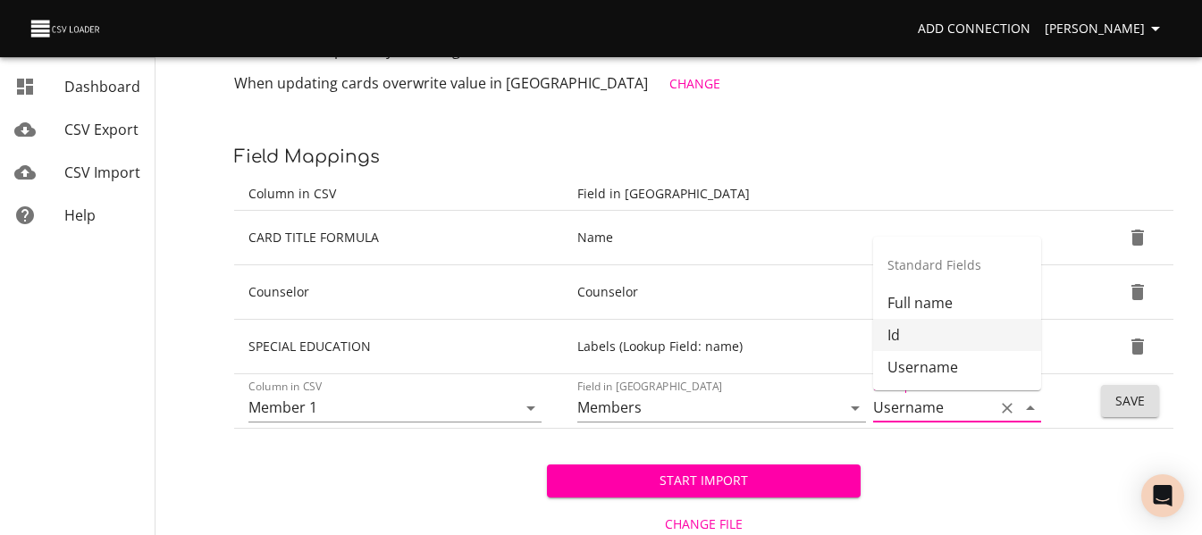
click at [970, 339] on li "Id" at bounding box center [957, 335] width 168 height 32
type input "Id"
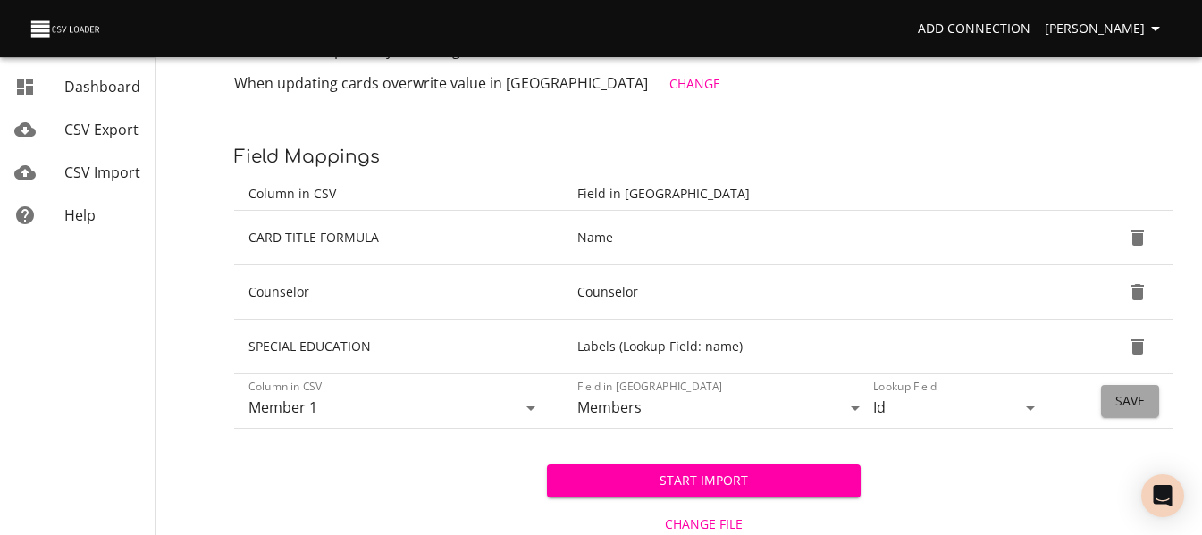
click at [1123, 399] on span "Save" at bounding box center [1129, 401] width 29 height 22
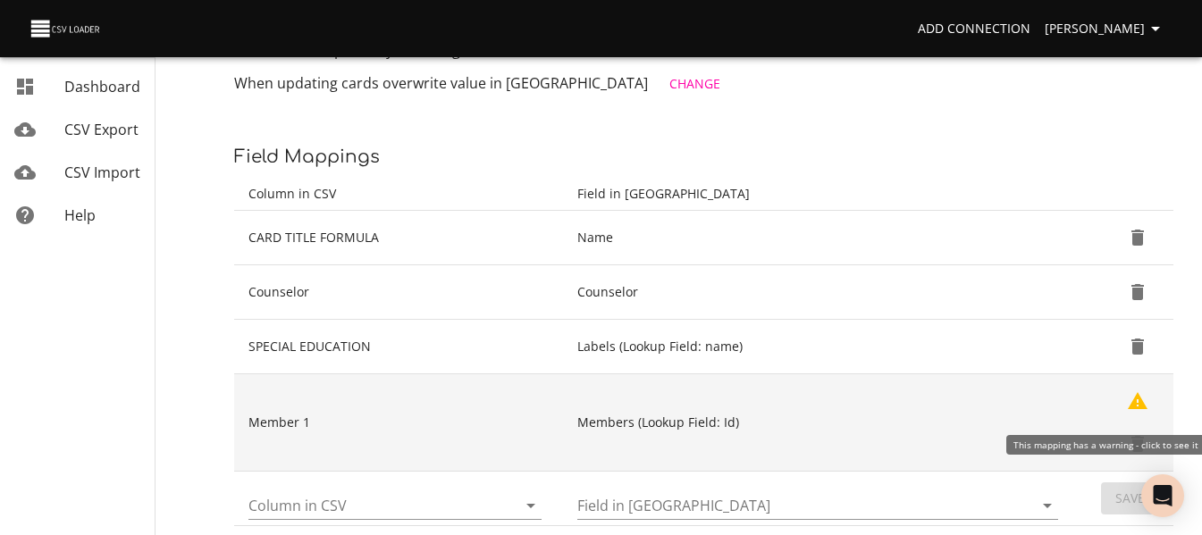
click at [1133, 407] on icon "Show Warnings" at bounding box center [1138, 400] width 20 height 17
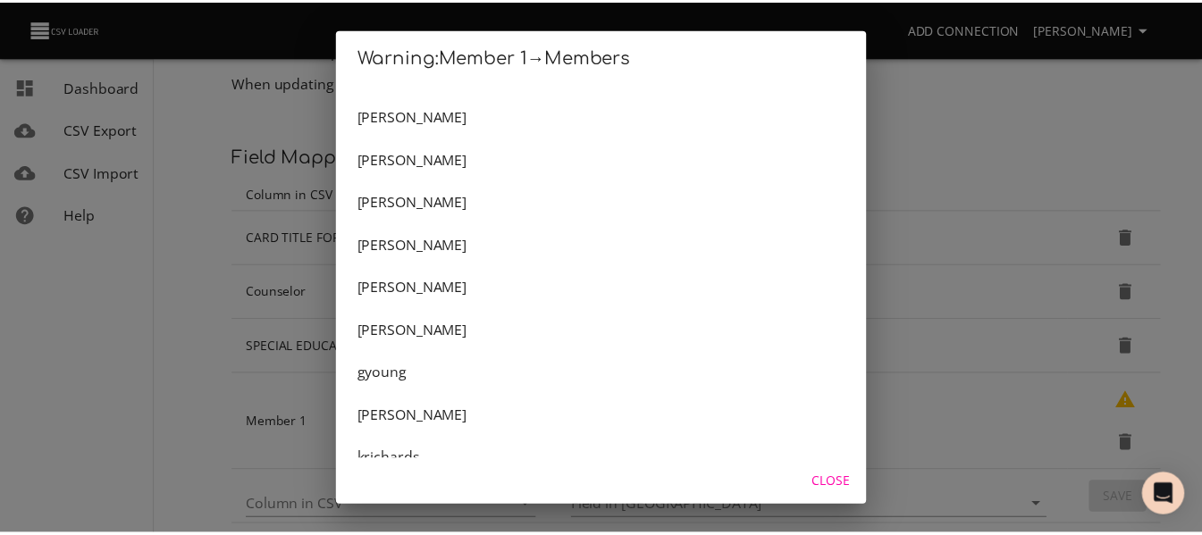
scroll to position [1681, 0]
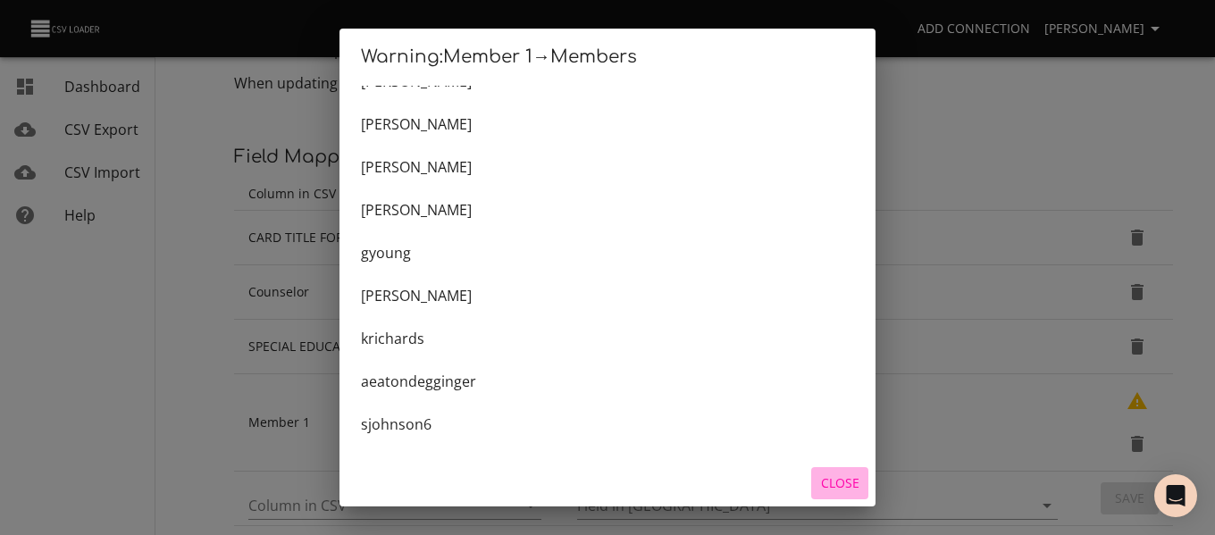
click at [861, 488] on button "Close" at bounding box center [839, 483] width 57 height 33
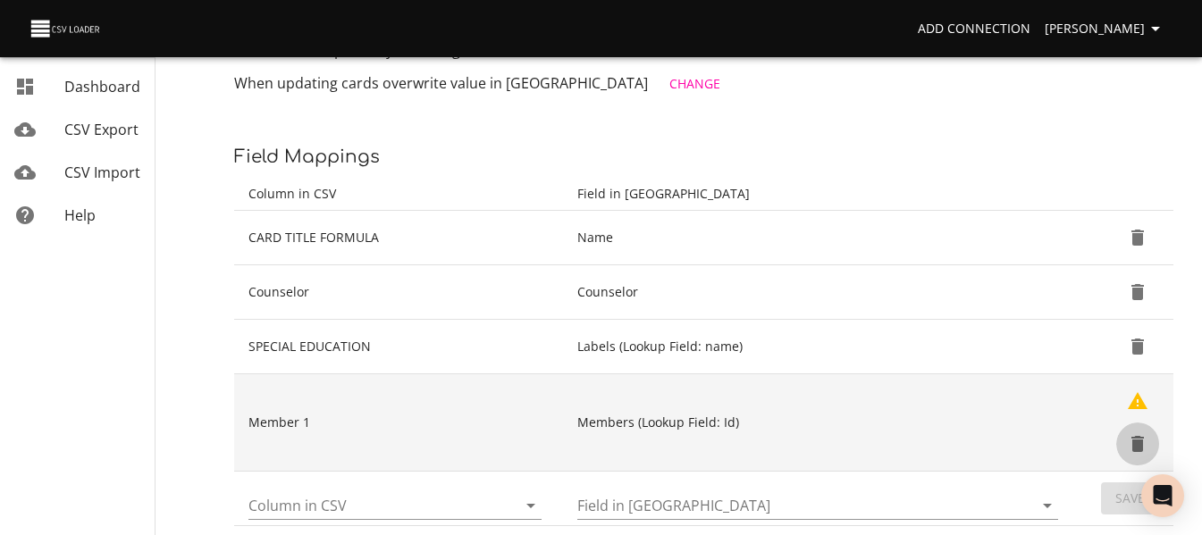
click at [1136, 444] on icon "Delete" at bounding box center [1137, 444] width 13 height 16
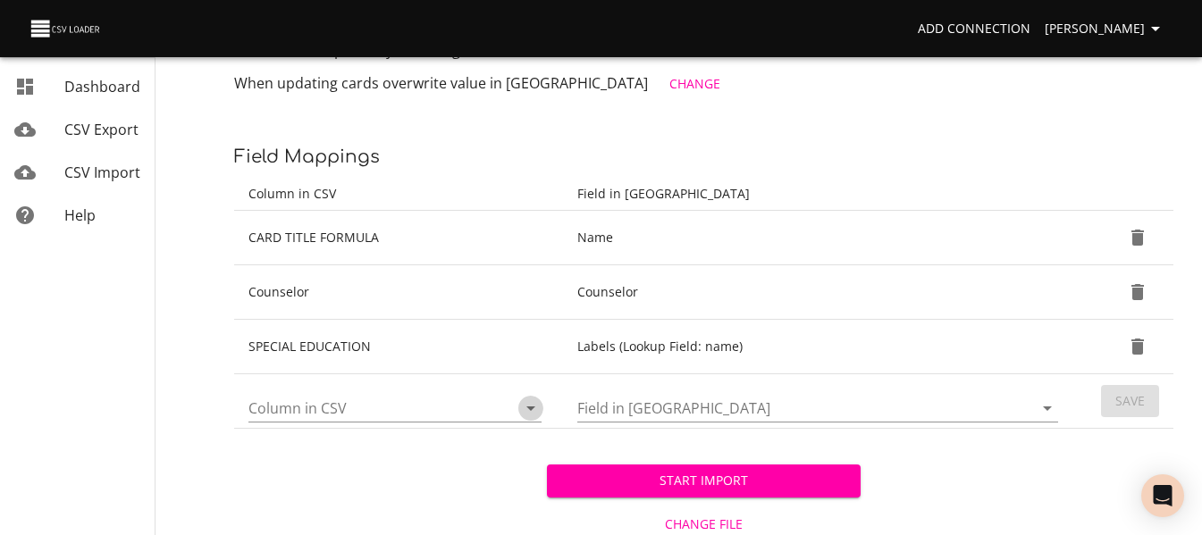
click at [523, 409] on icon "Open" at bounding box center [530, 408] width 21 height 21
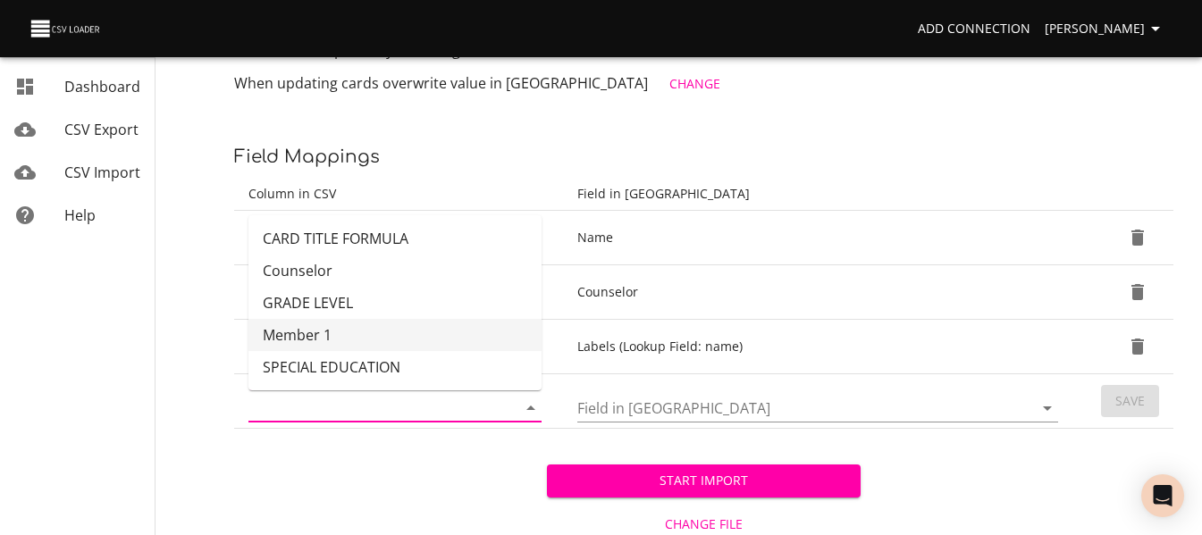
click at [415, 342] on li "Member 1" at bounding box center [394, 335] width 293 height 32
type input "Member 1"
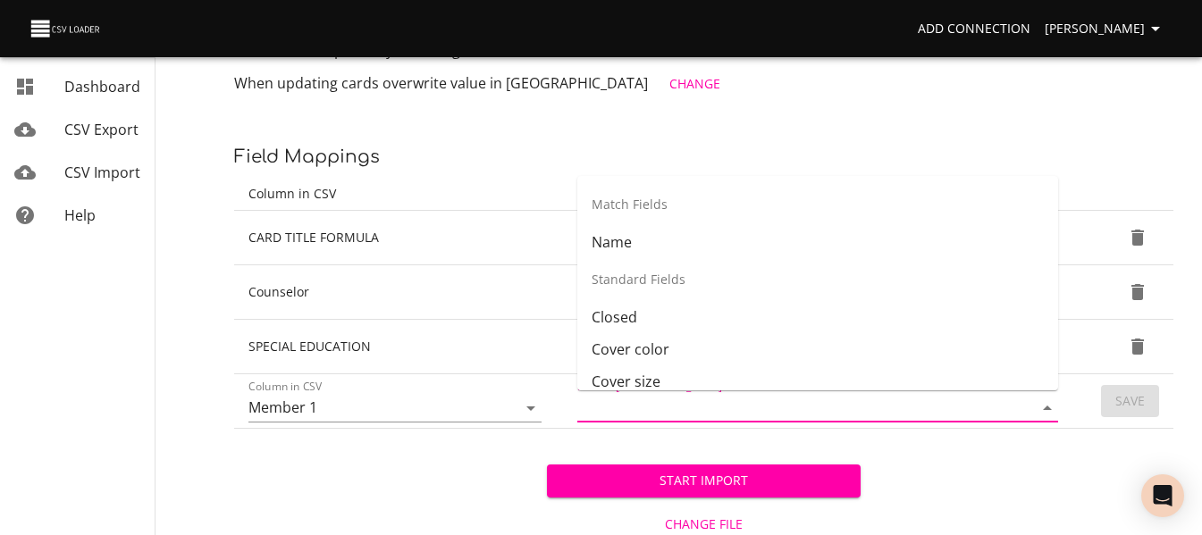
click at [779, 412] on input "Field in [GEOGRAPHIC_DATA]" at bounding box center [789, 408] width 425 height 28
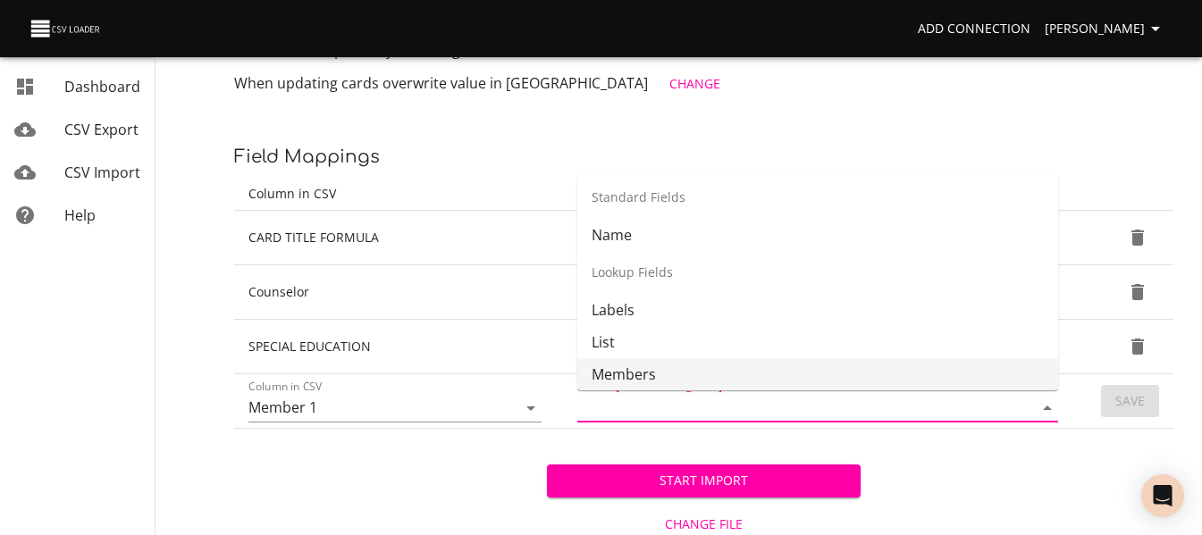
click at [788, 369] on li "Members" at bounding box center [817, 374] width 481 height 32
type input "Members"
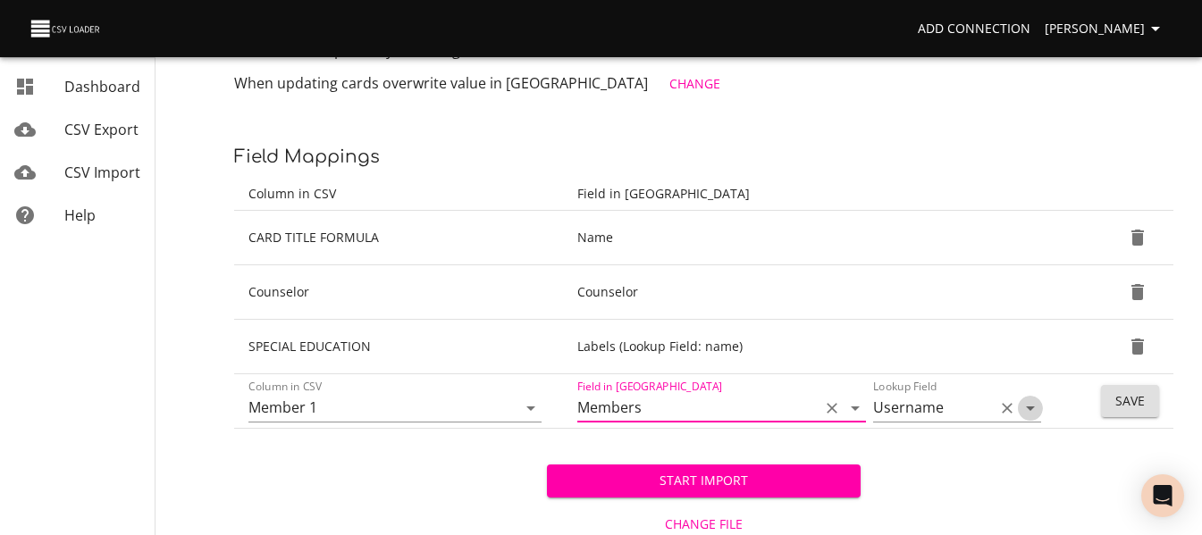
click at [1027, 407] on icon "Open" at bounding box center [1030, 409] width 9 height 4
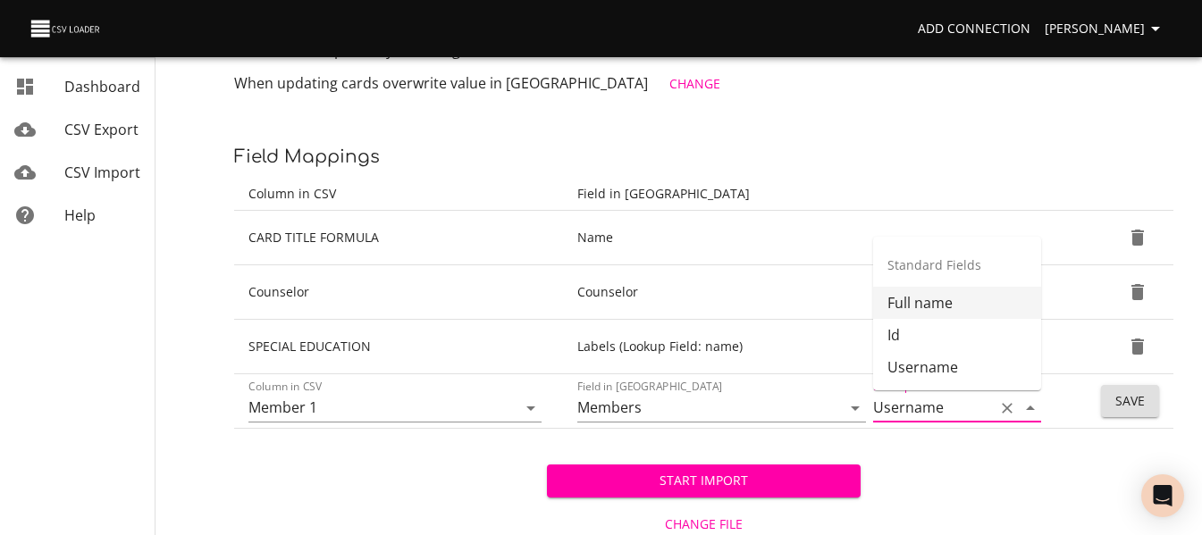
click at [981, 304] on li "Full name" at bounding box center [957, 303] width 168 height 32
type input "Full name"
click at [1116, 398] on span "Save" at bounding box center [1129, 401] width 29 height 22
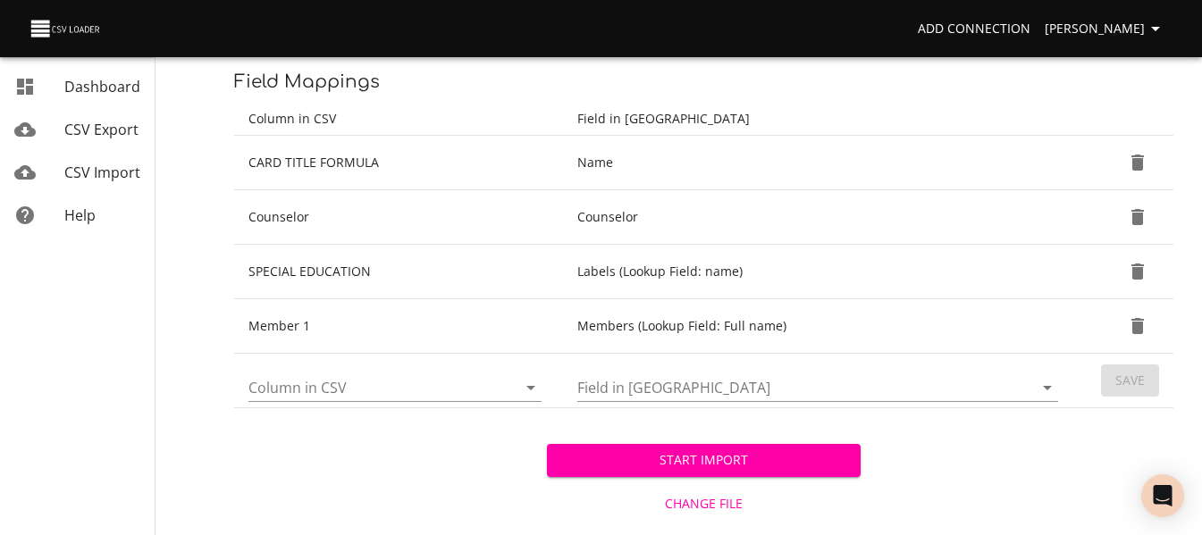
scroll to position [390, 0]
click at [679, 466] on span "Start Import" at bounding box center [703, 460] width 284 height 22
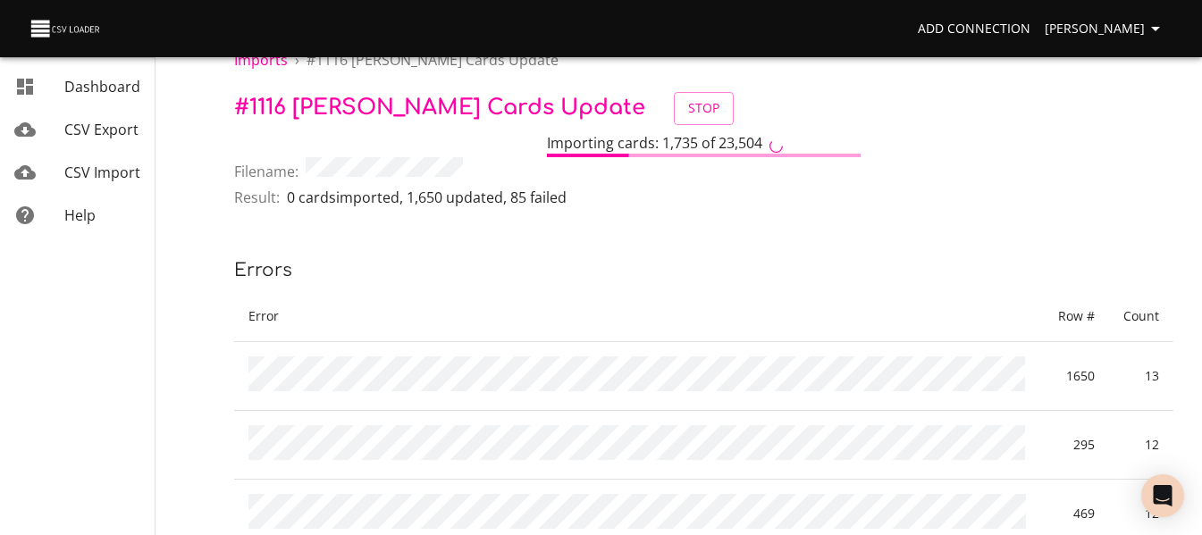
scroll to position [36, 0]
